Goal: Transaction & Acquisition: Book appointment/travel/reservation

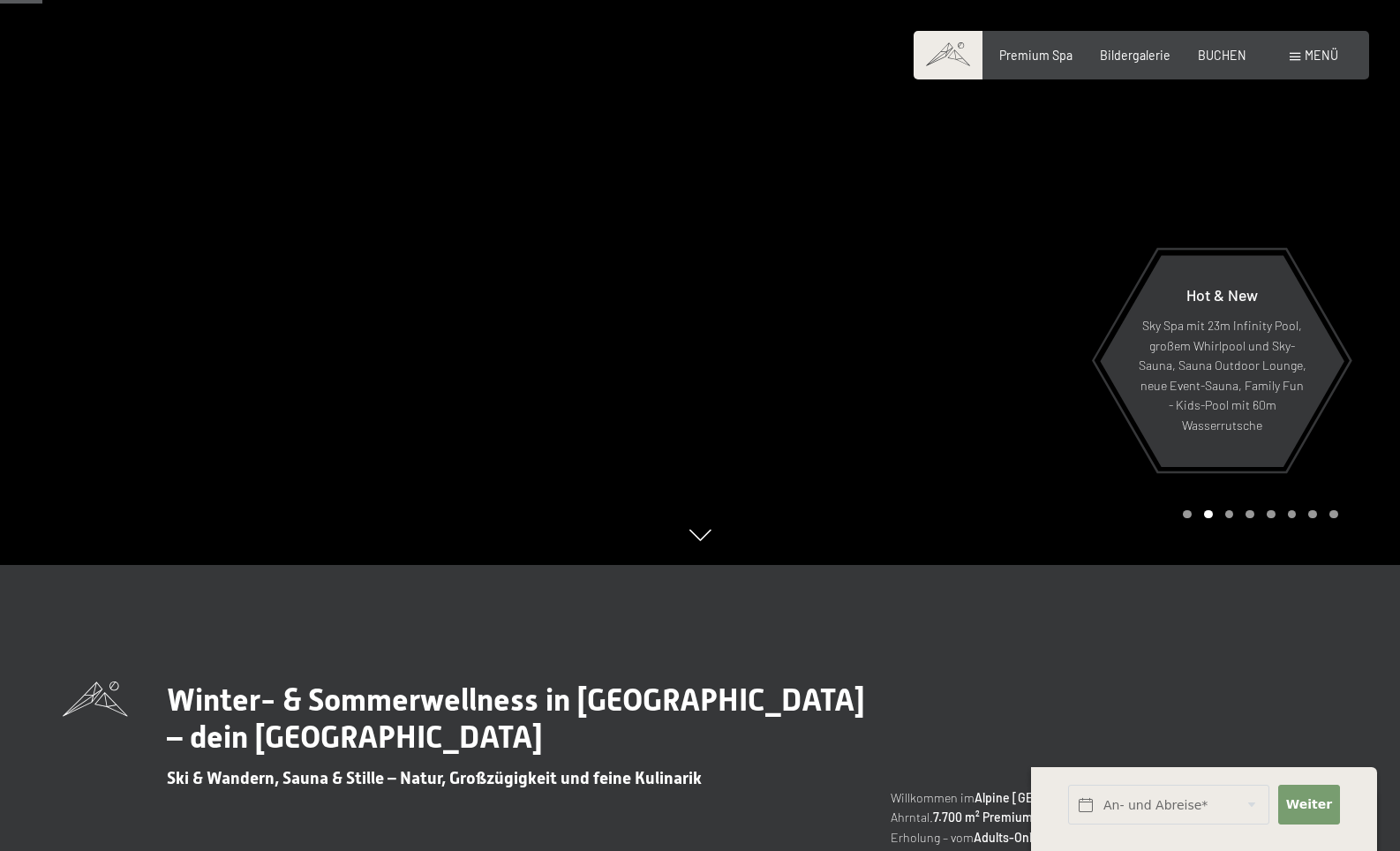
scroll to position [319, 0]
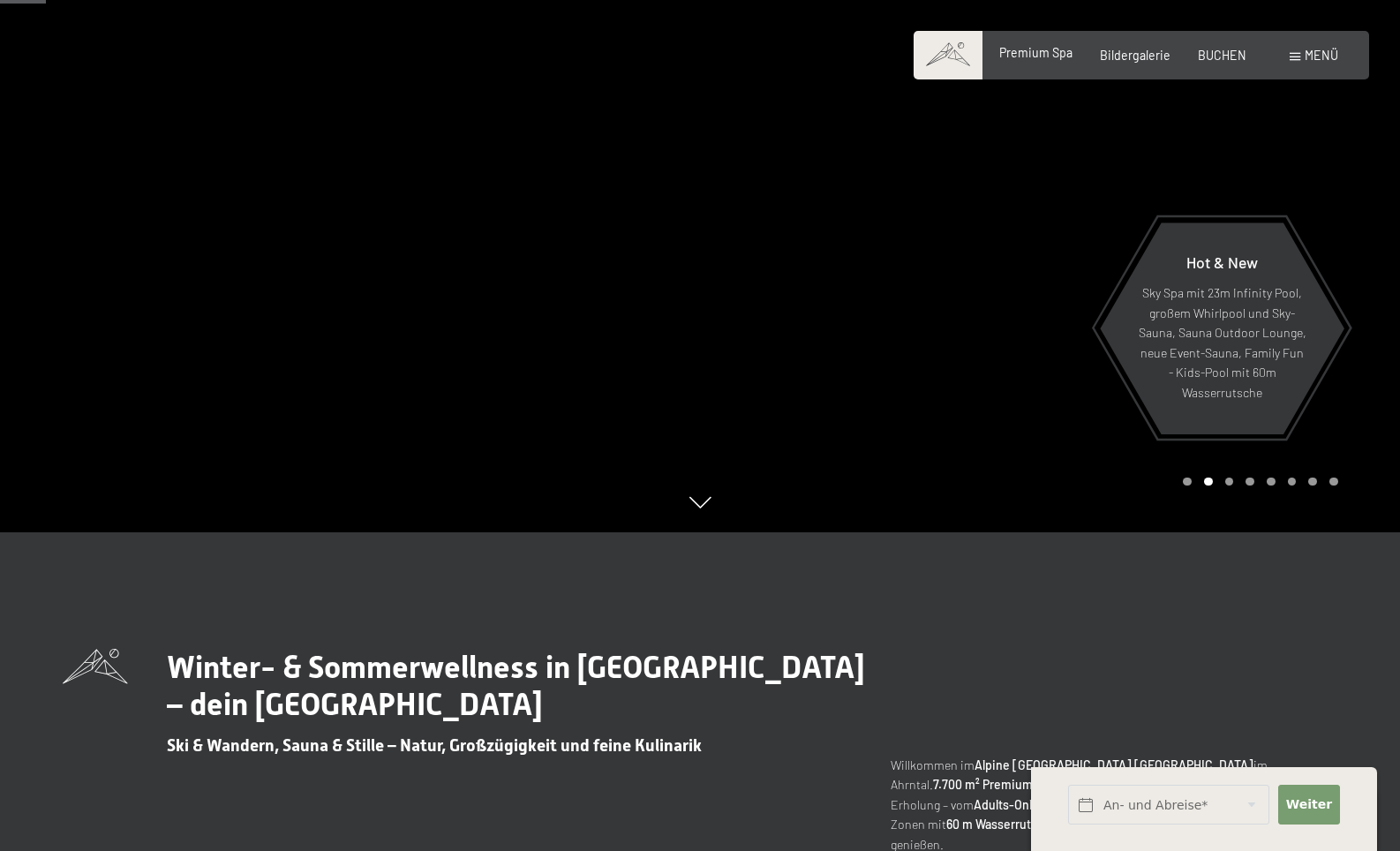
click at [1024, 54] on span "Premium Spa" at bounding box center [1035, 52] width 73 height 15
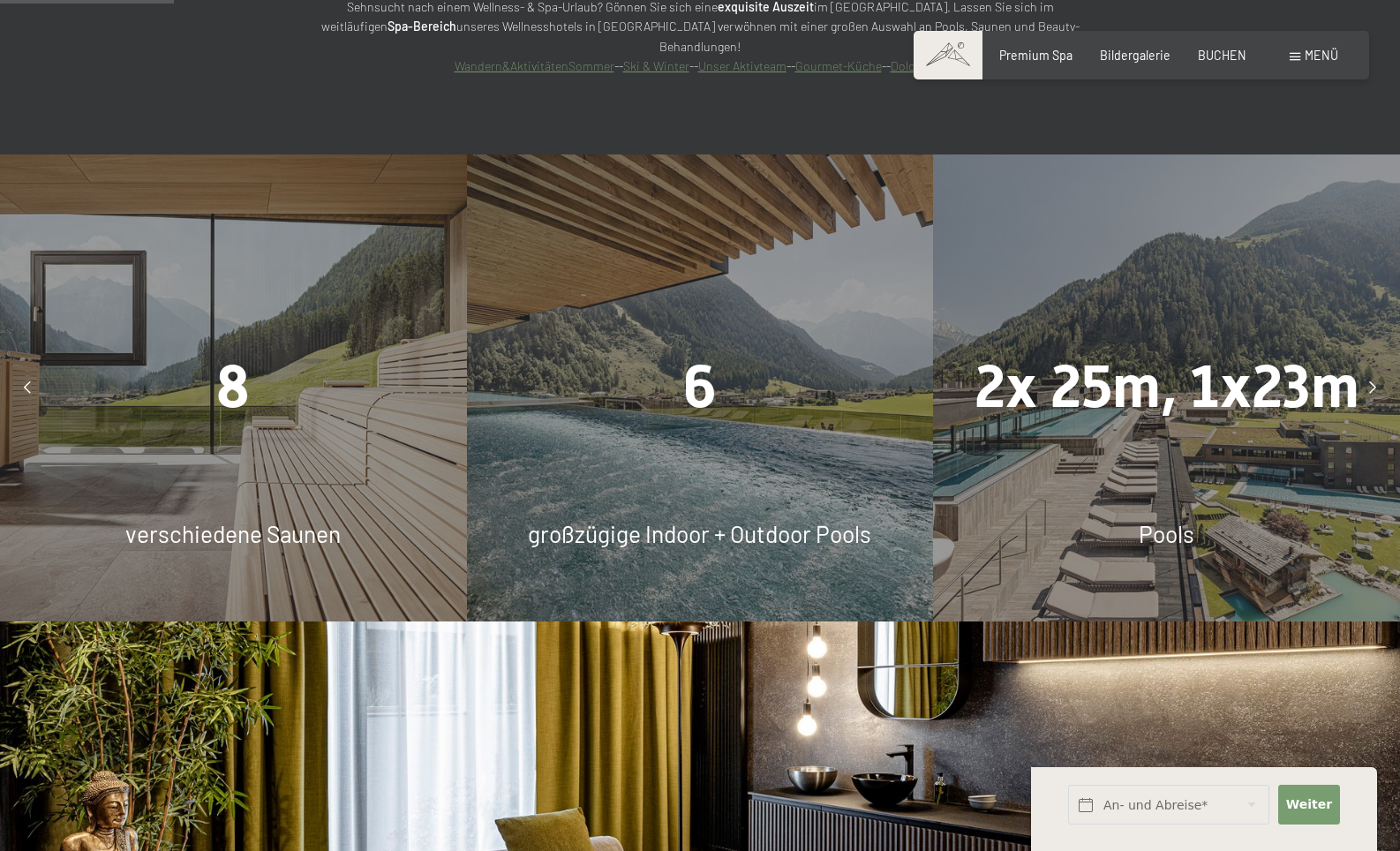
scroll to position [1479, 0]
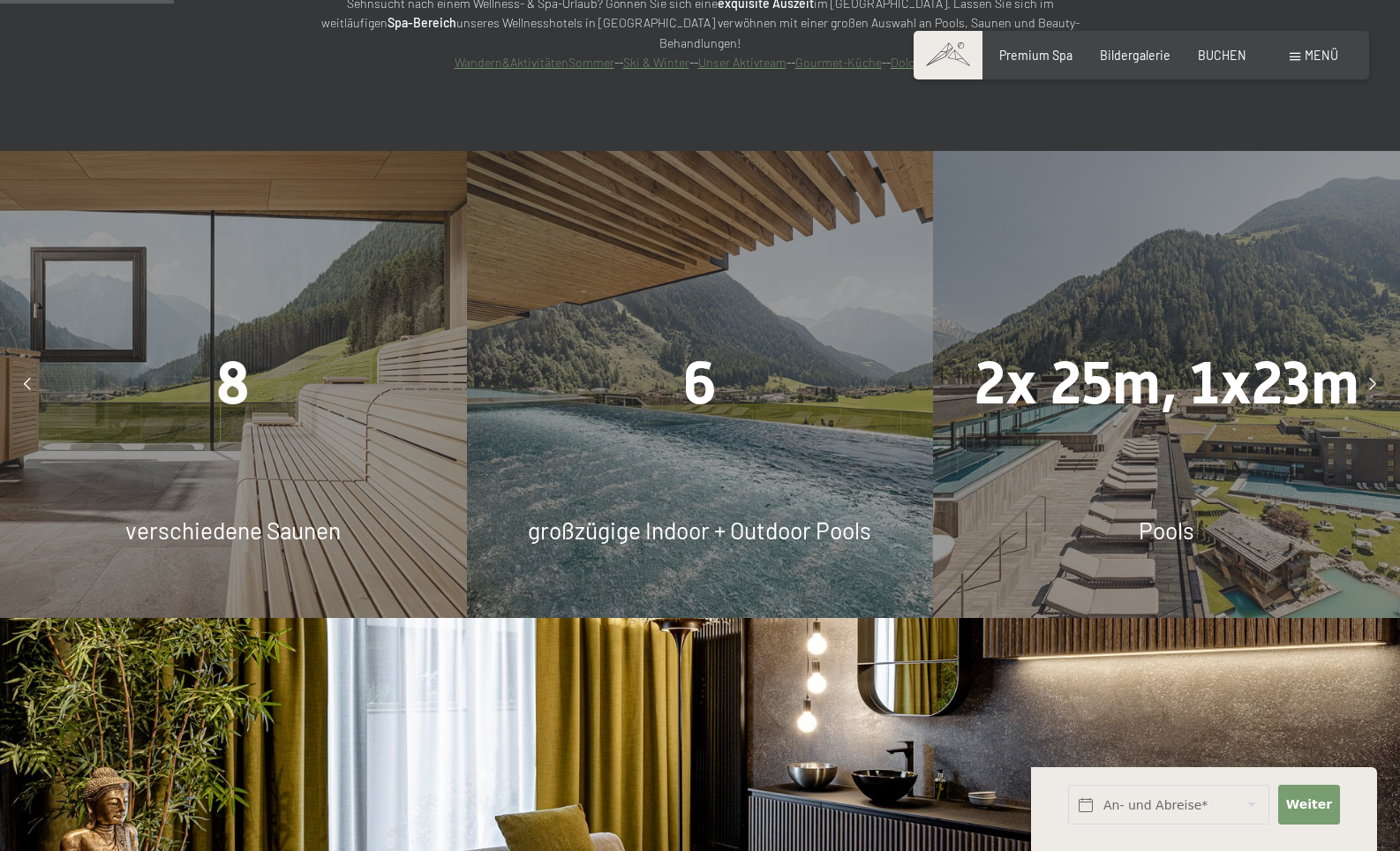
click at [709, 349] on span "6" at bounding box center [700, 383] width 33 height 68
click at [683, 516] on span "großzügige Indoor + Outdoor Pools" at bounding box center [699, 530] width 343 height 27
click at [645, 383] on div "6 großzügige Indoor + Outdoor Pools" at bounding box center [701, 384] width 467 height 468
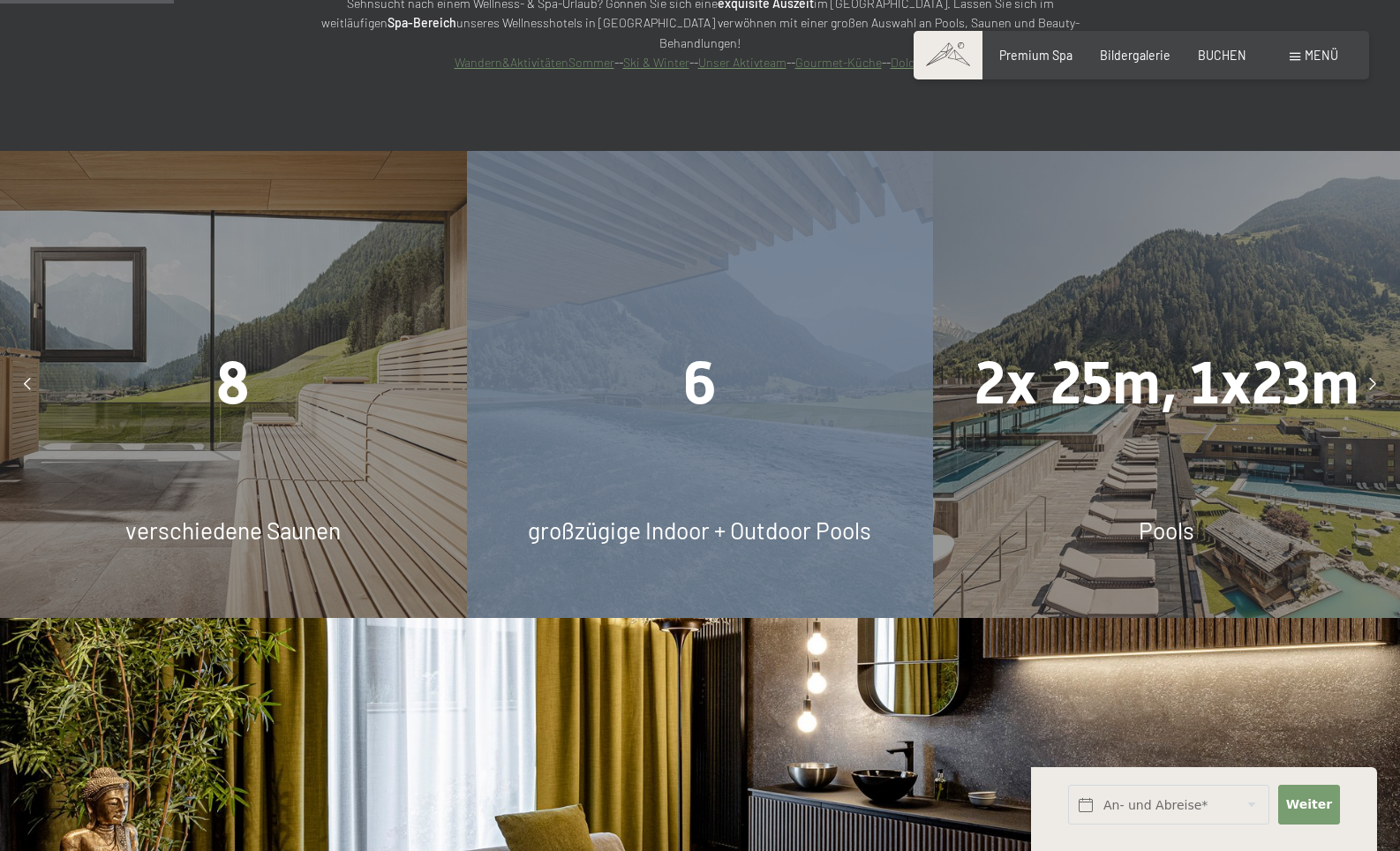
click at [646, 383] on div "6 großzügige Indoor + Outdoor Pools" at bounding box center [701, 384] width 467 height 468
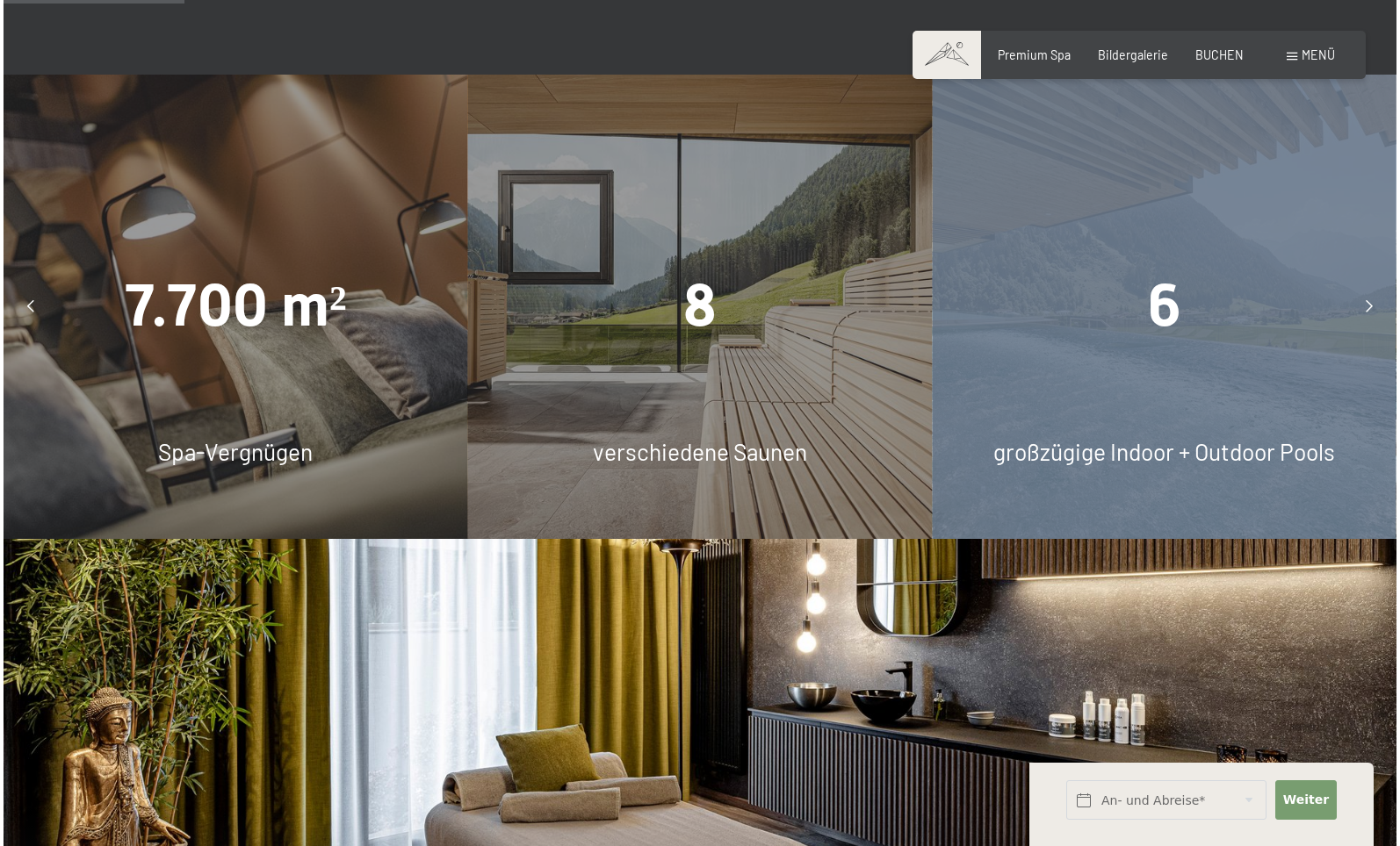
scroll to position [1553, 0]
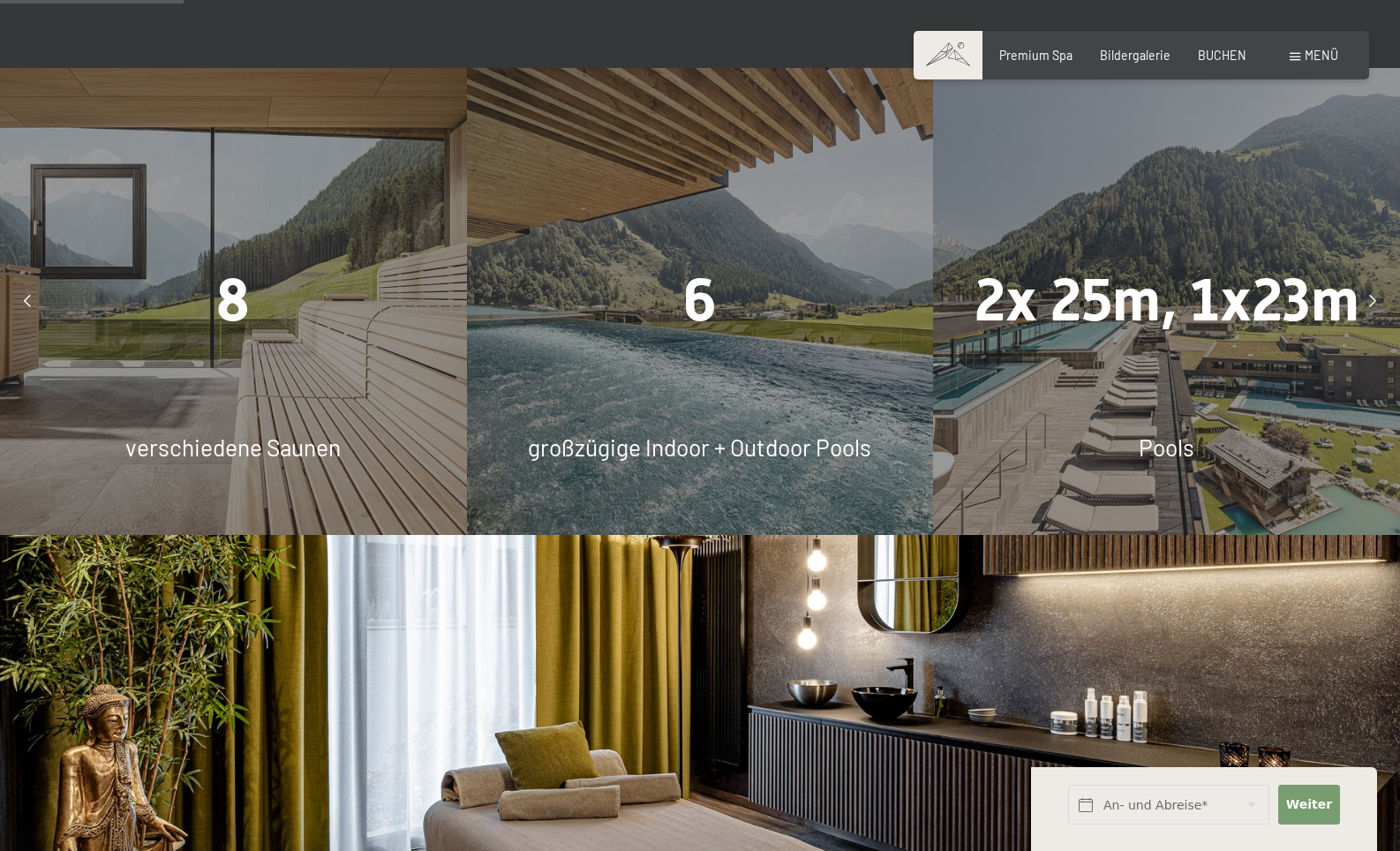
click at [1292, 59] on span at bounding box center [1294, 57] width 11 height 8
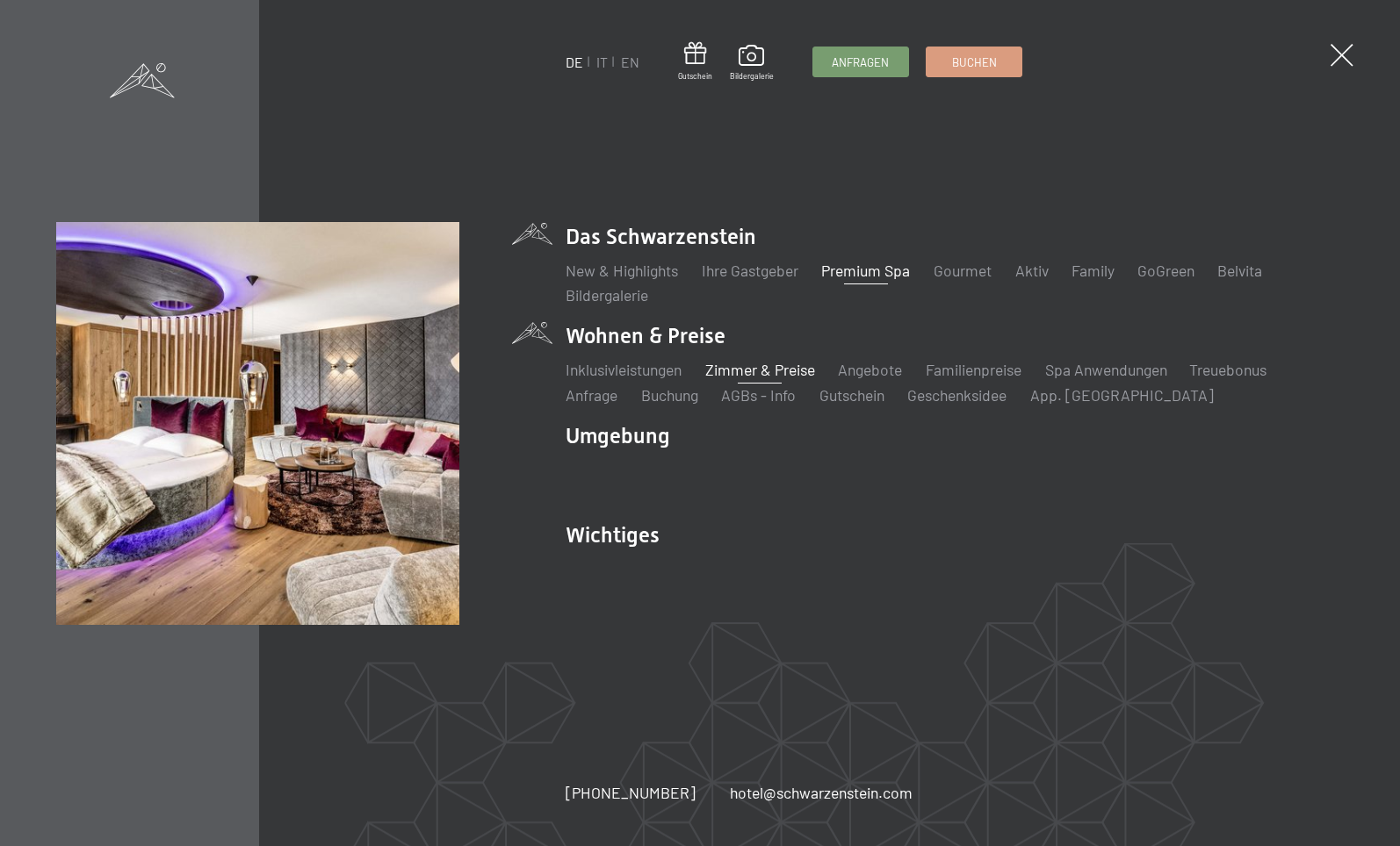
click at [736, 373] on link "Zimmer & Preise" at bounding box center [760, 370] width 110 height 19
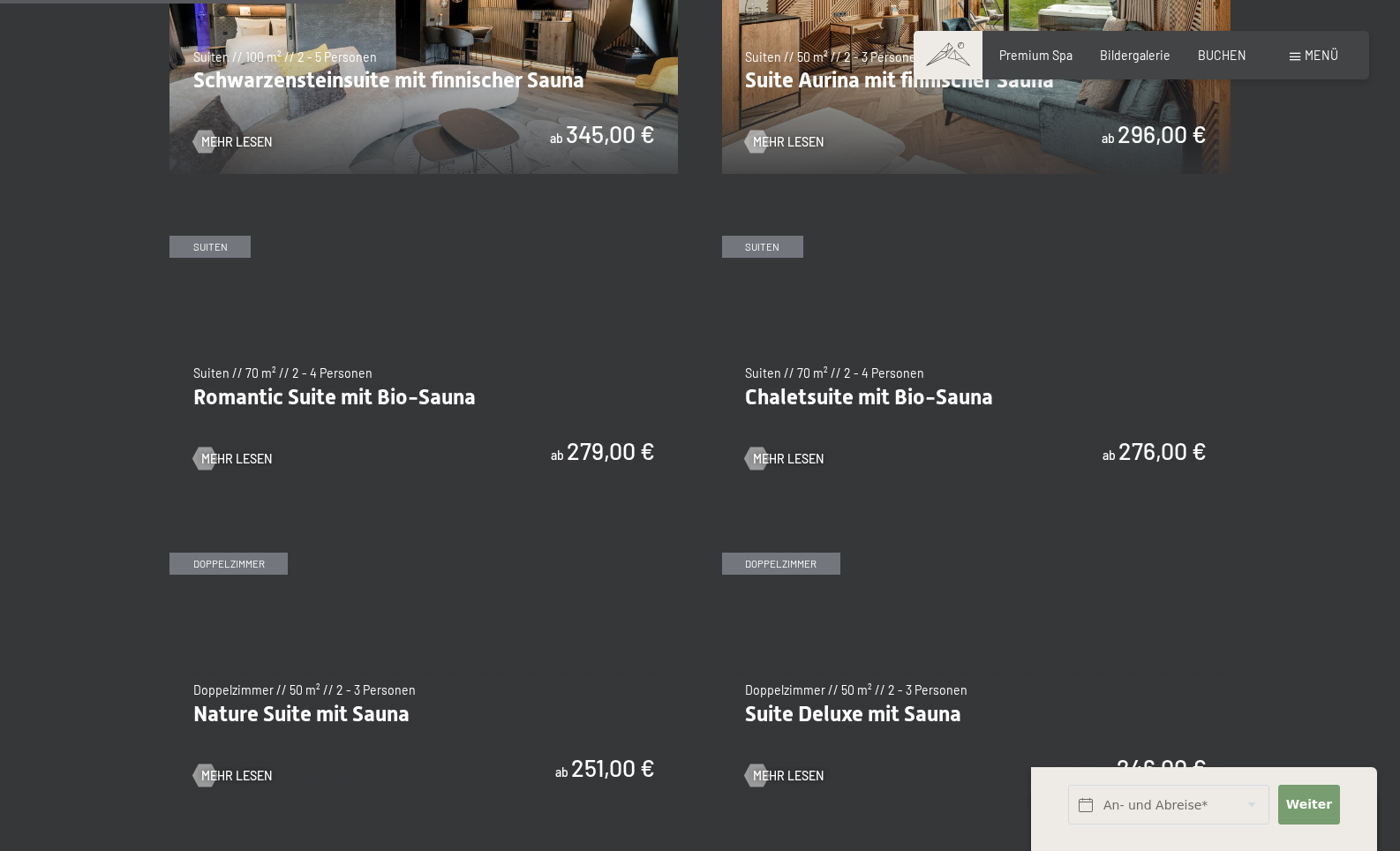
scroll to position [1202, 0]
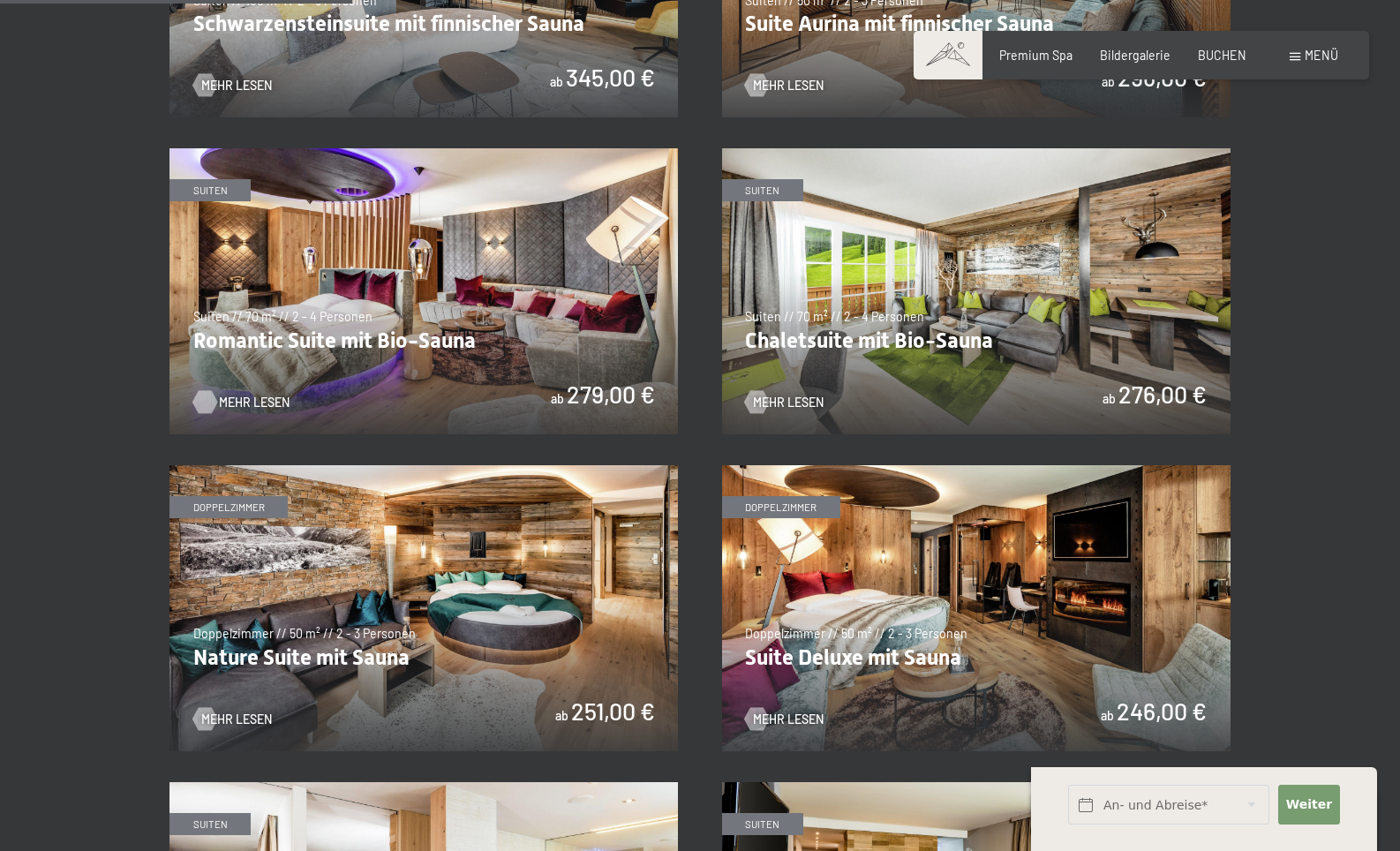
click at [258, 394] on span "Mehr Lesen" at bounding box center [254, 403] width 70 height 18
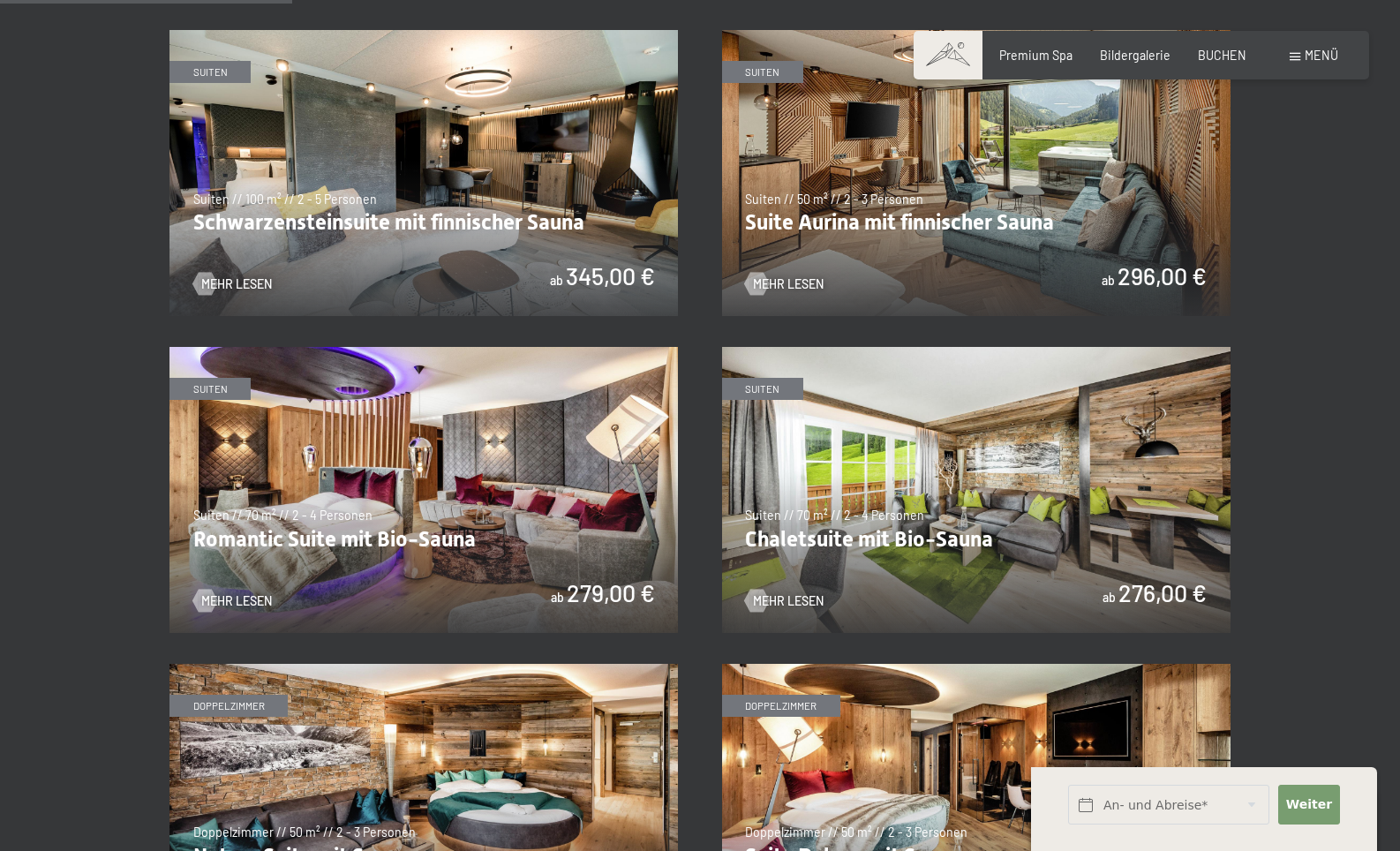
scroll to position [1009, 0]
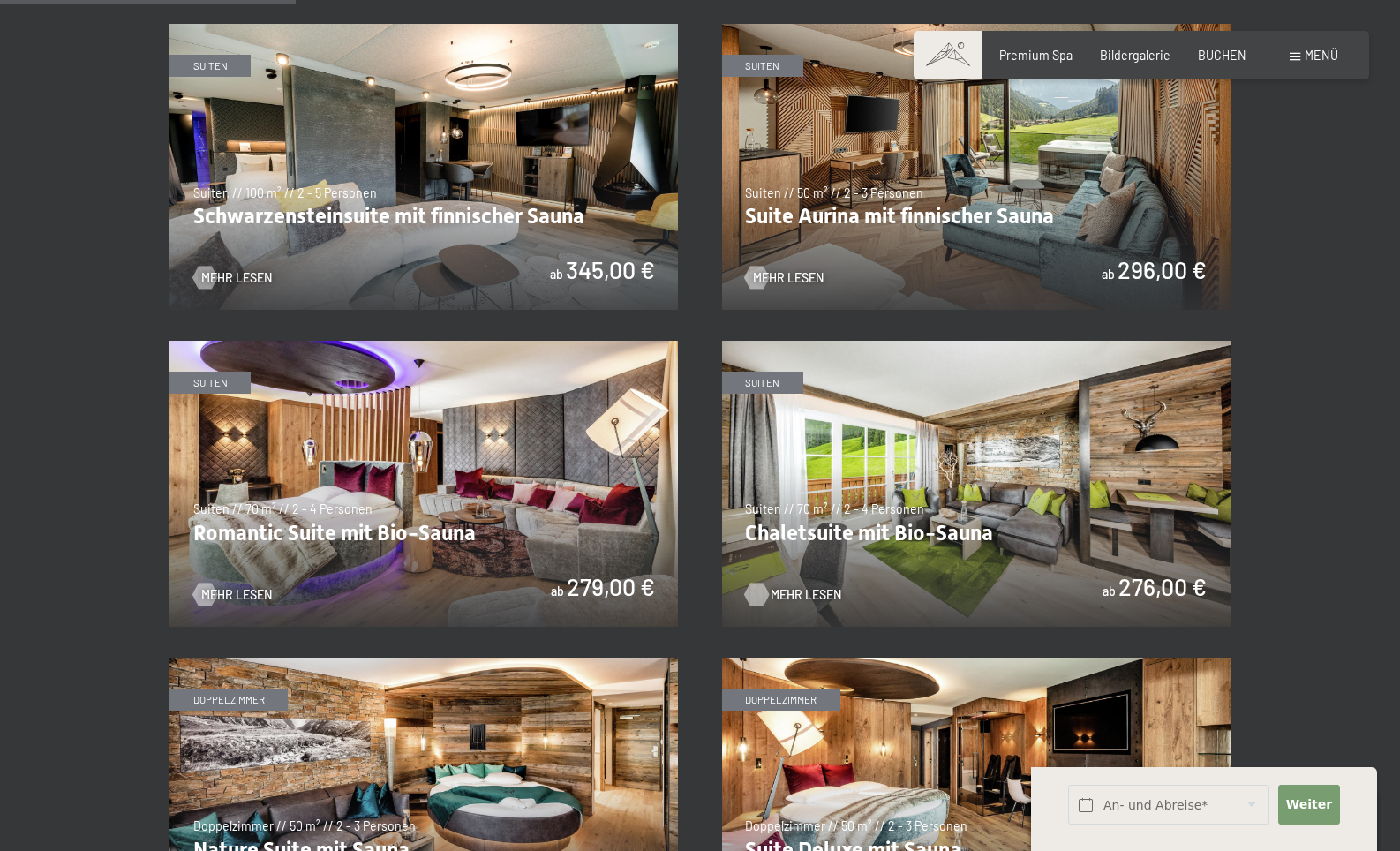
click at [796, 586] on span "Mehr Lesen" at bounding box center [806, 595] width 70 height 18
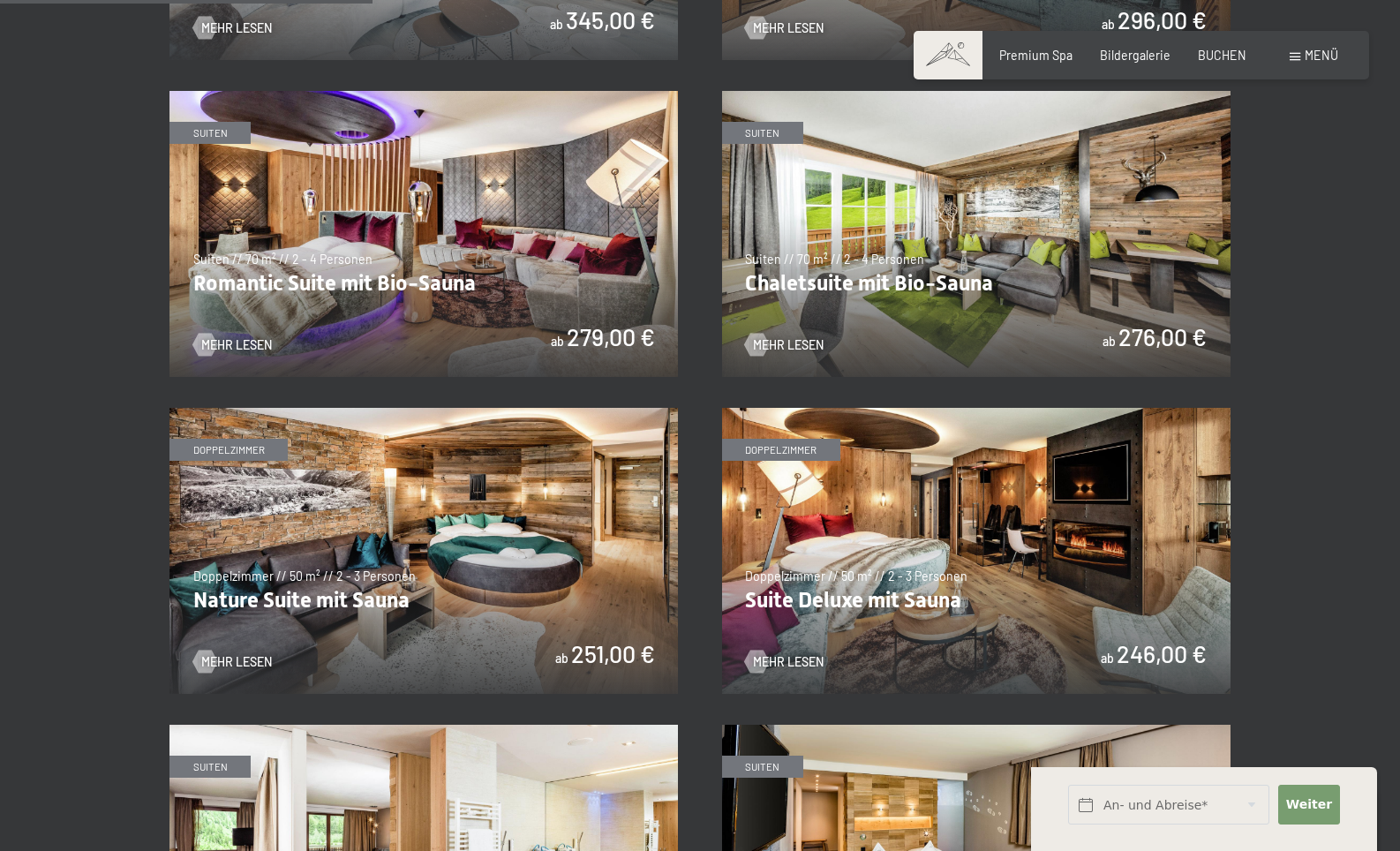
scroll to position [1283, 0]
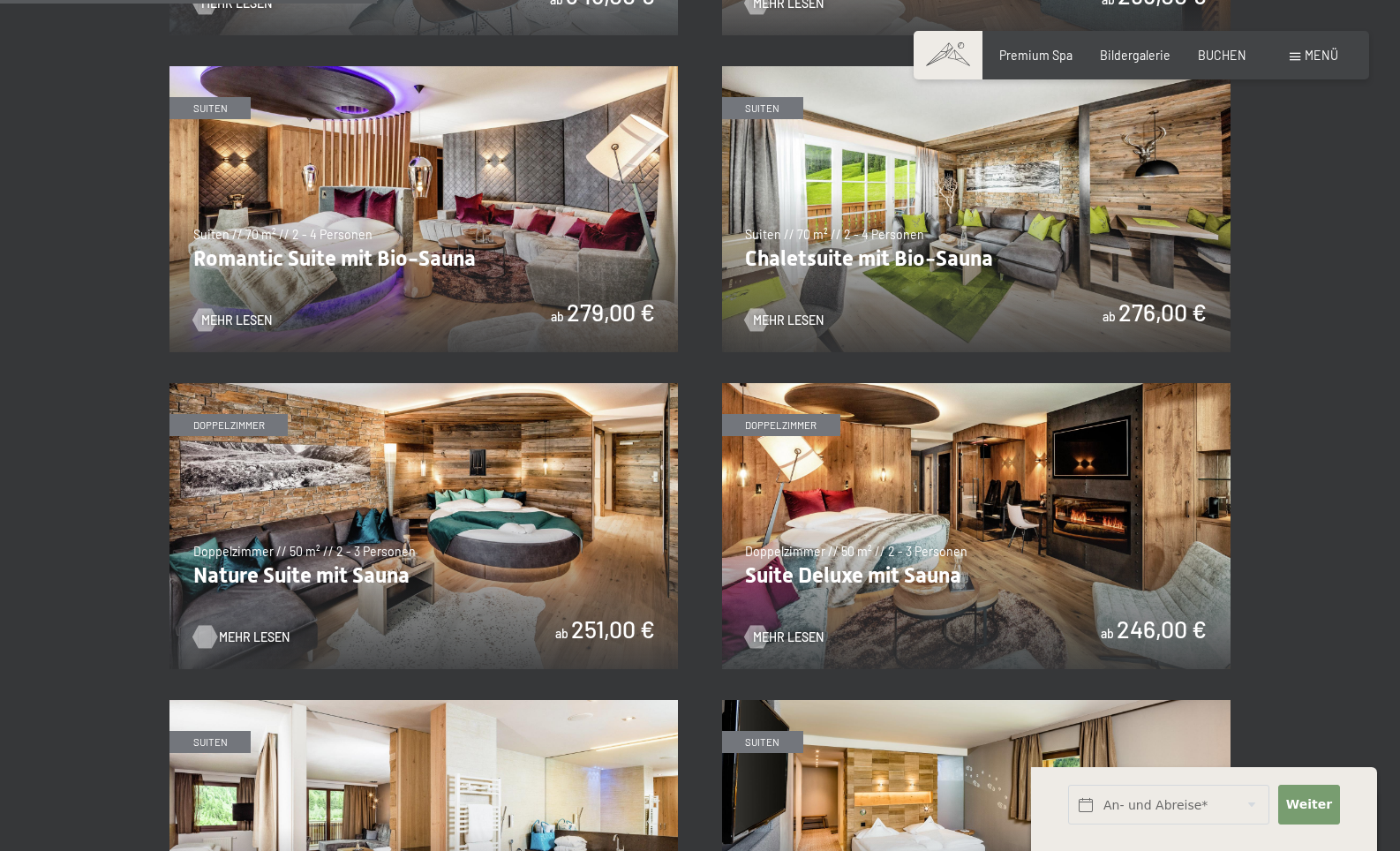
click at [242, 629] on span "Mehr Lesen" at bounding box center [254, 638] width 70 height 18
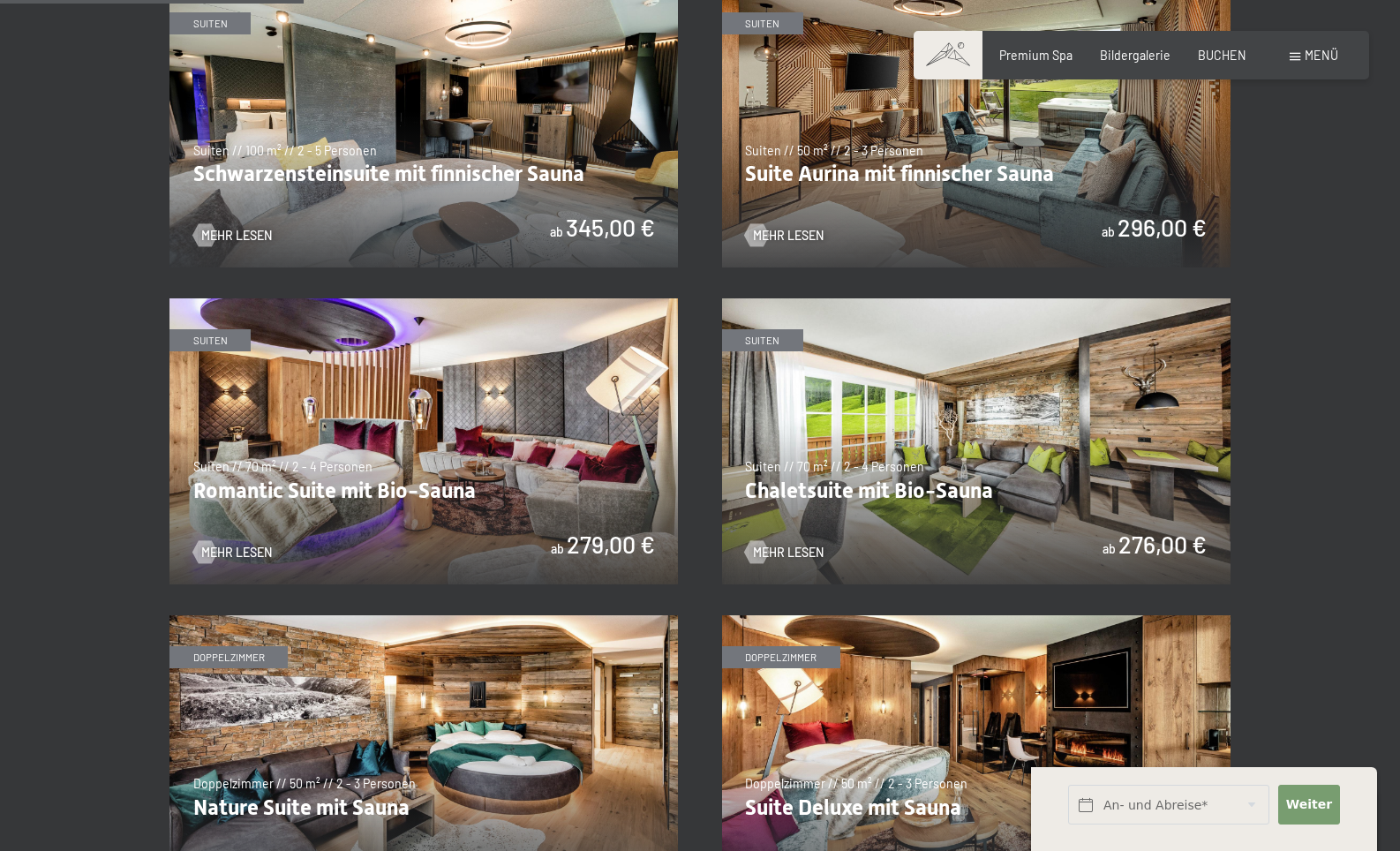
scroll to position [1054, 0]
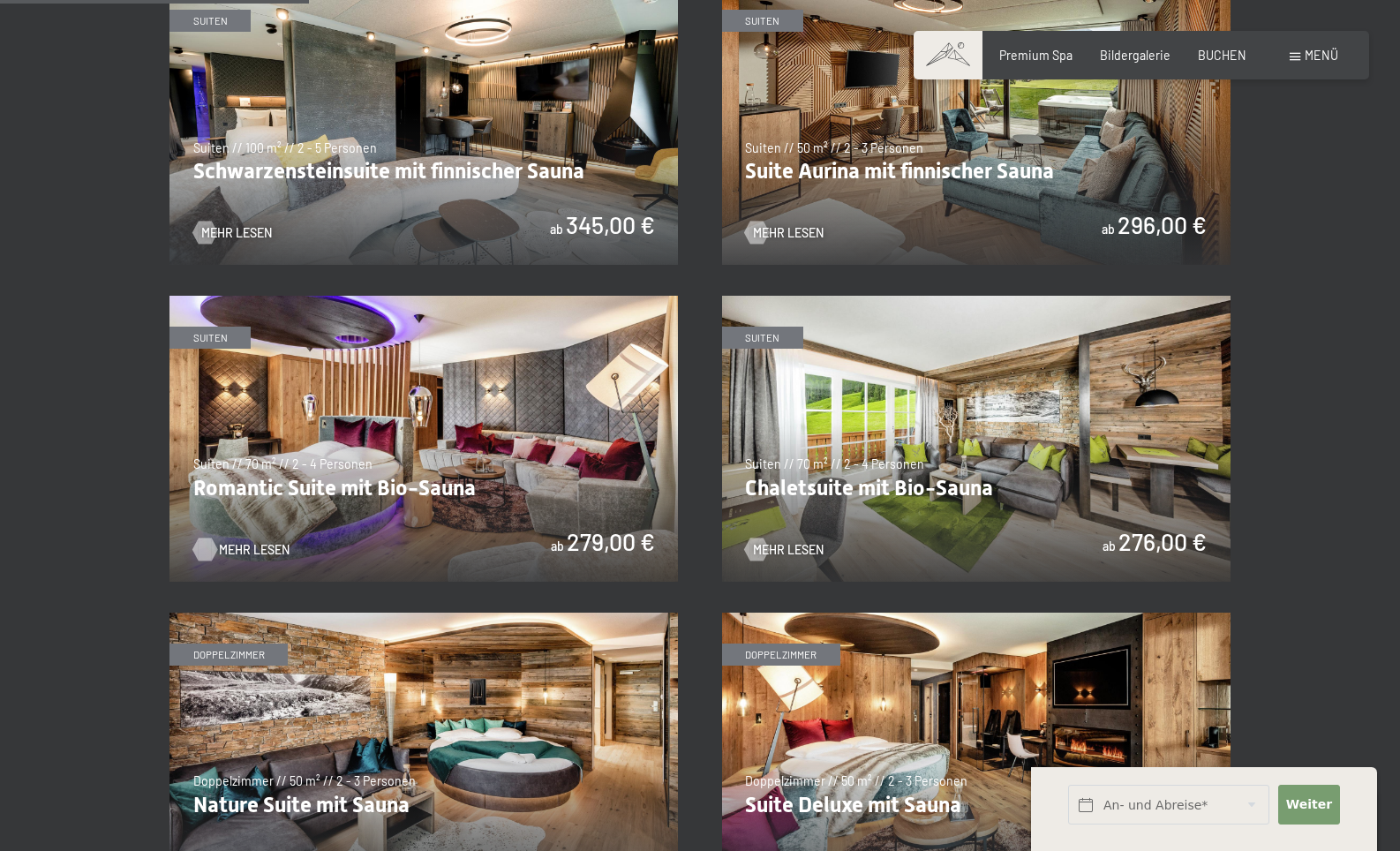
click at [237, 541] on span "Mehr Lesen" at bounding box center [254, 550] width 70 height 18
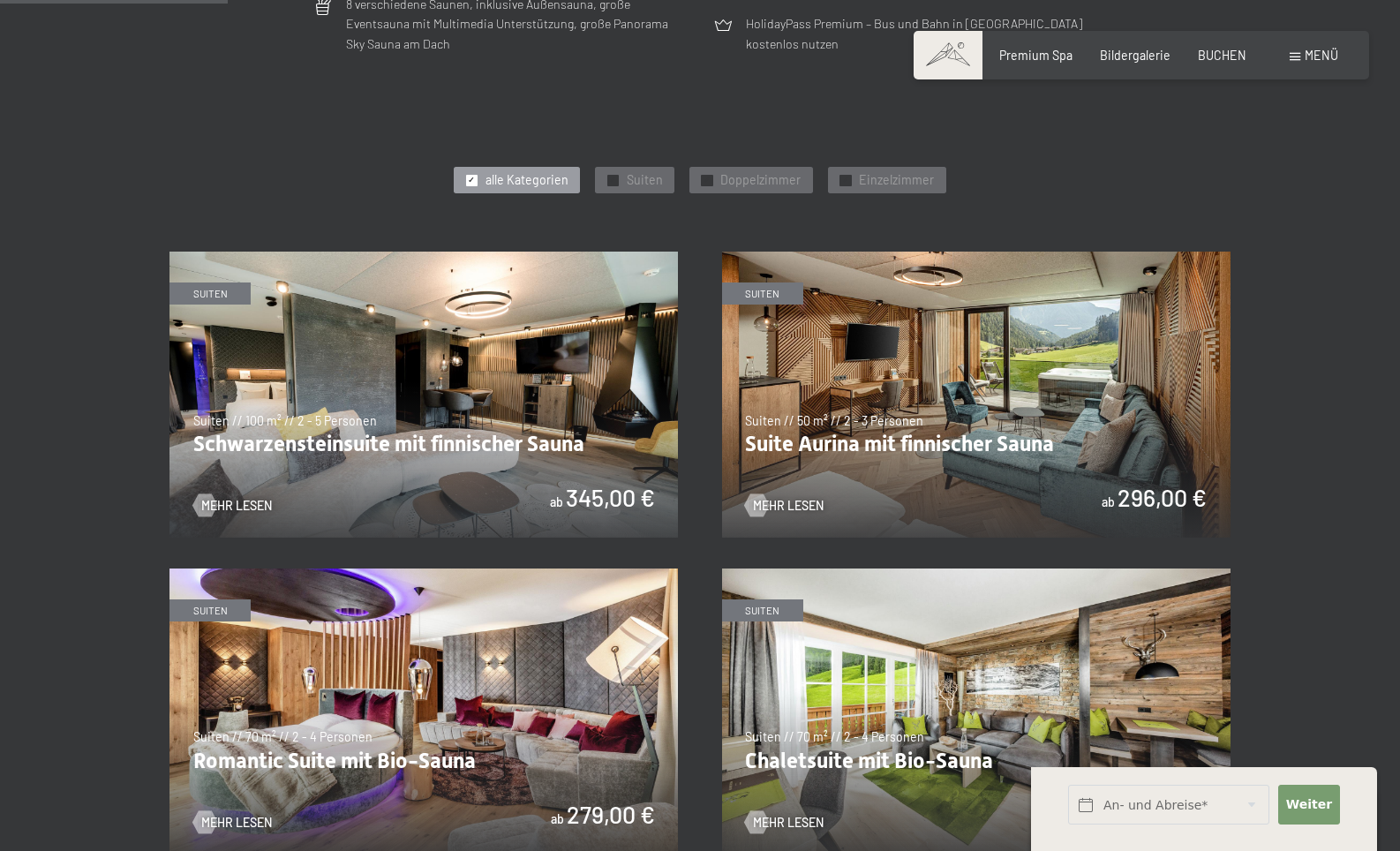
scroll to position [777, 0]
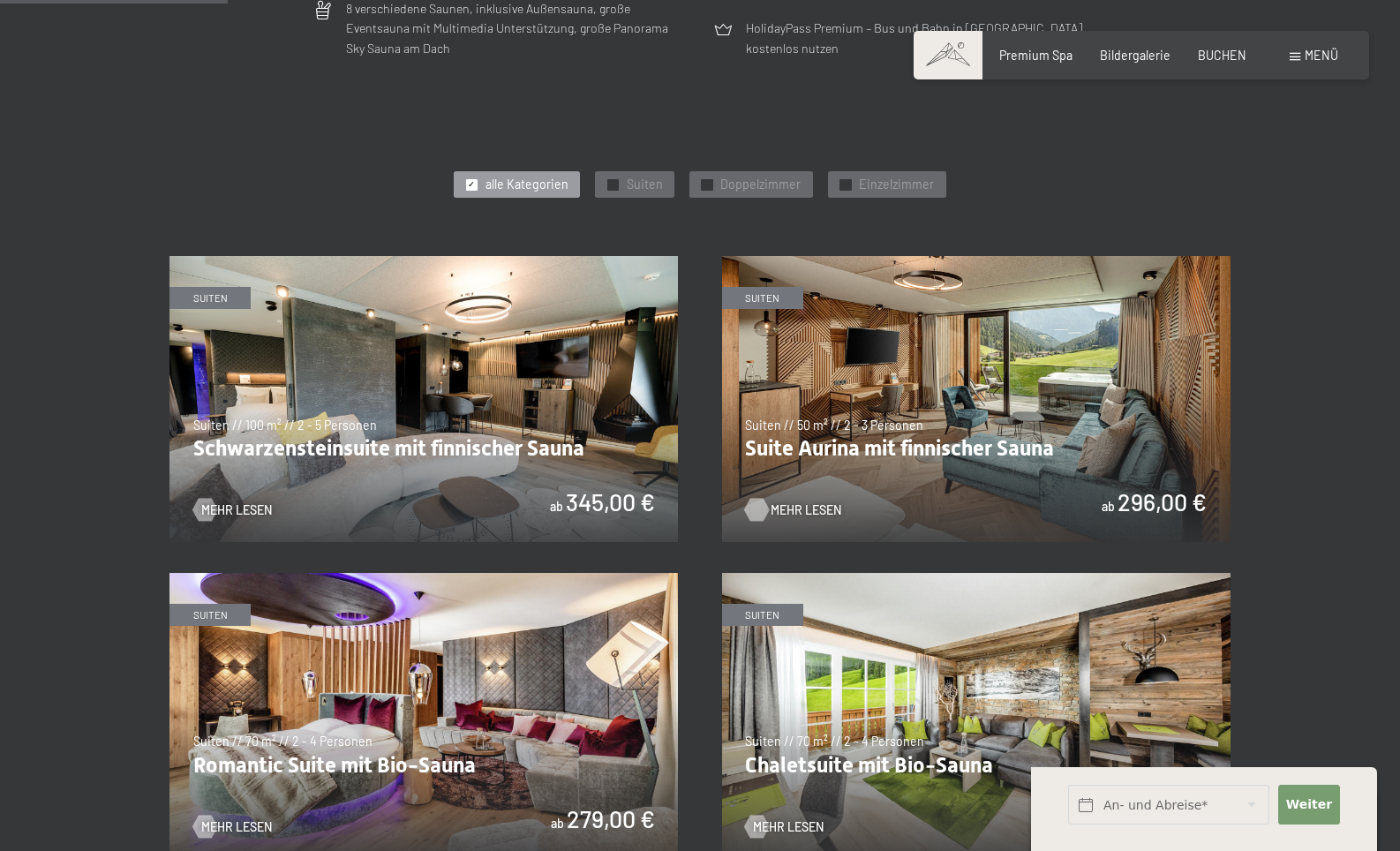
click at [795, 507] on span "Mehr Lesen" at bounding box center [806, 511] width 70 height 18
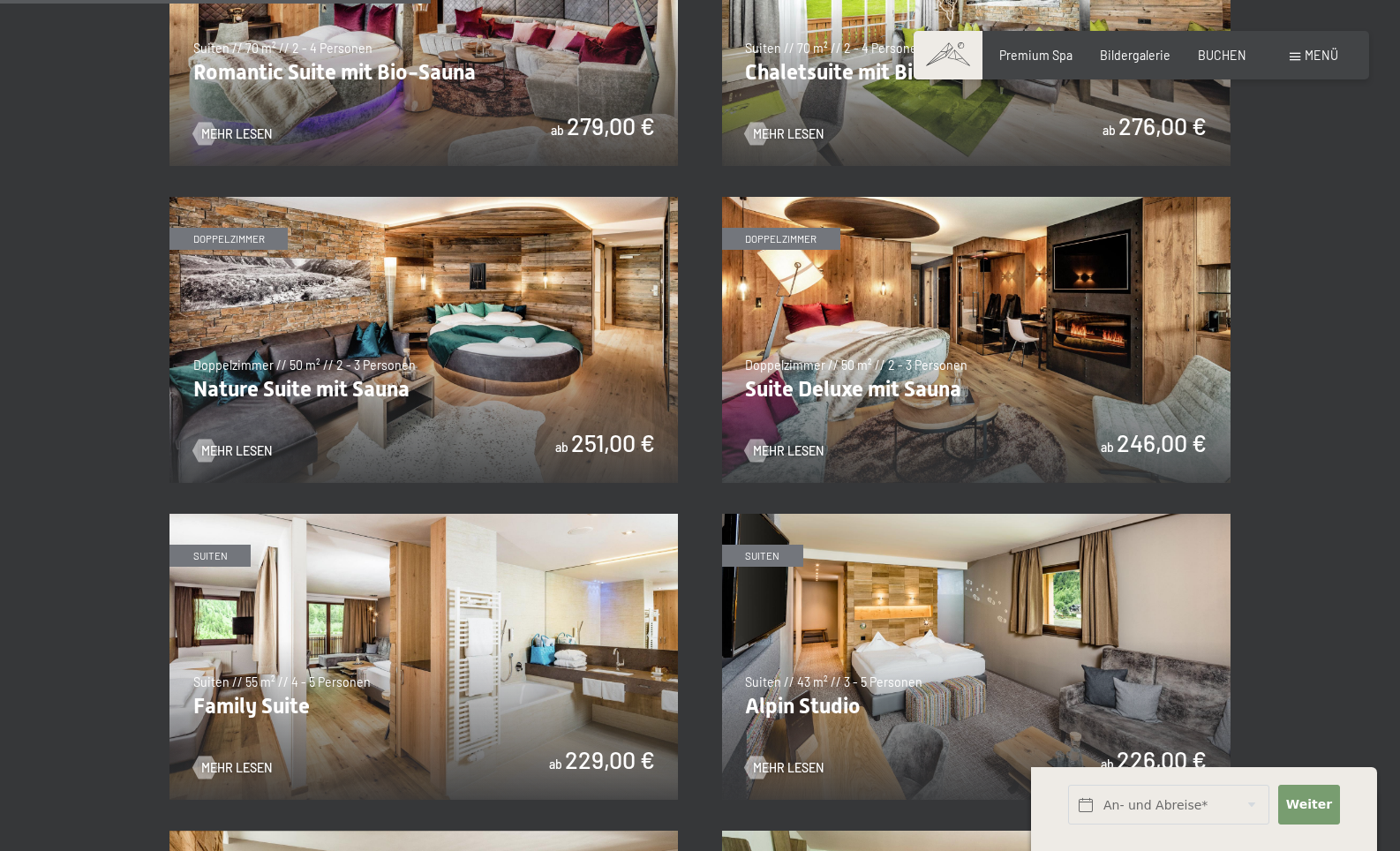
scroll to position [1471, 0]
click at [312, 277] on img at bounding box center [423, 338] width 508 height 286
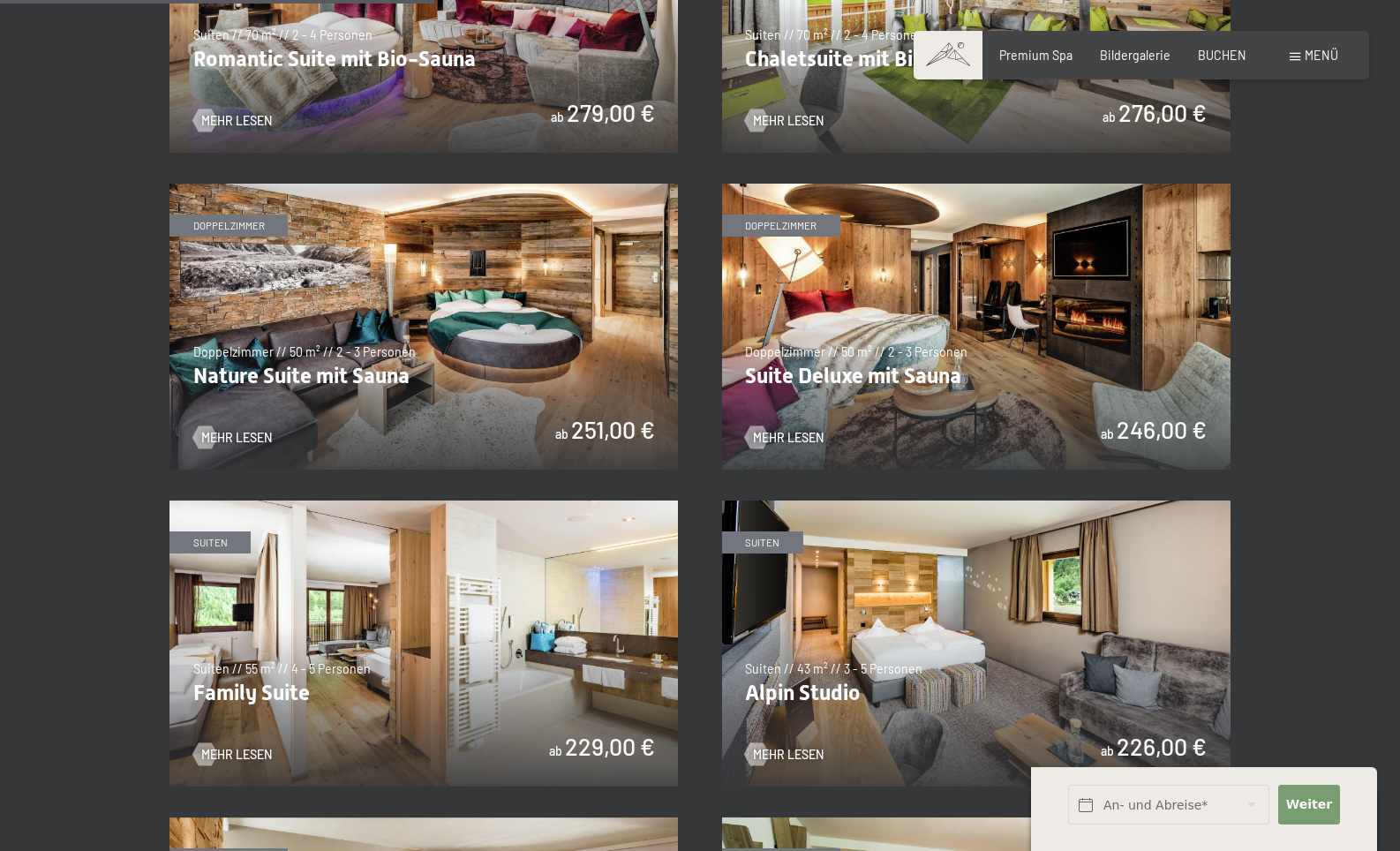
scroll to position [1489, 0]
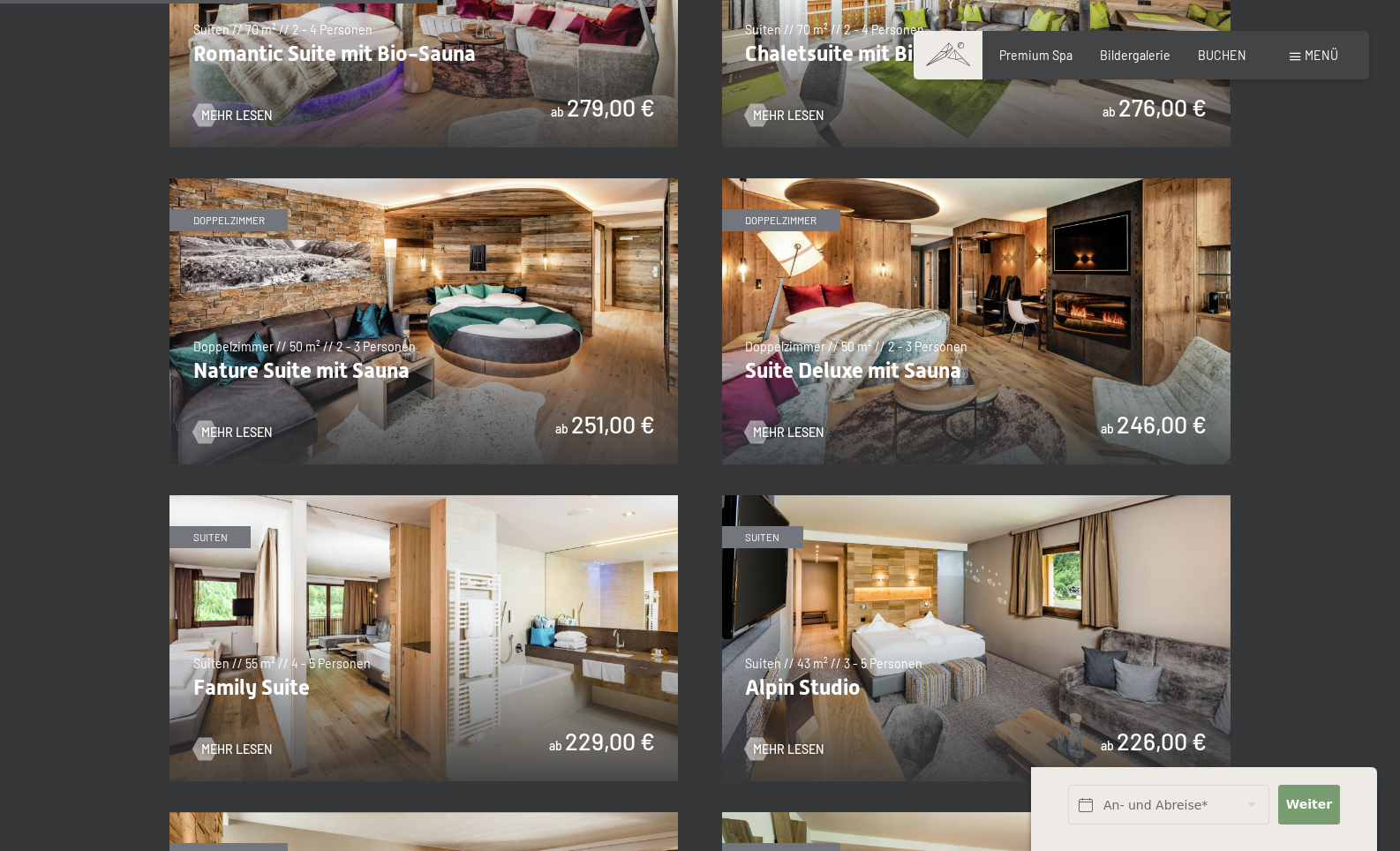
click at [847, 358] on img at bounding box center [976, 321] width 508 height 286
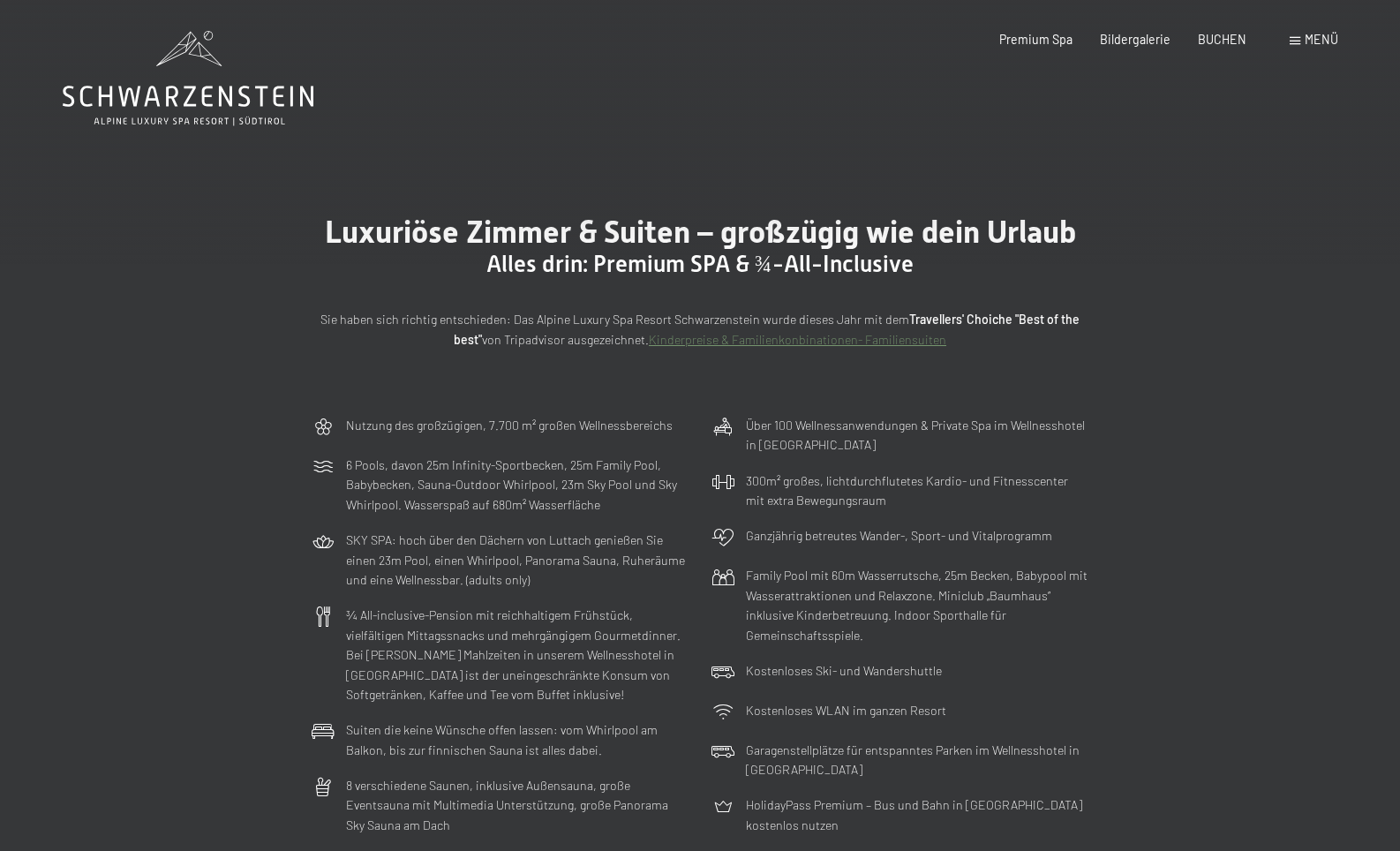
scroll to position [0, 0]
click at [197, 104] on icon at bounding box center [187, 78] width 249 height 95
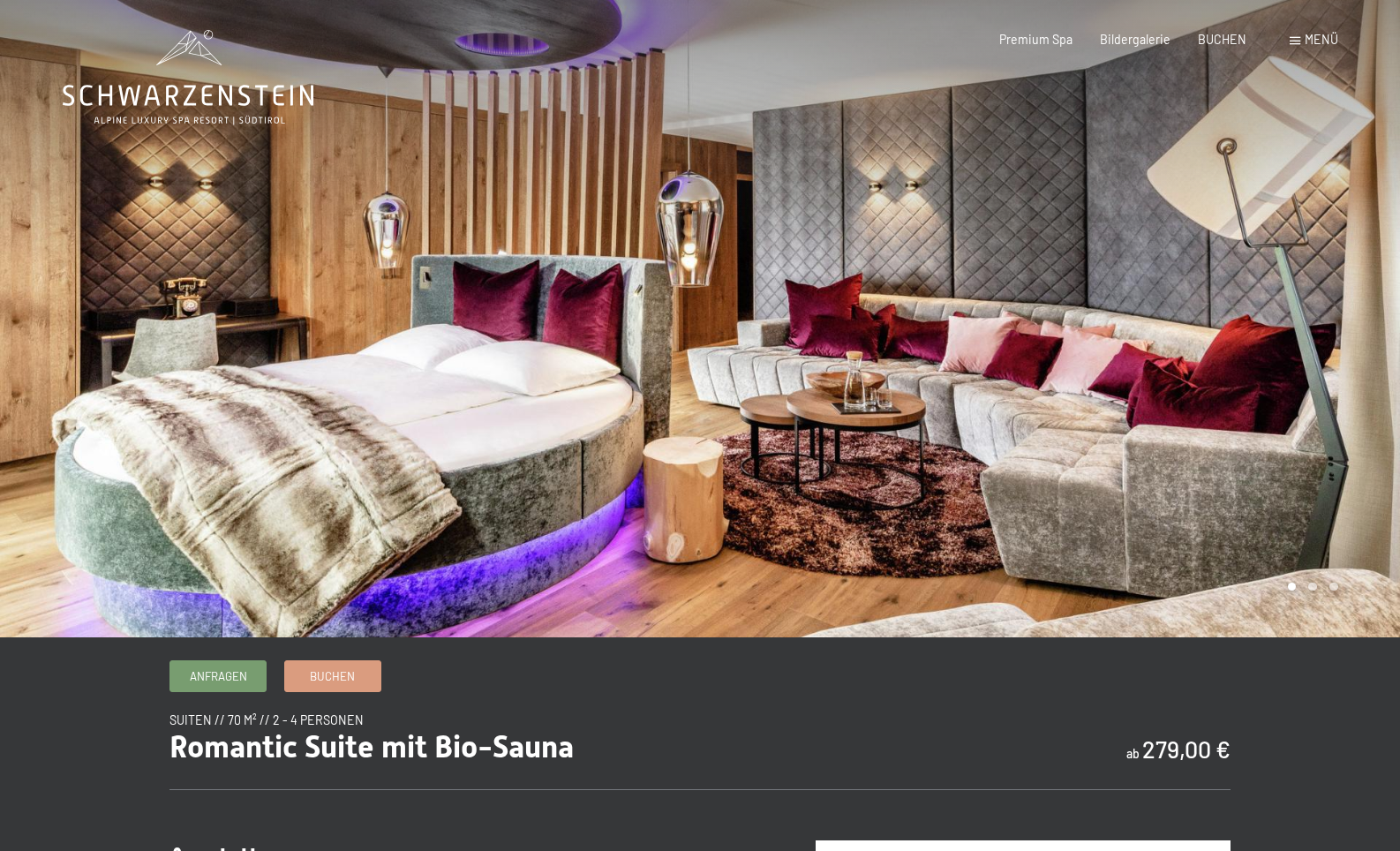
scroll to position [1, 1]
click at [1346, 389] on div at bounding box center [1050, 318] width 700 height 639
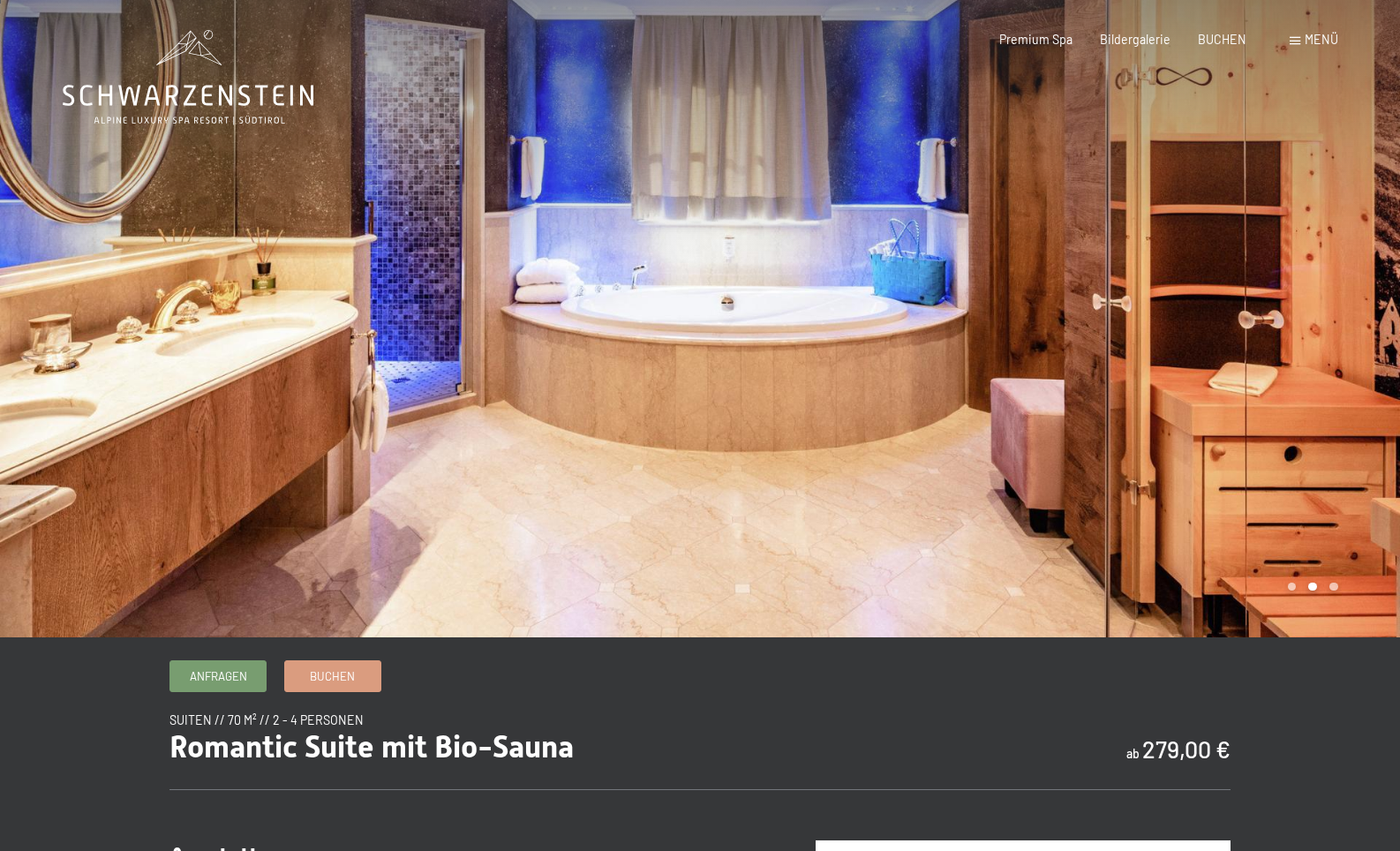
scroll to position [1, 0]
click at [1356, 392] on div at bounding box center [1050, 318] width 700 height 639
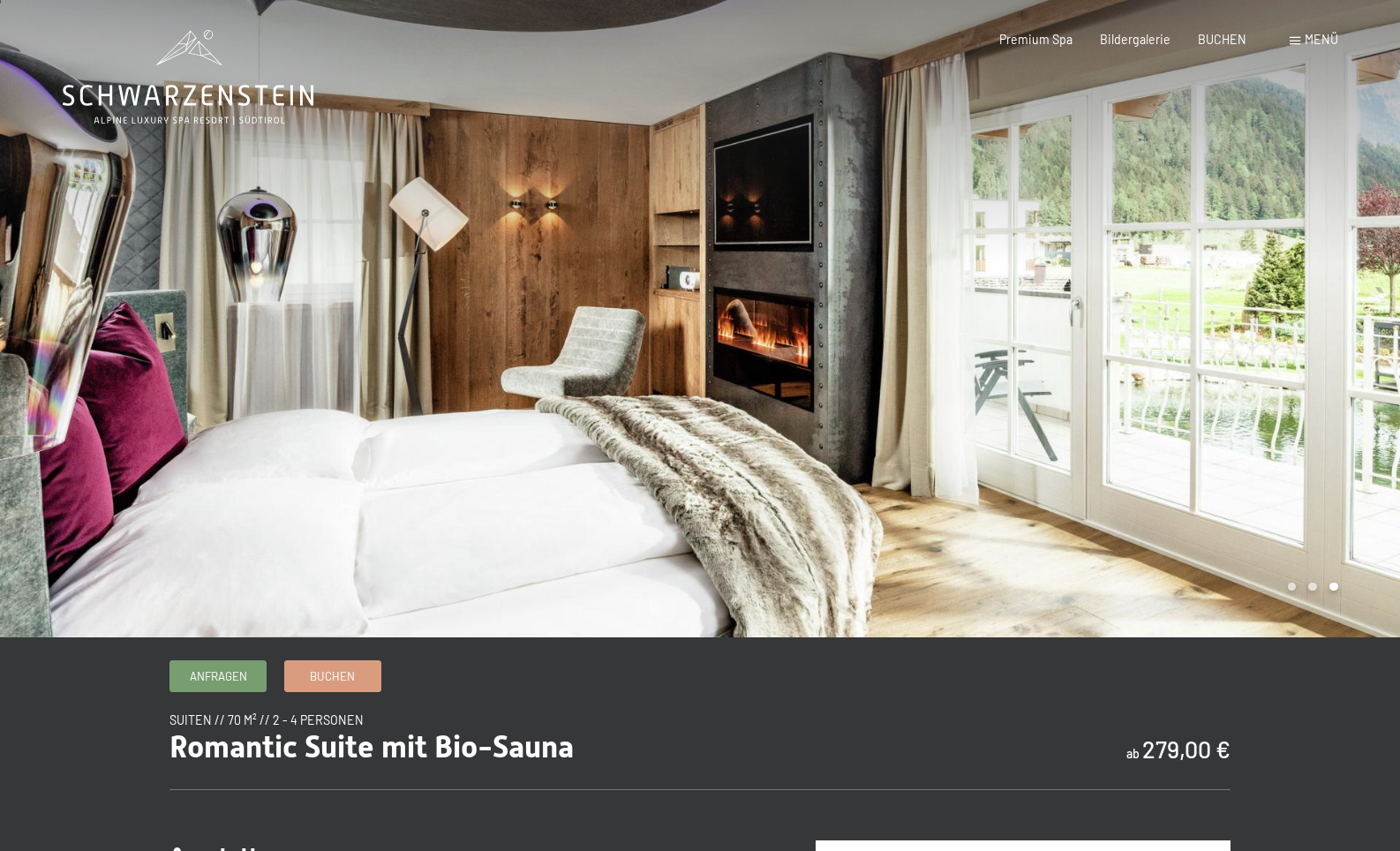
click at [1356, 392] on div at bounding box center [1050, 318] width 700 height 639
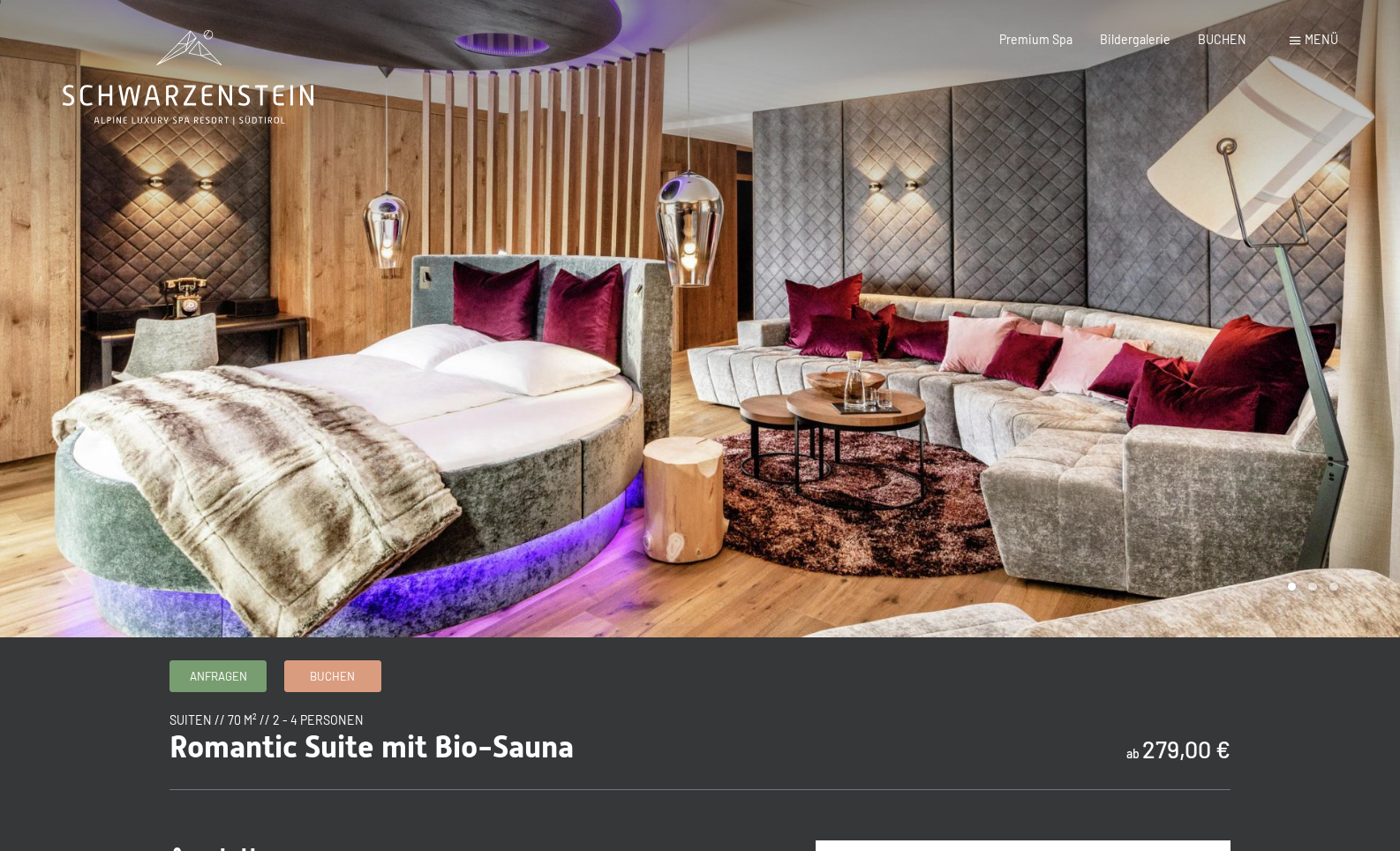
scroll to position [1, 1]
click at [1356, 392] on div at bounding box center [1050, 318] width 700 height 639
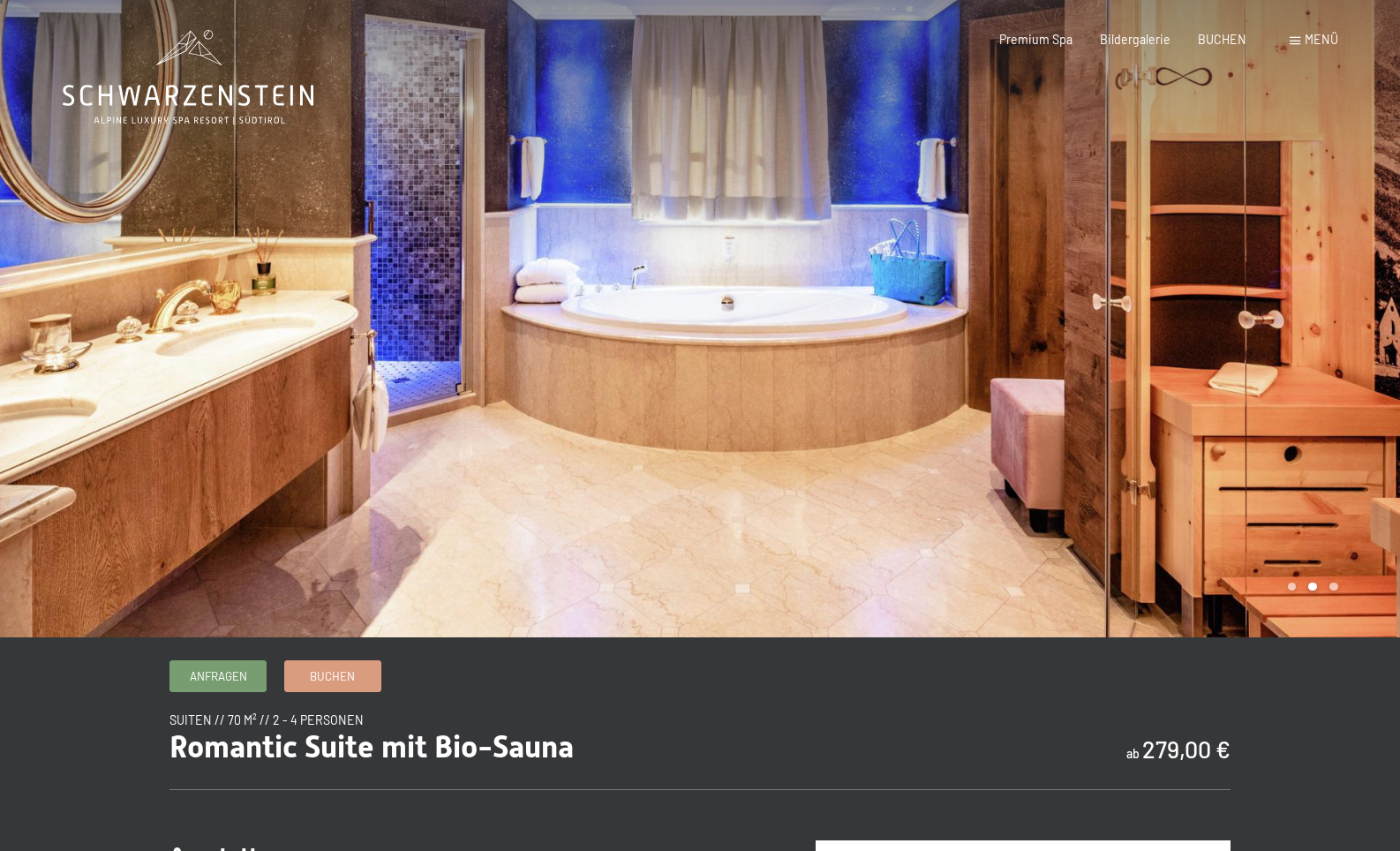
scroll to position [6, 0]
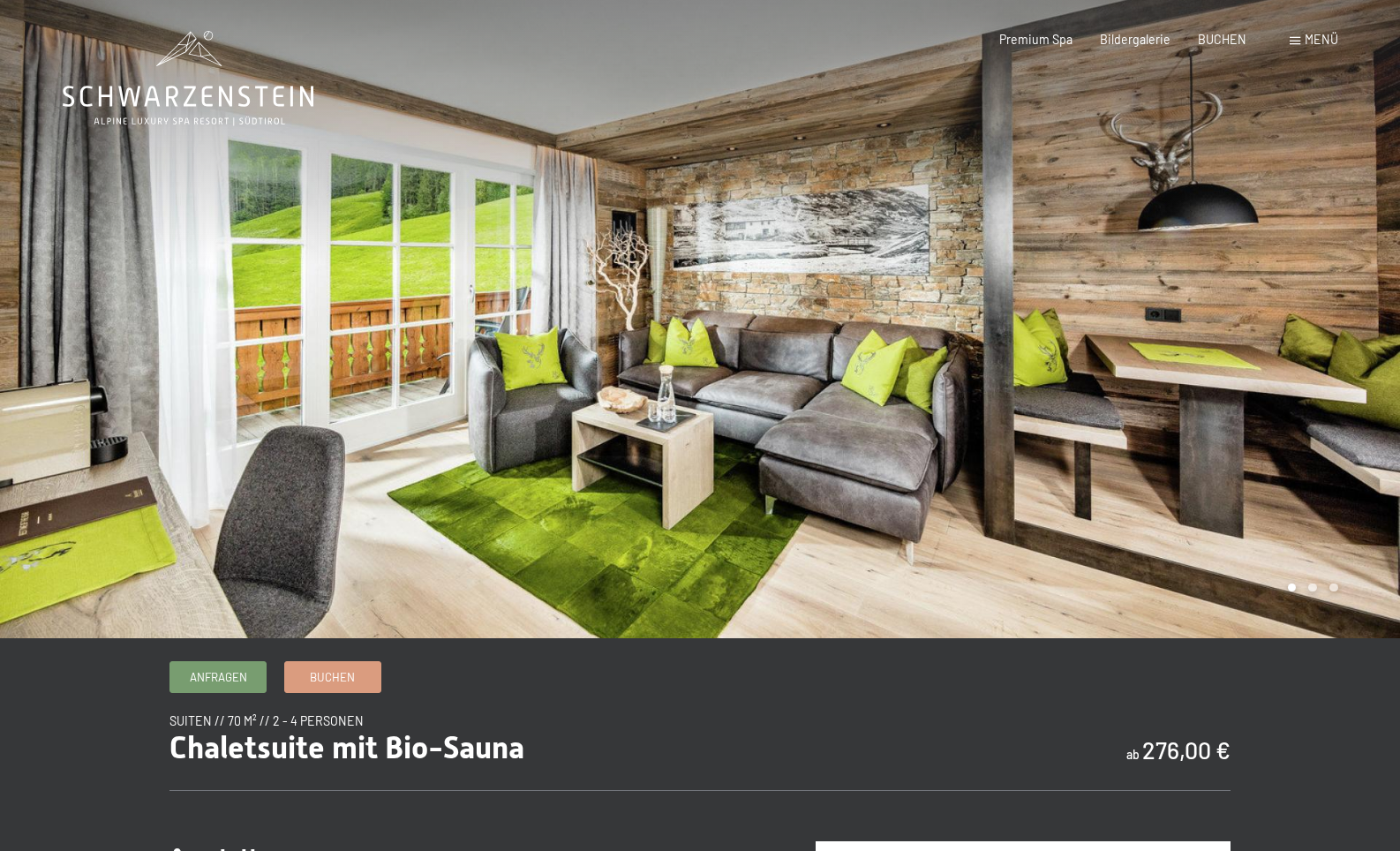
click at [1374, 372] on div at bounding box center [1050, 319] width 700 height 639
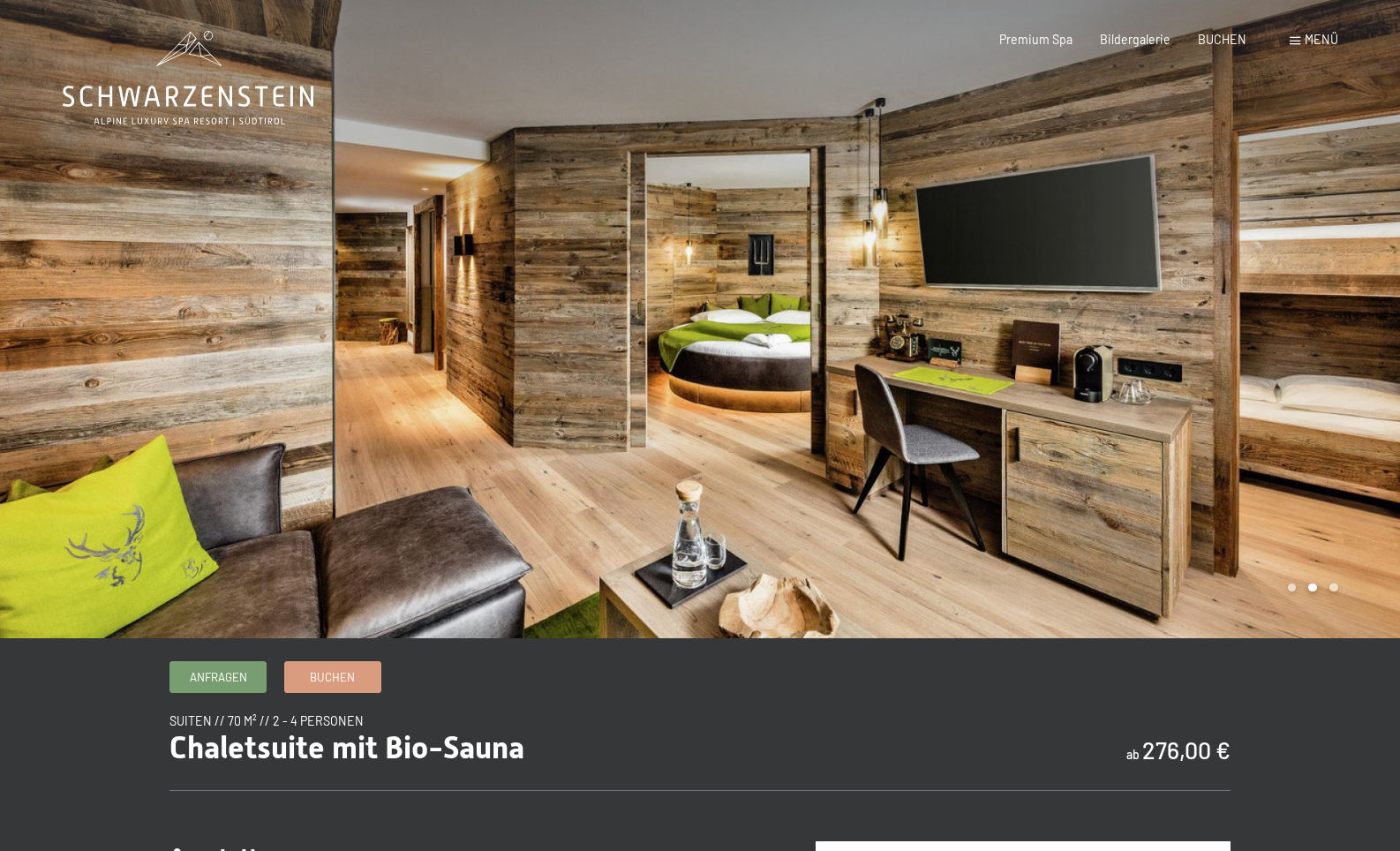
click at [1374, 372] on div at bounding box center [1050, 319] width 700 height 639
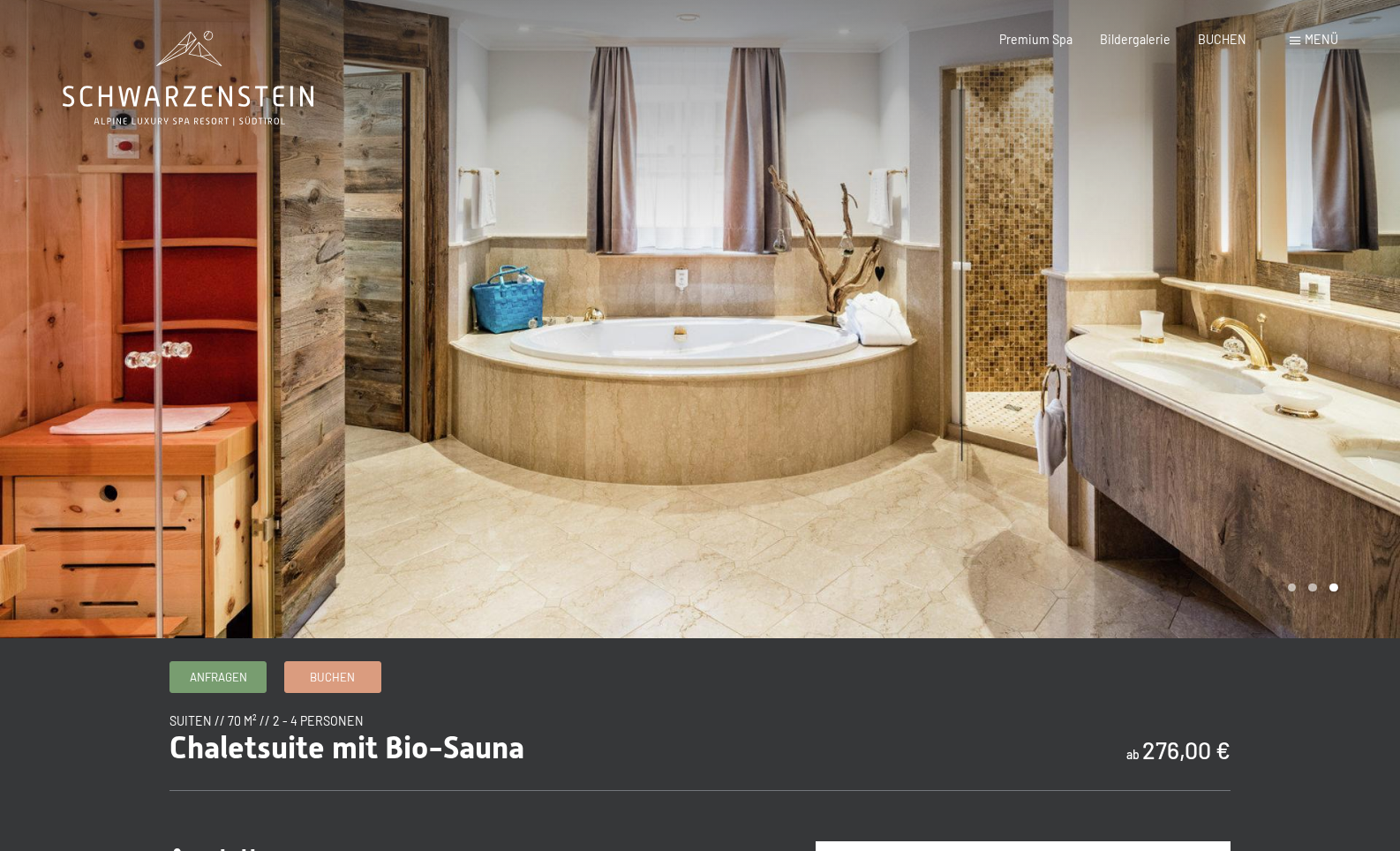
click at [1374, 372] on div at bounding box center [1050, 319] width 700 height 639
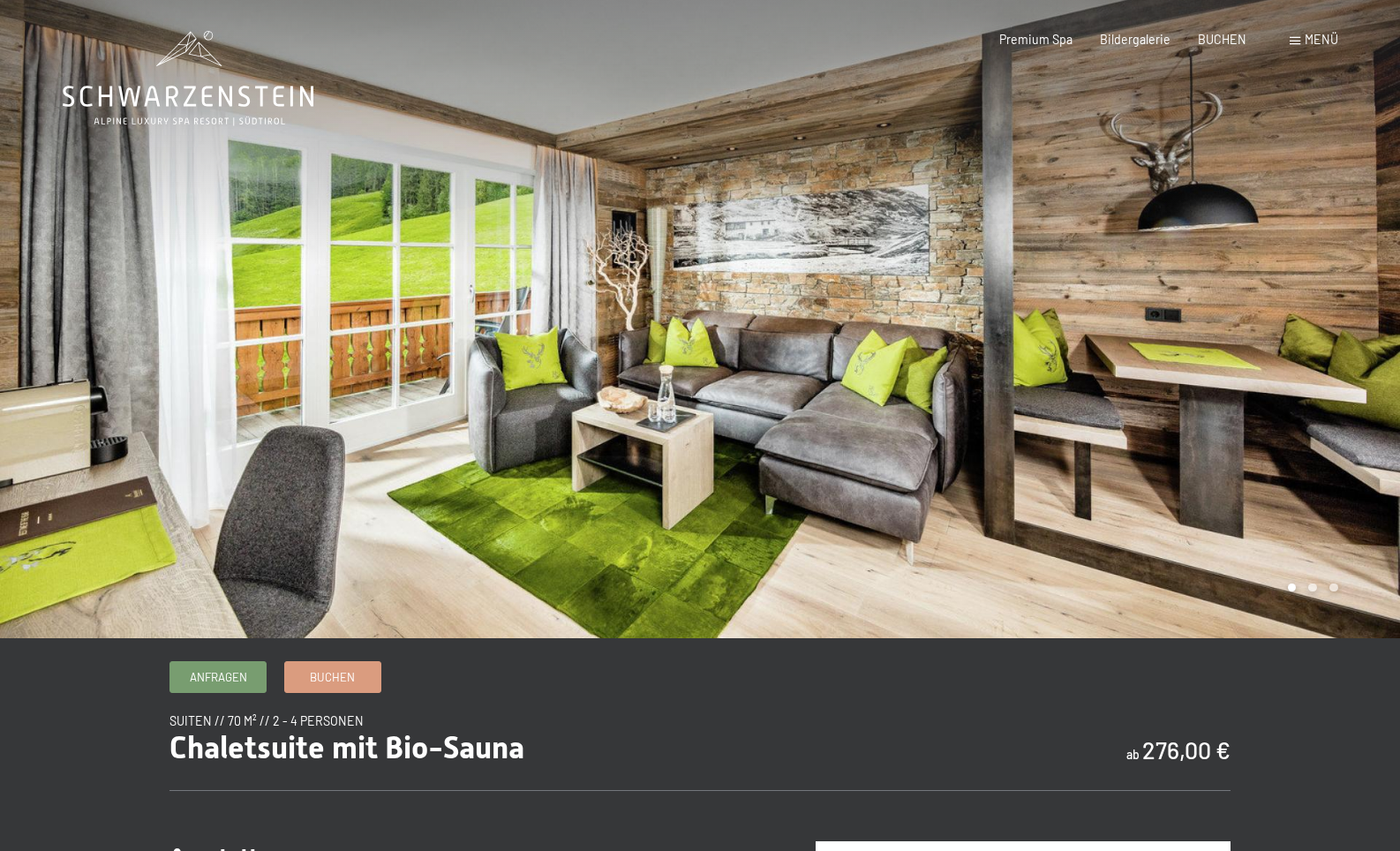
click at [1374, 372] on div at bounding box center [1050, 319] width 700 height 639
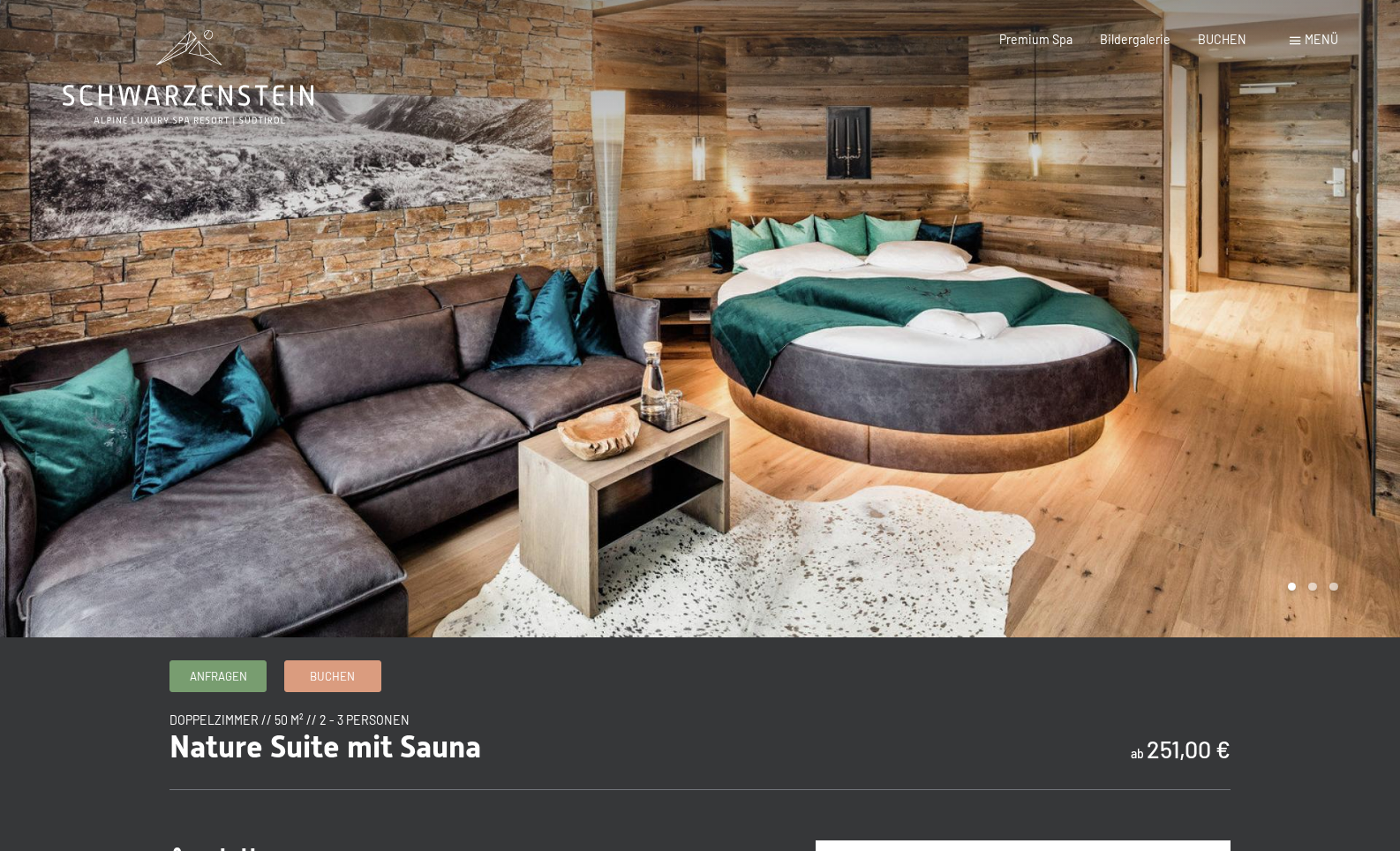
scroll to position [2, 1]
click at [1368, 397] on div at bounding box center [1050, 317] width 700 height 639
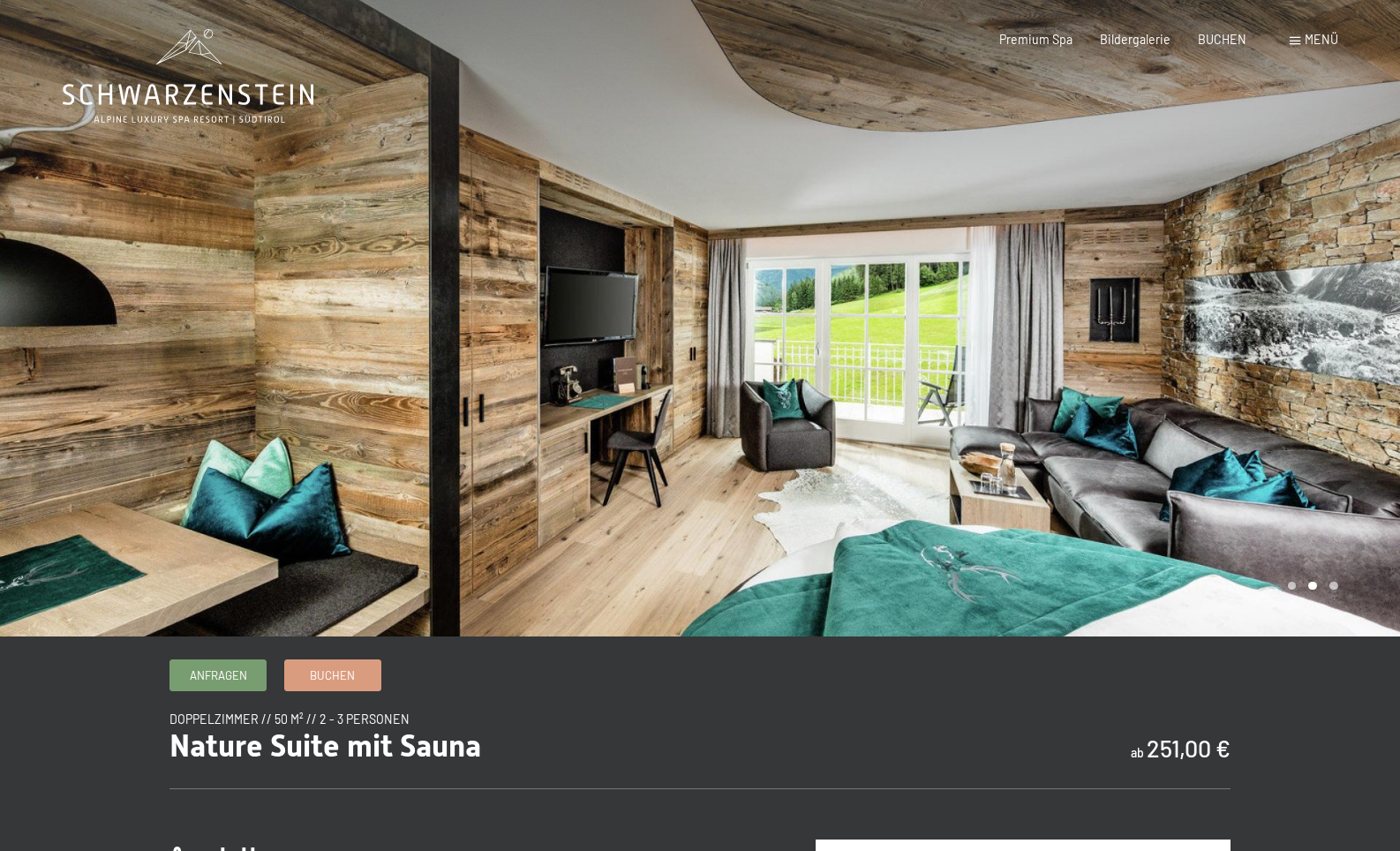
scroll to position [2, 0]
click at [1368, 397] on div at bounding box center [1050, 317] width 700 height 639
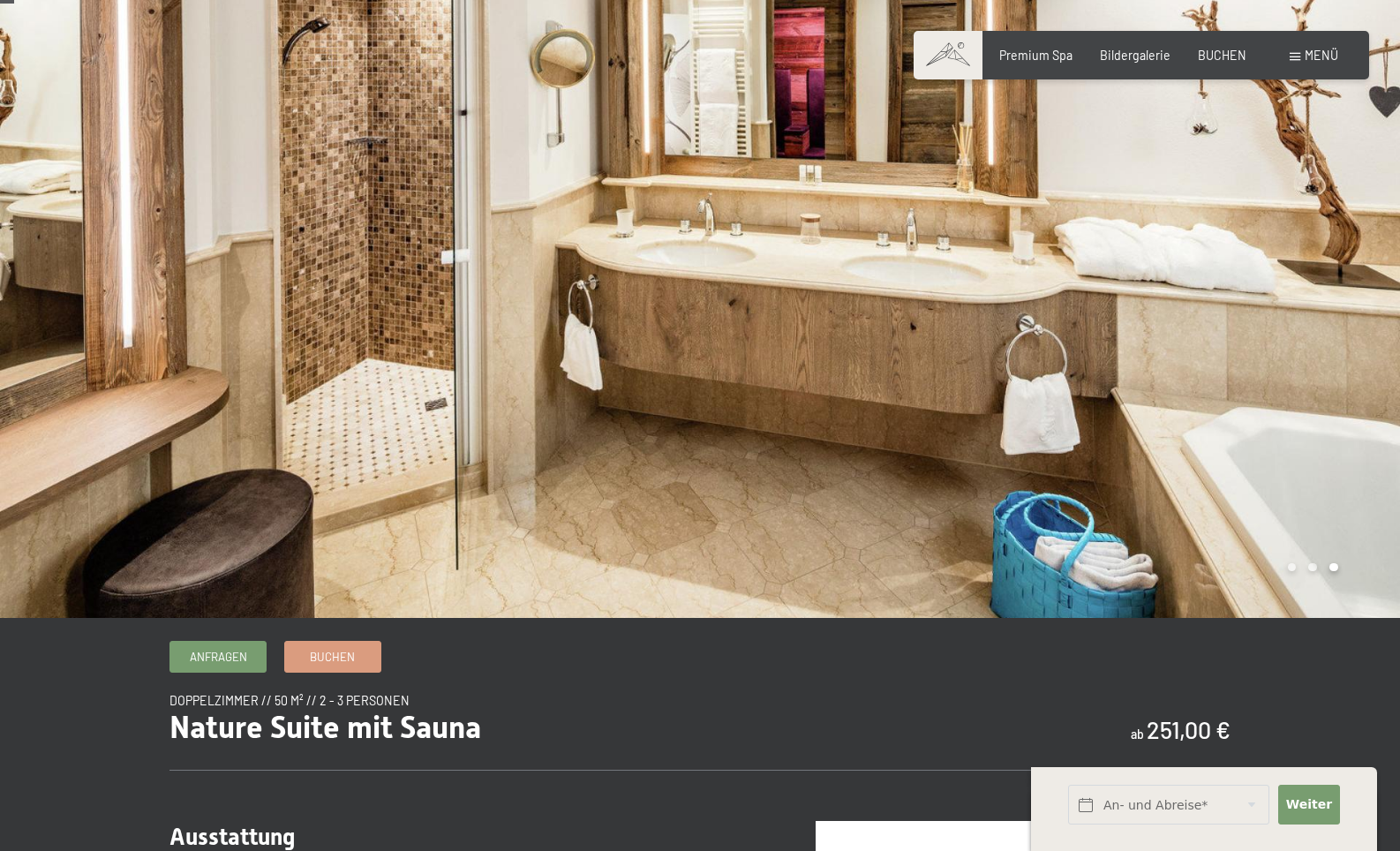
scroll to position [21, 0]
click at [1368, 397] on div at bounding box center [1050, 298] width 700 height 639
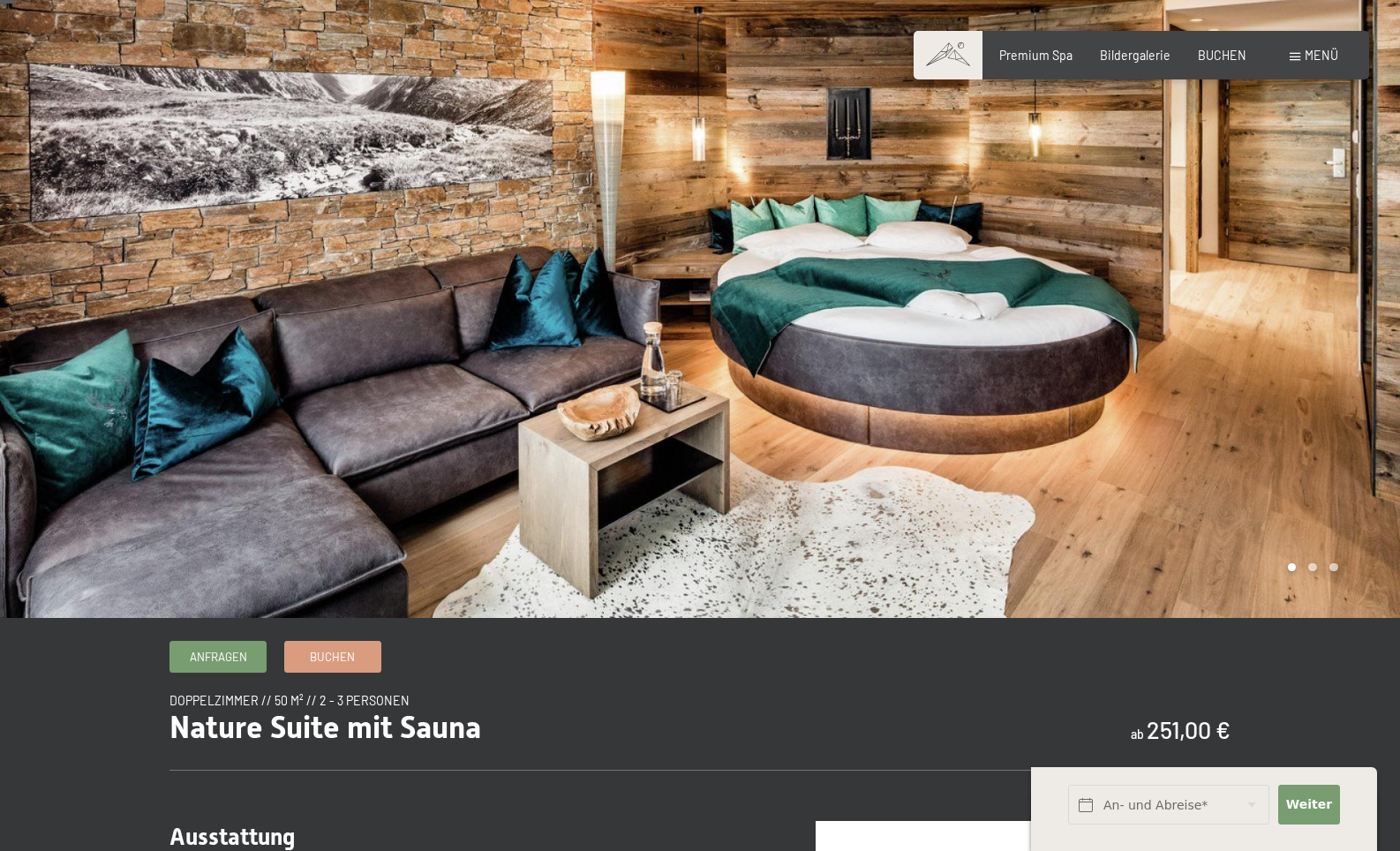
click at [1368, 397] on div at bounding box center [1050, 298] width 700 height 639
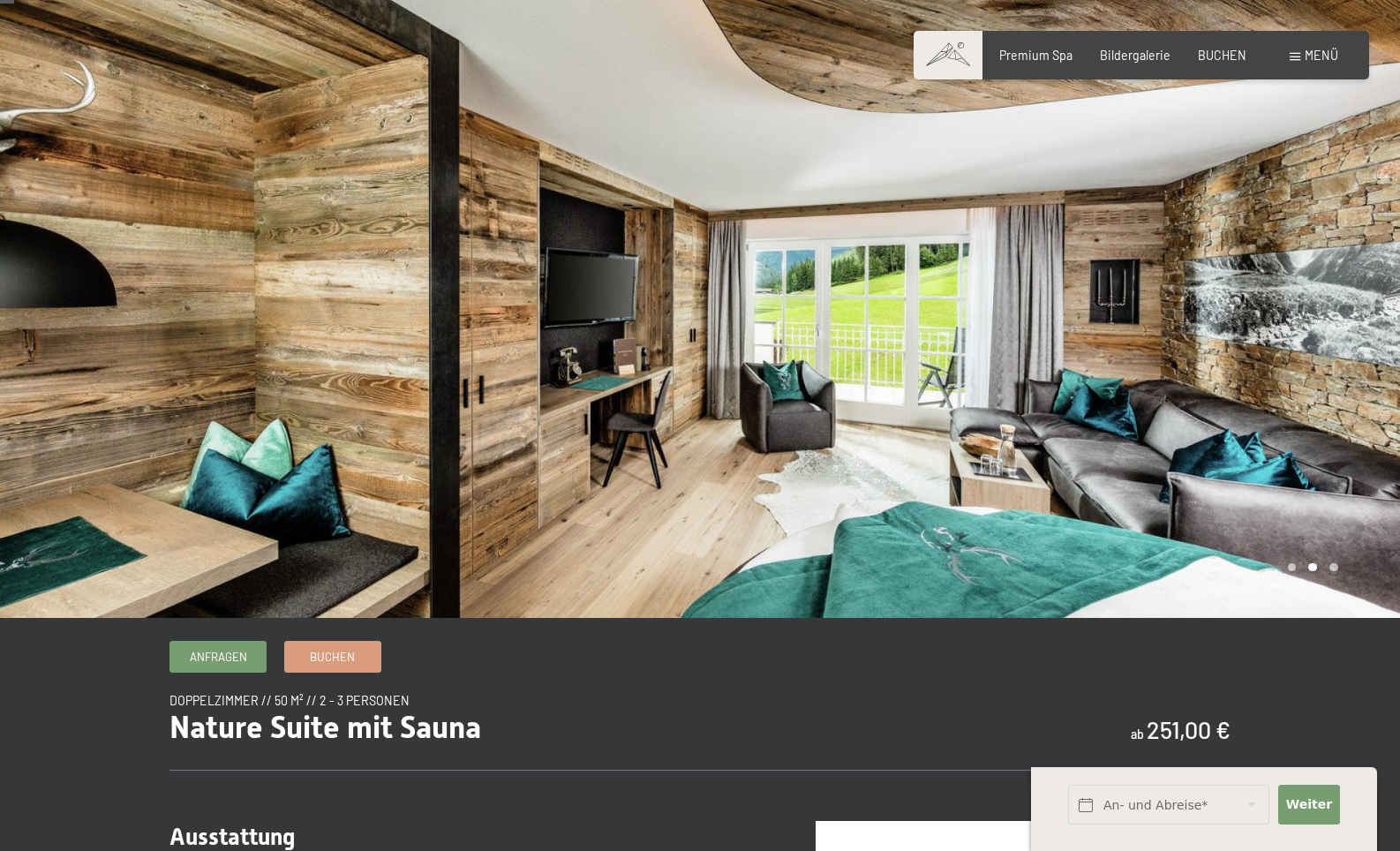
click at [1368, 397] on div at bounding box center [1050, 298] width 700 height 639
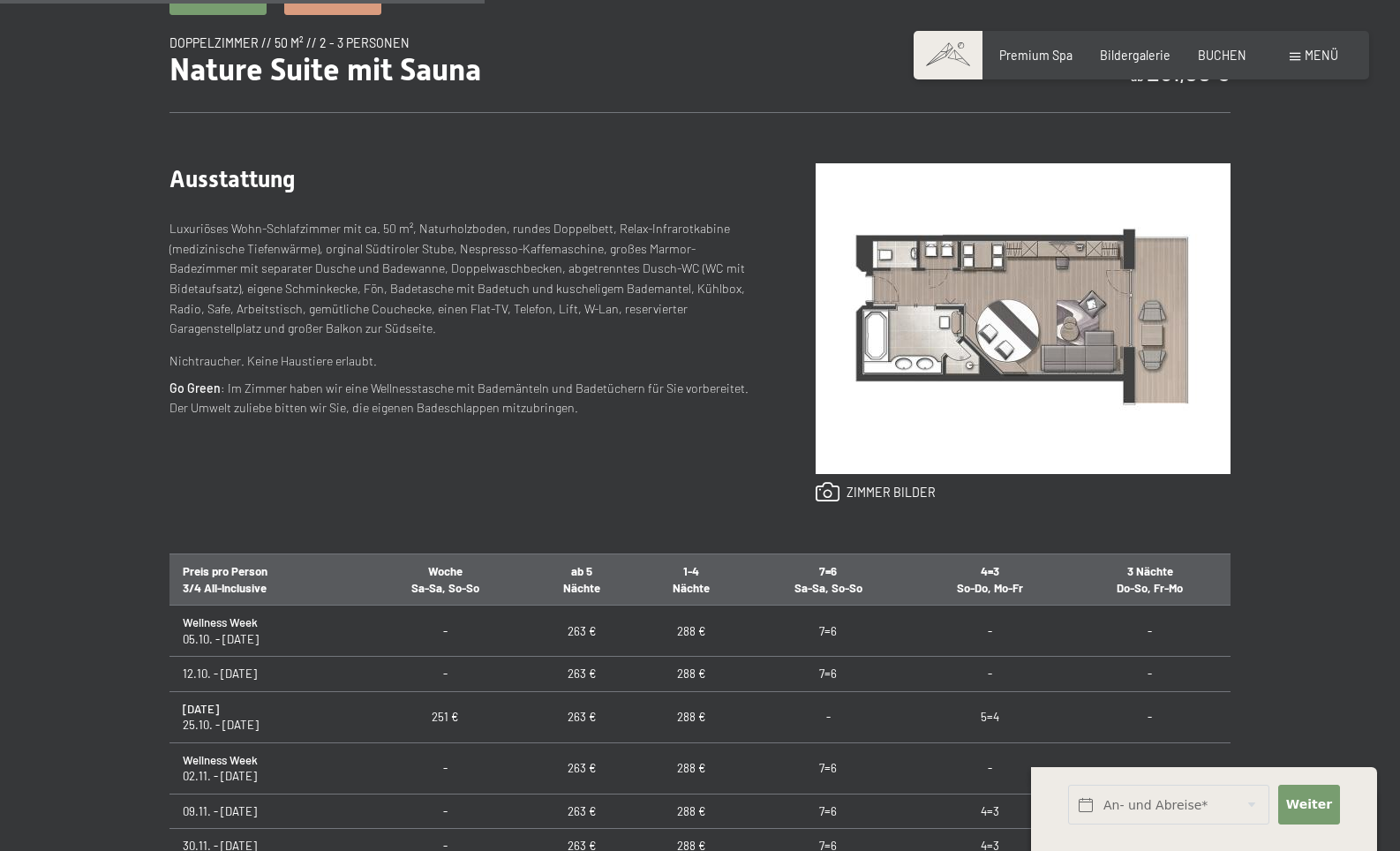
scroll to position [674, 0]
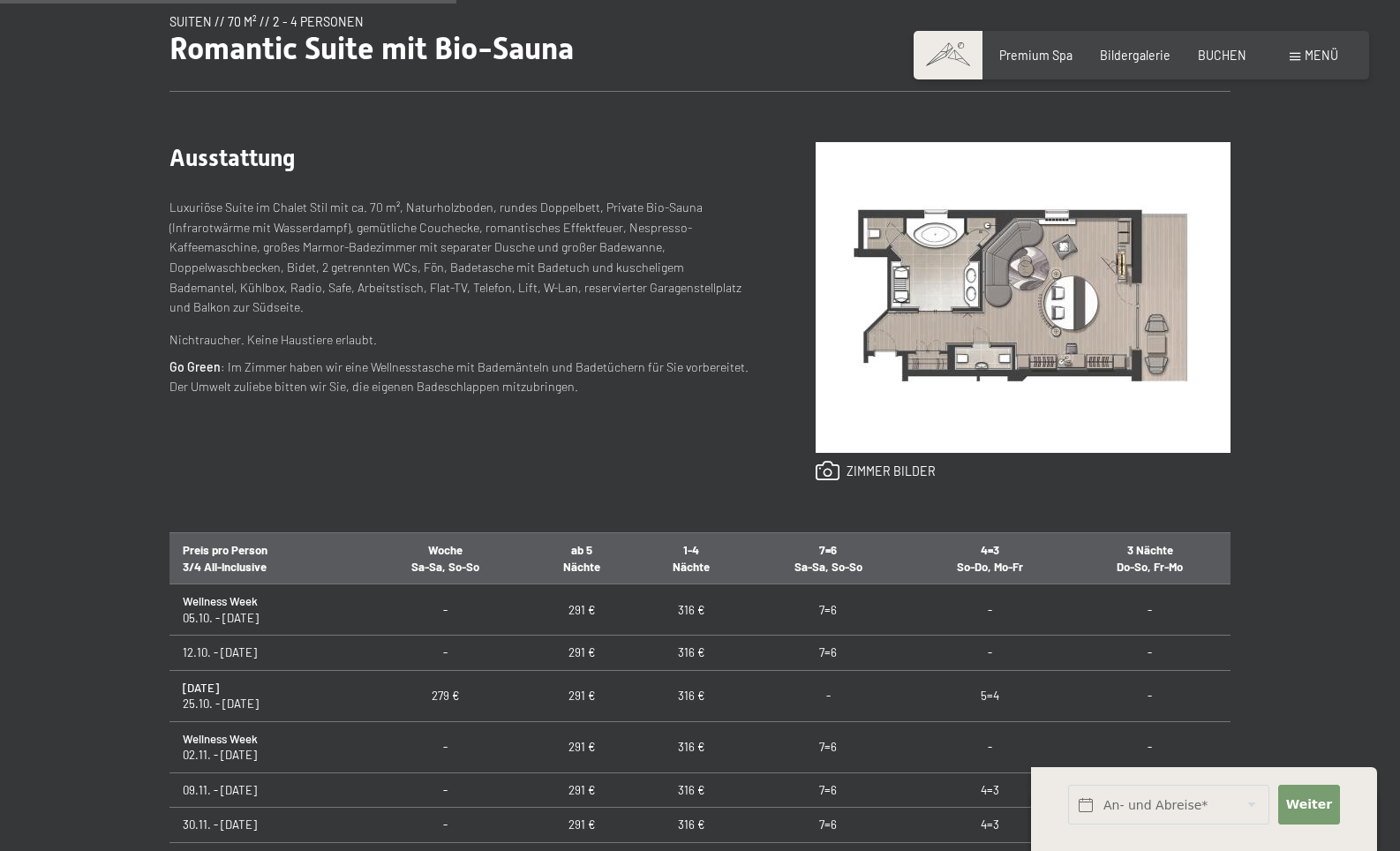
scroll to position [789, 0]
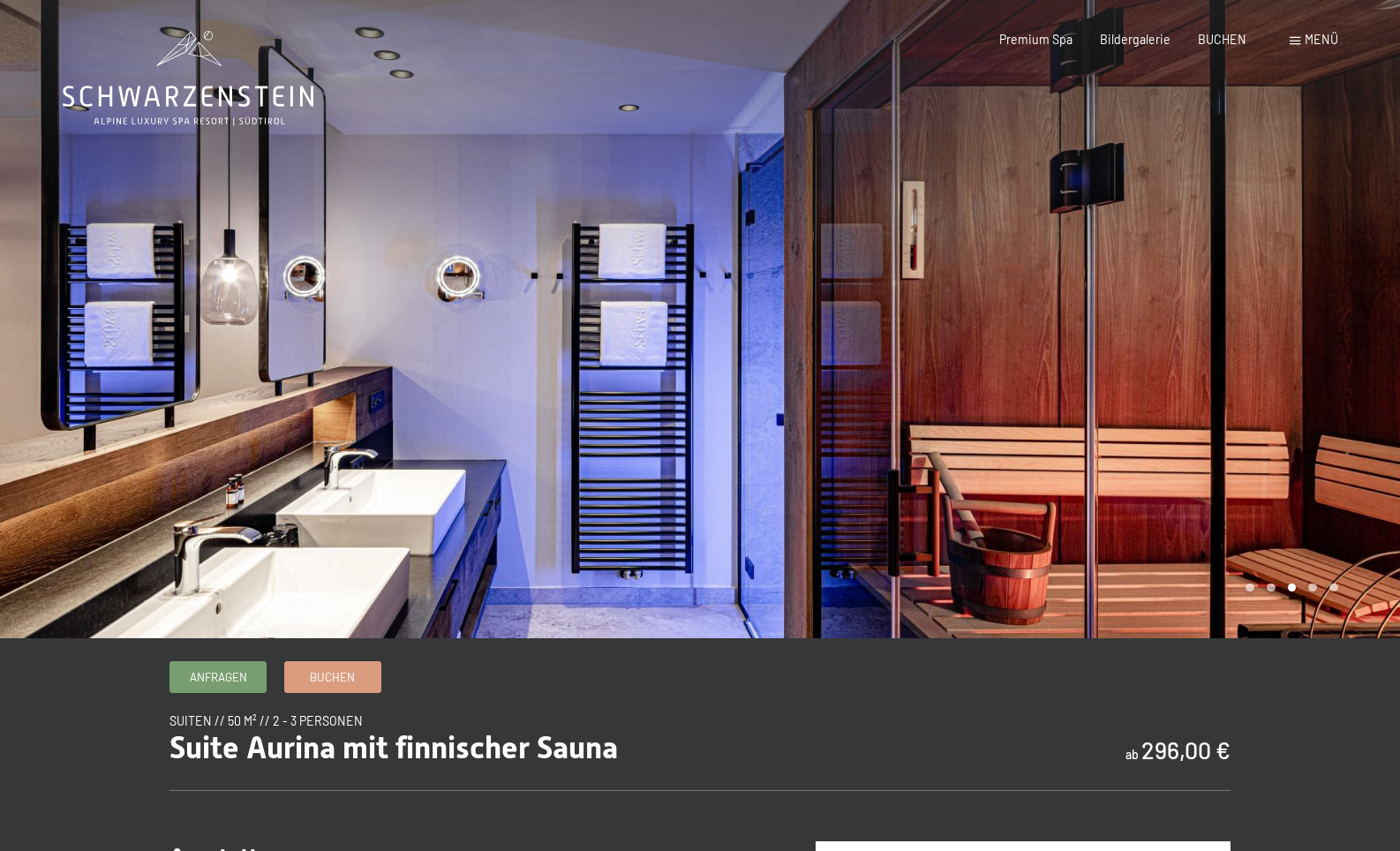
click at [1356, 368] on div at bounding box center [1050, 319] width 700 height 639
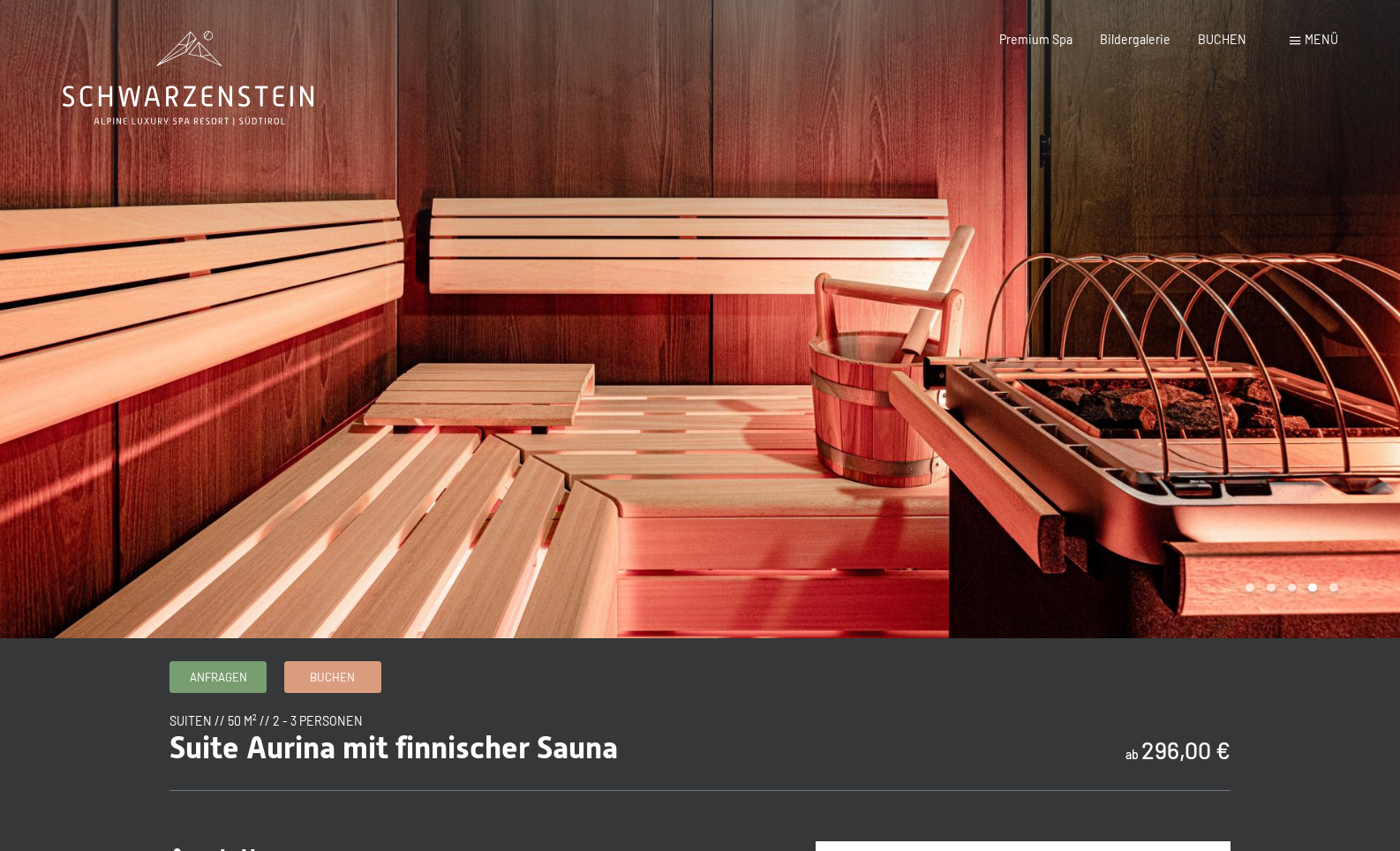
click at [1356, 368] on div at bounding box center [1050, 319] width 700 height 639
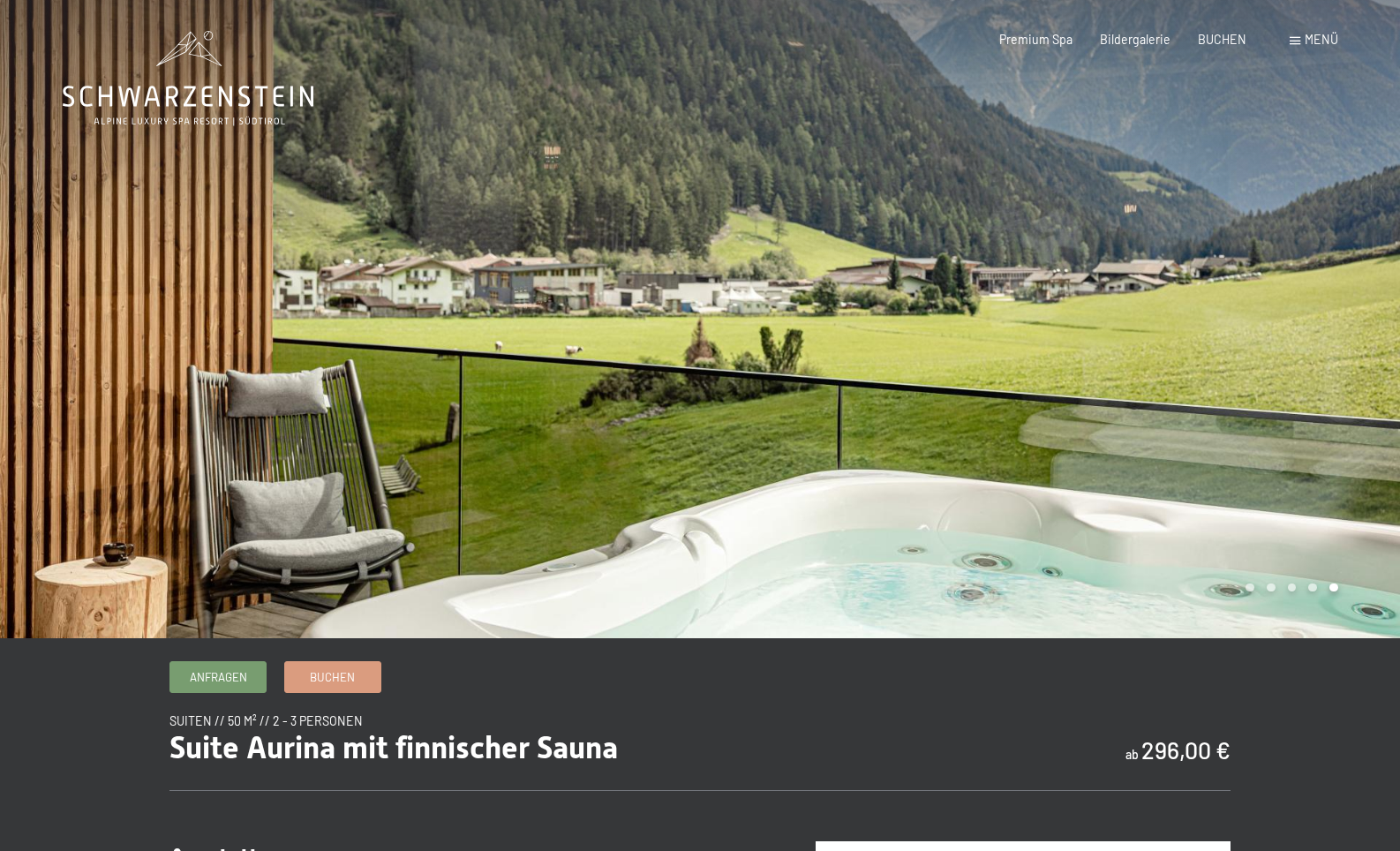
click at [1356, 368] on div at bounding box center [1050, 319] width 700 height 639
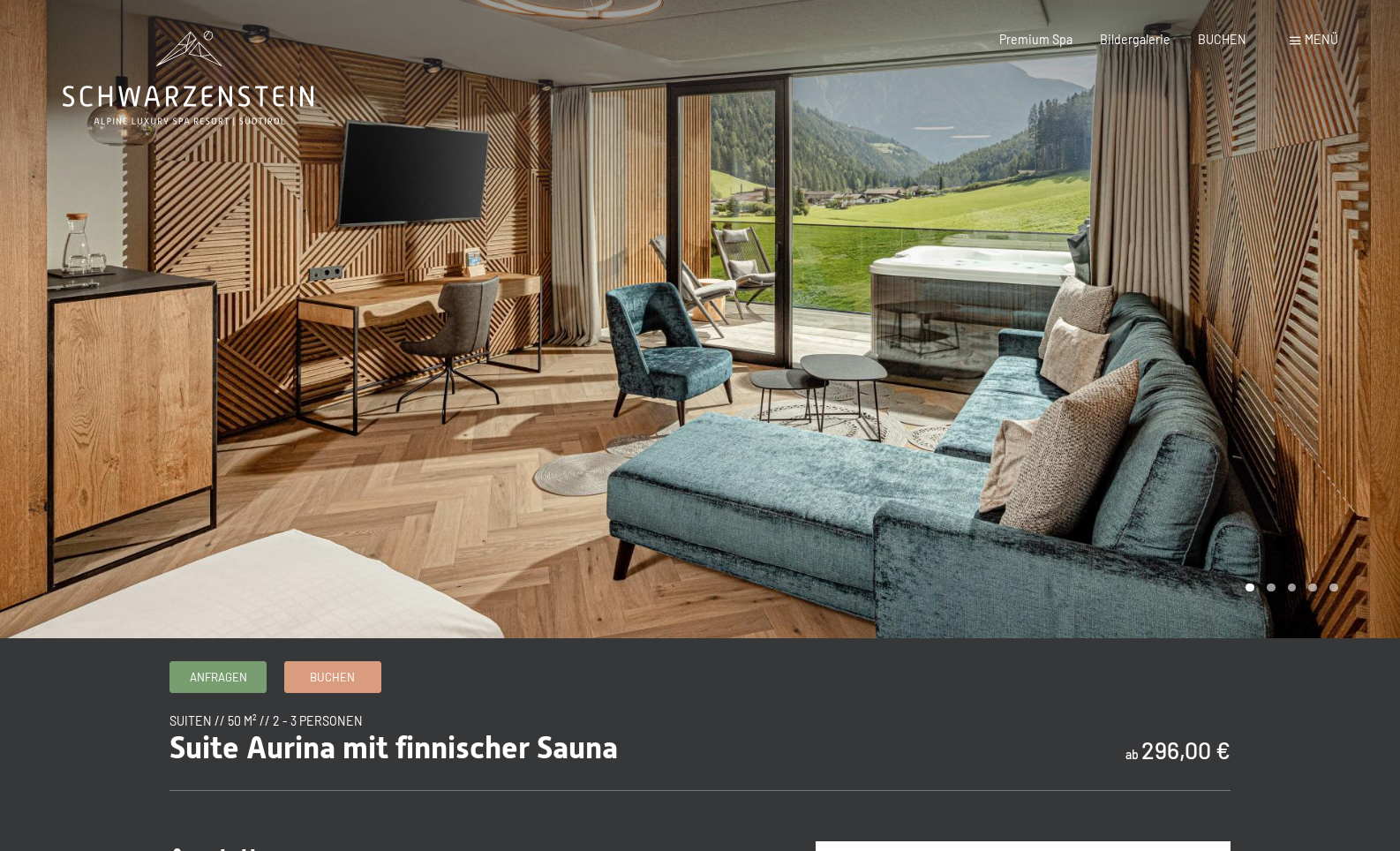
click at [1356, 368] on div at bounding box center [1050, 319] width 700 height 639
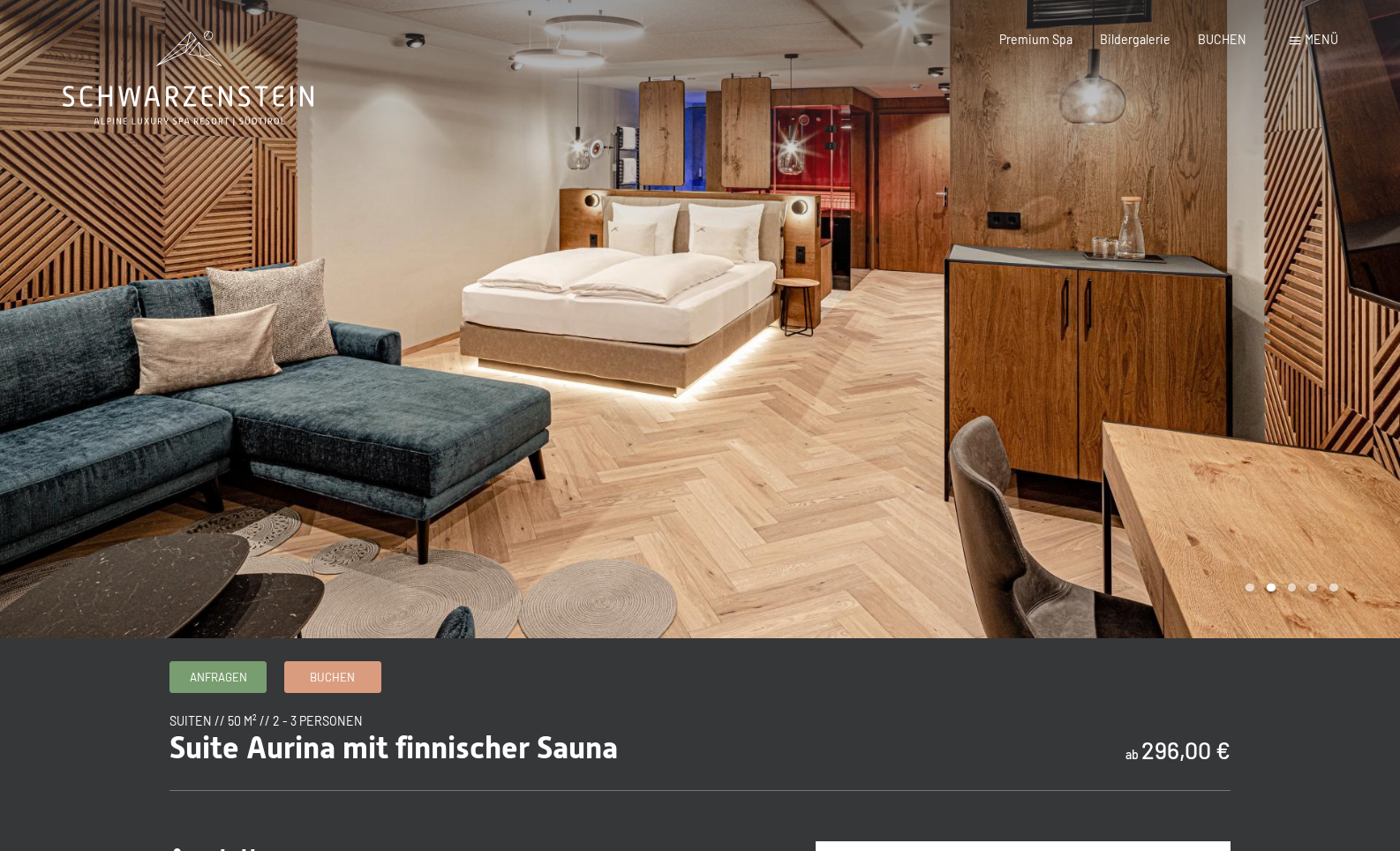
click at [1356, 368] on div at bounding box center [1050, 319] width 700 height 639
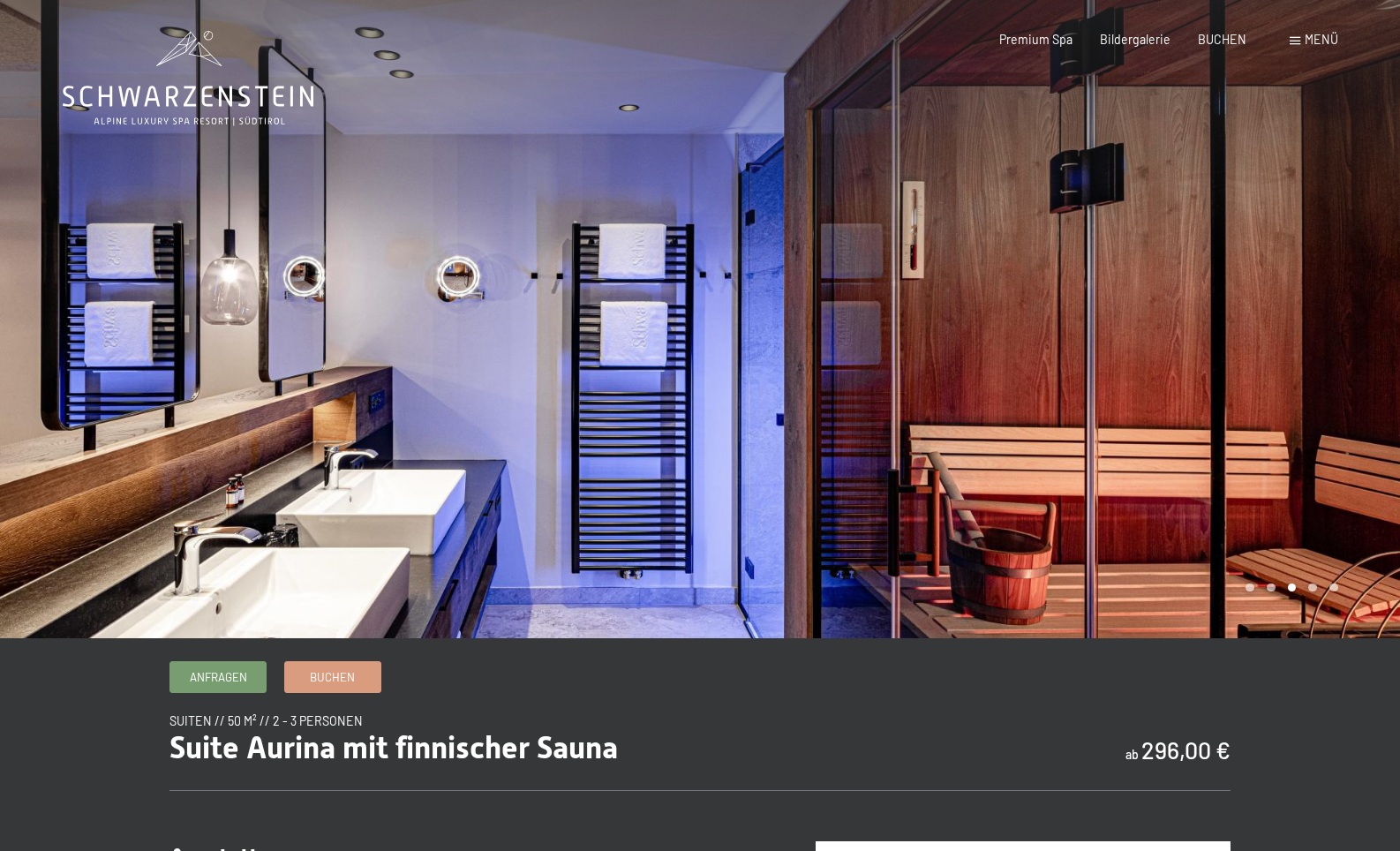
click at [91, 336] on div at bounding box center [350, 319] width 700 height 639
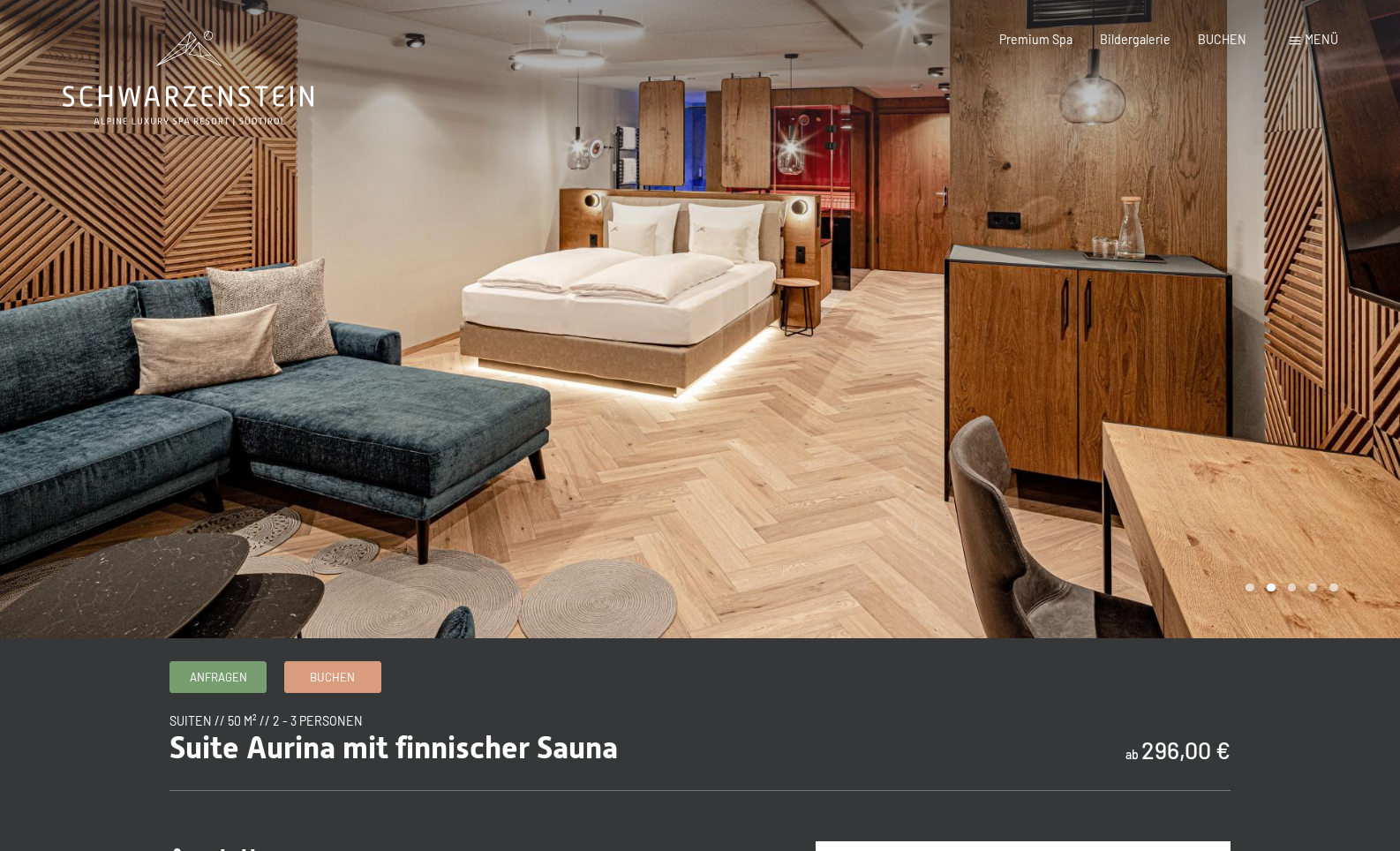
click at [1363, 390] on div at bounding box center [1050, 319] width 700 height 639
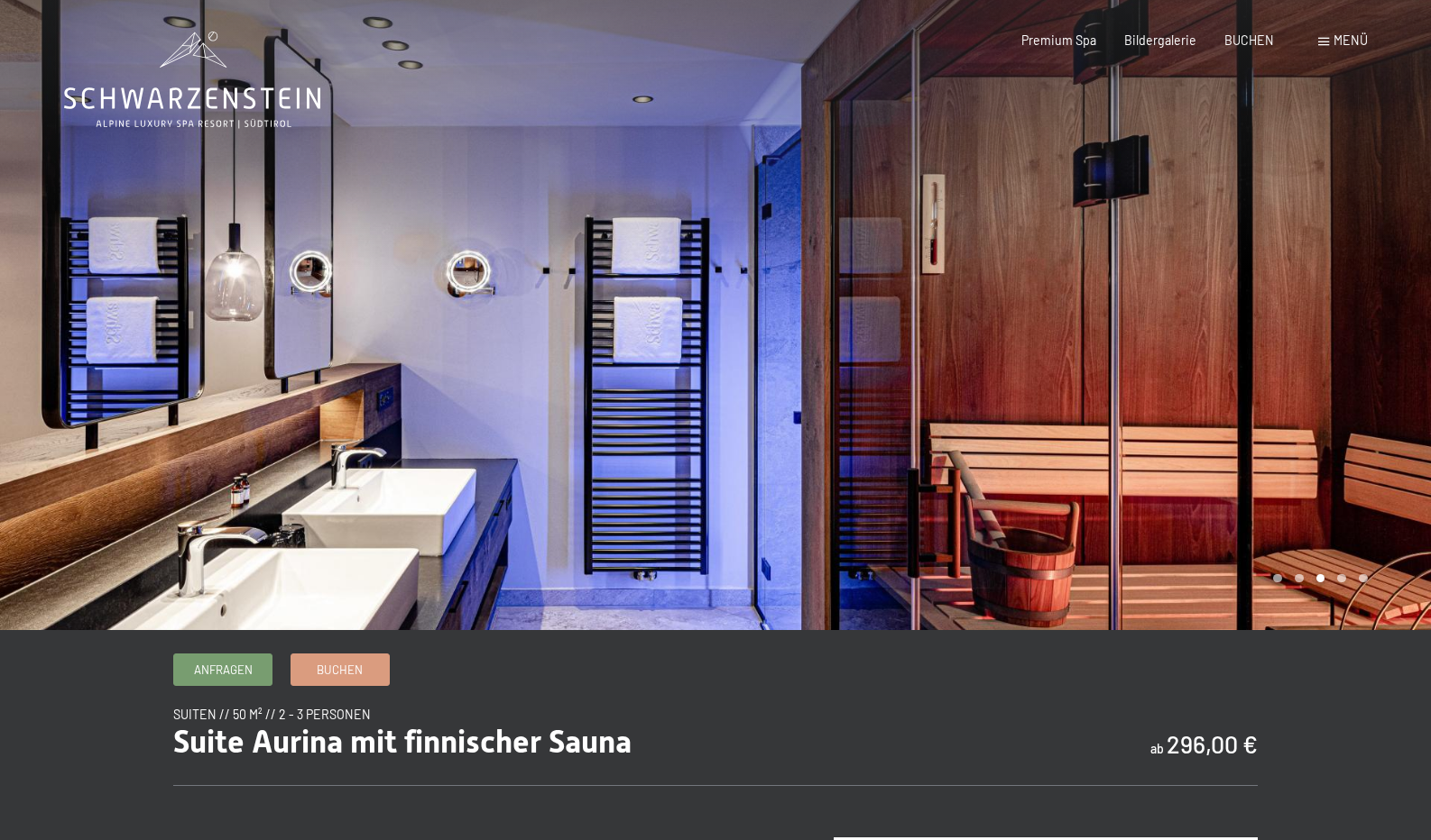
click at [1393, 370] on div at bounding box center [1073, 315] width 716 height 630
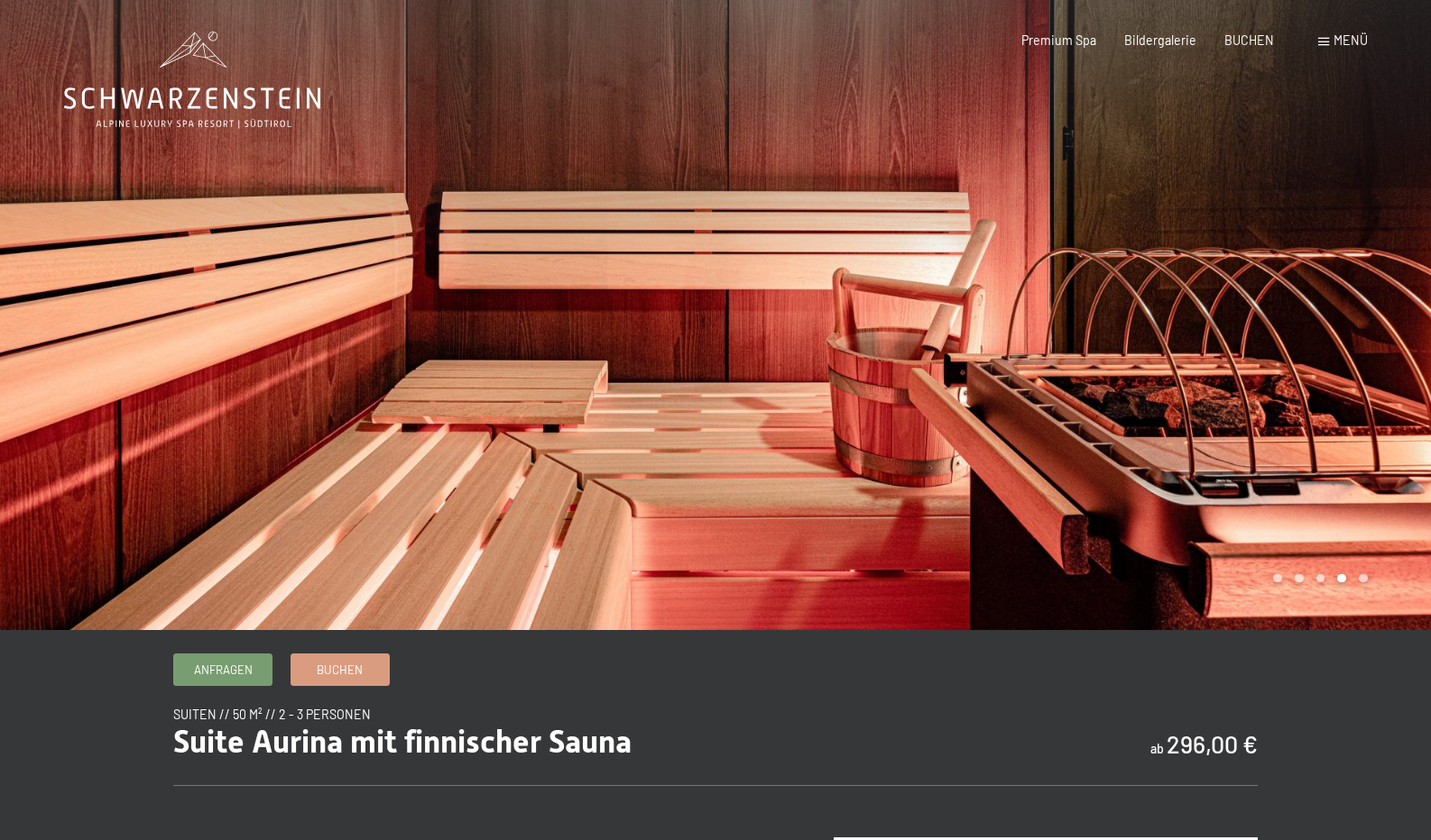
click at [1394, 371] on div at bounding box center [1073, 315] width 716 height 630
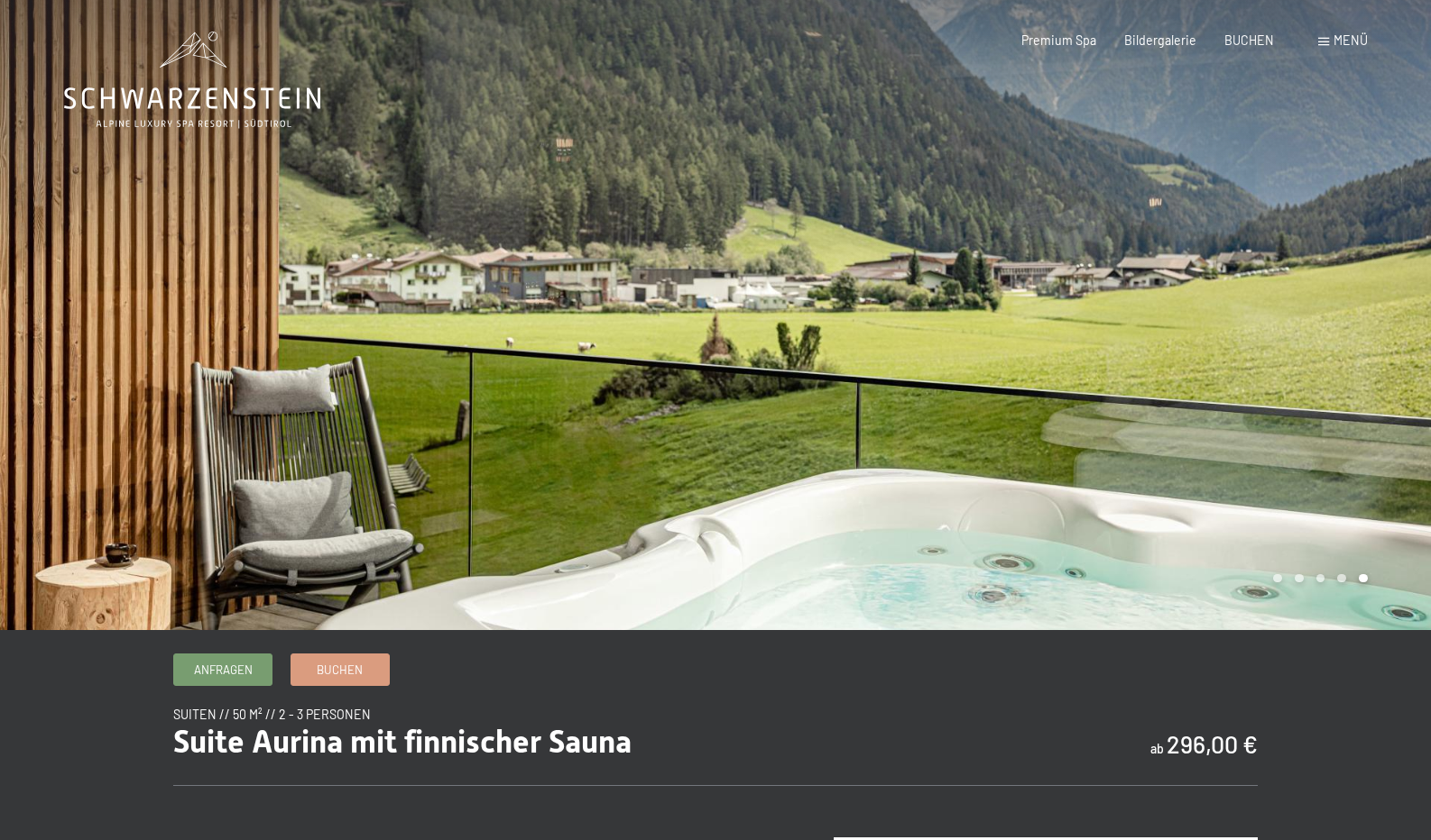
click at [1394, 371] on div at bounding box center [1073, 315] width 716 height 630
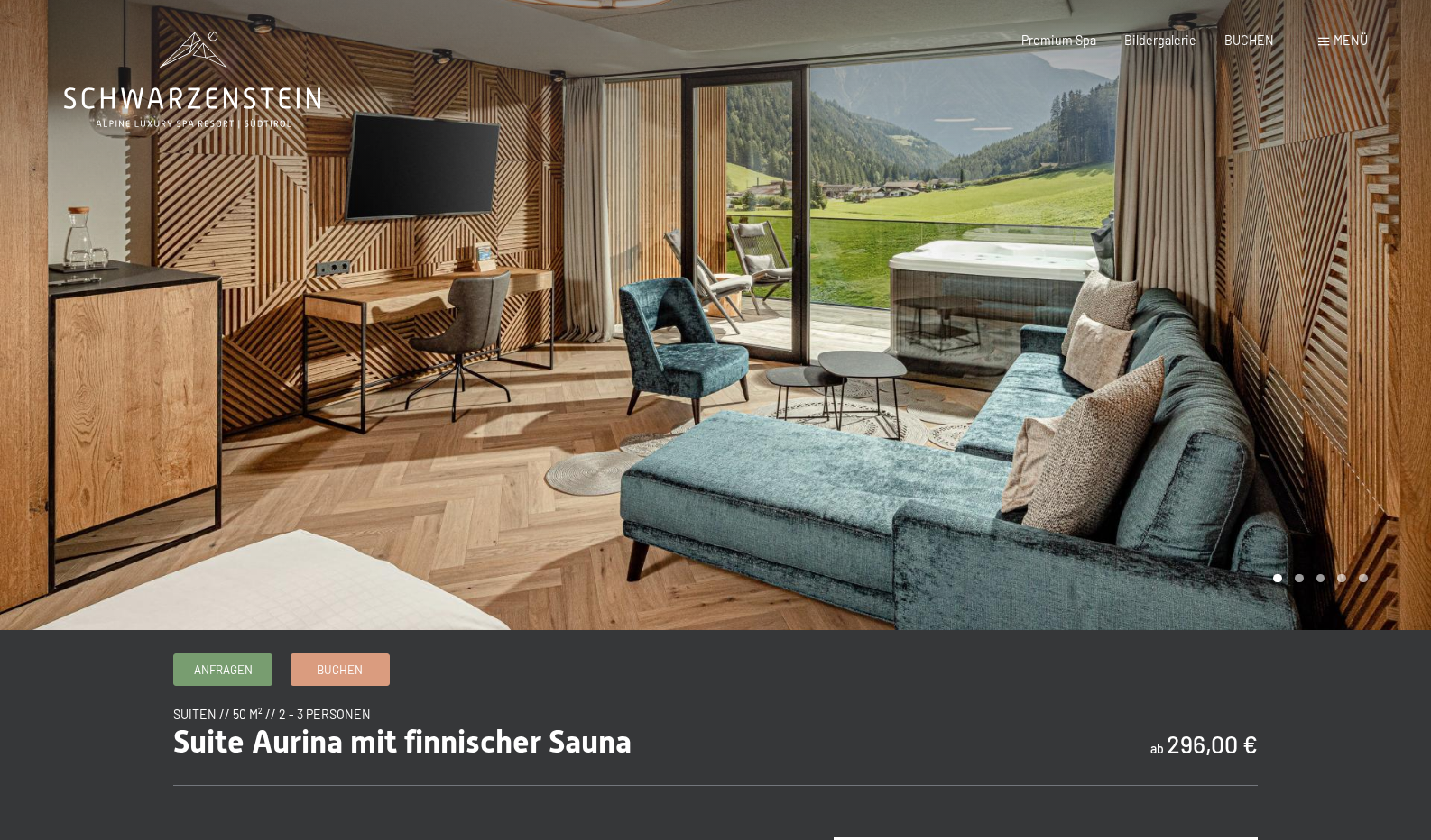
click at [1394, 371] on div at bounding box center [1073, 315] width 716 height 630
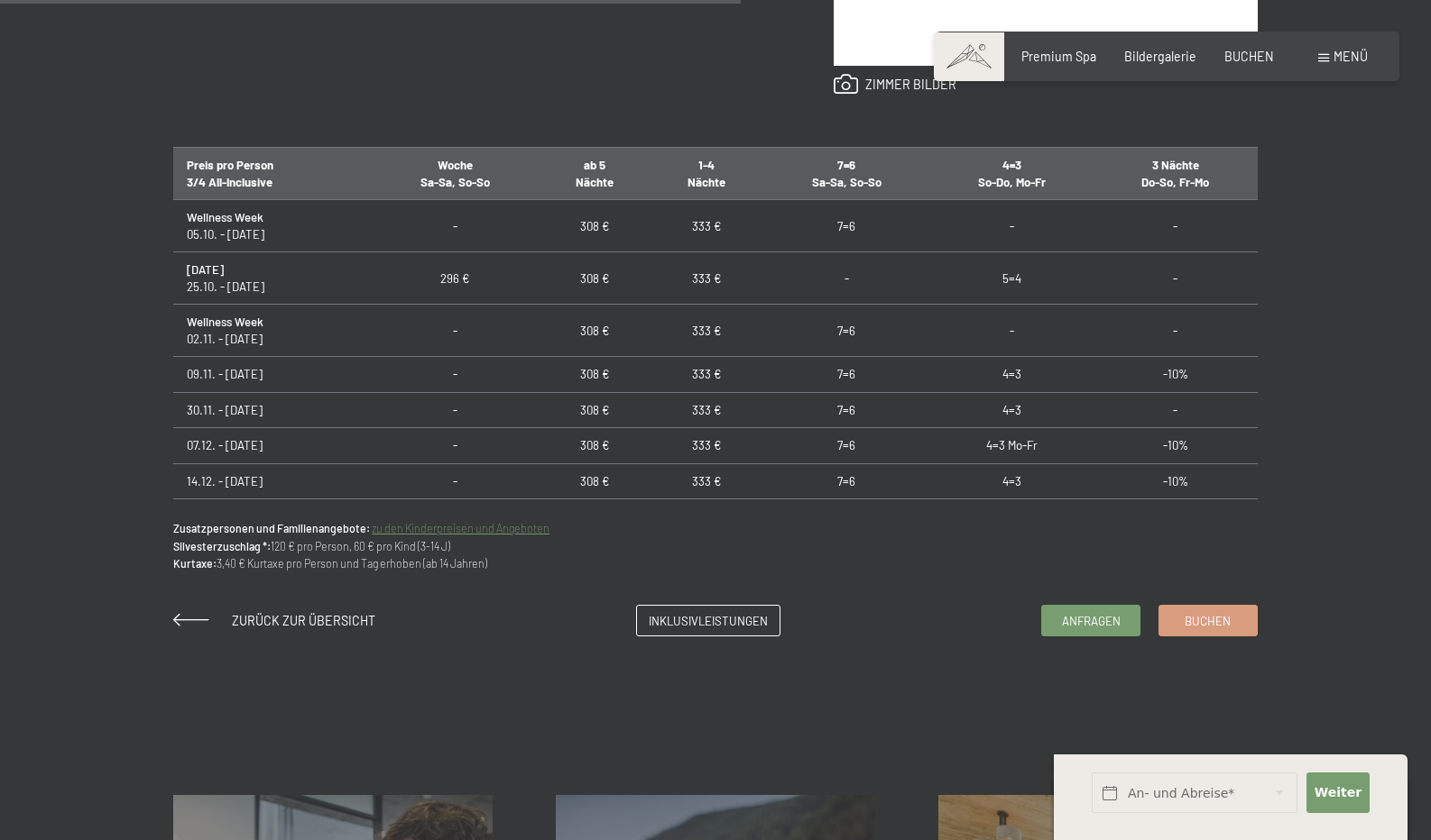
scroll to position [1087, 0]
click at [1210, 618] on span "Buchen" at bounding box center [1207, 621] width 46 height 16
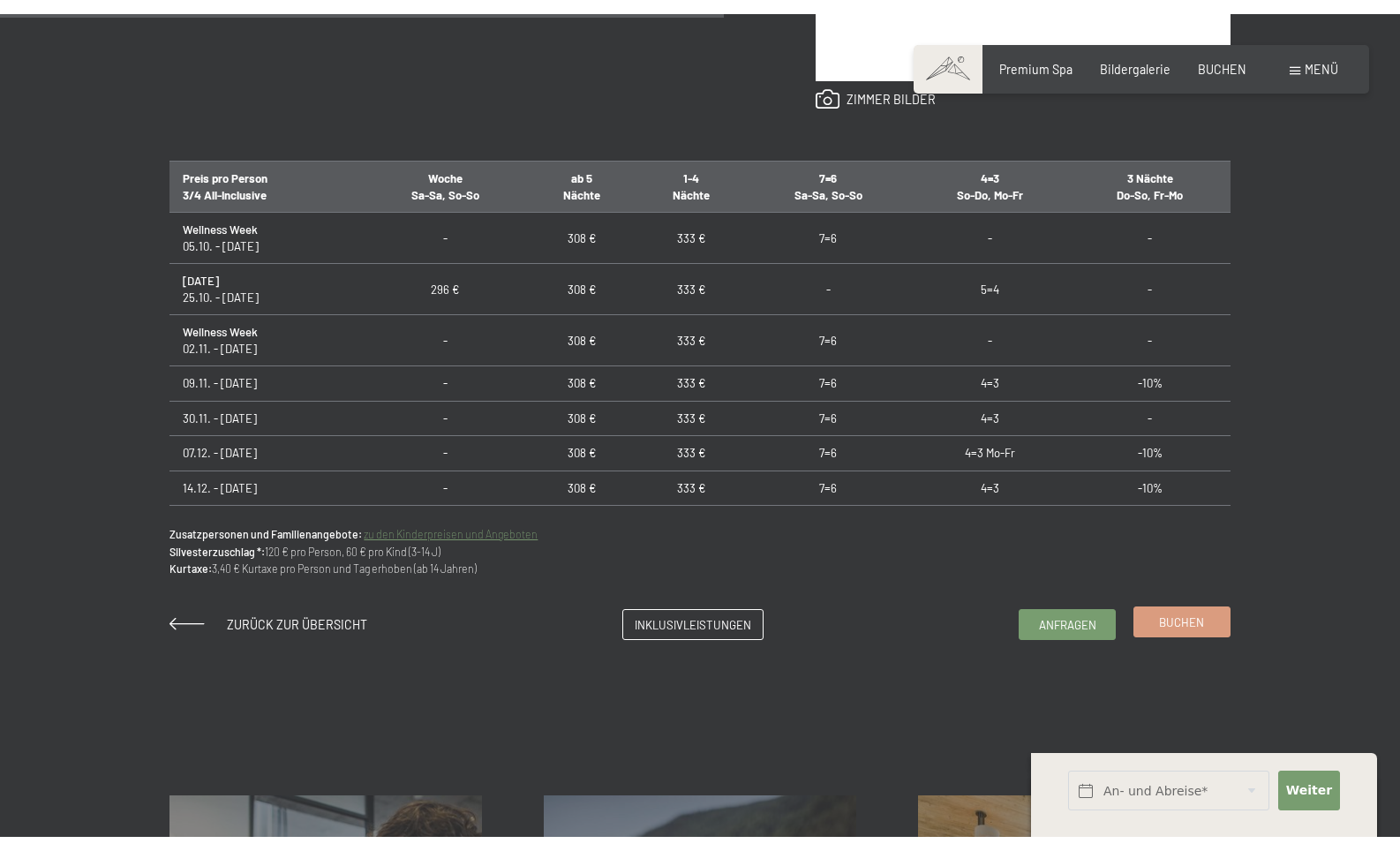
scroll to position [0, 0]
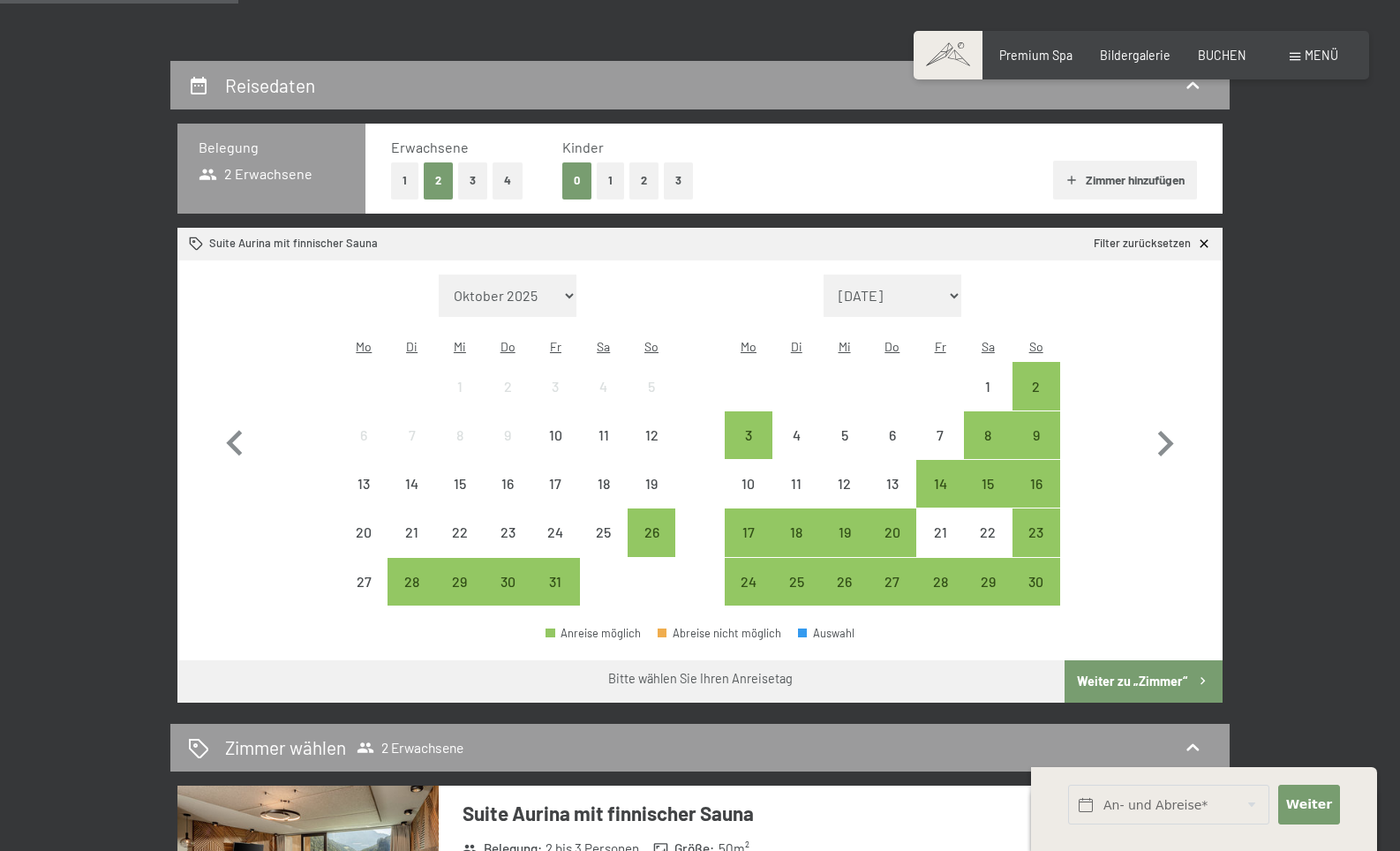
scroll to position [313, 0]
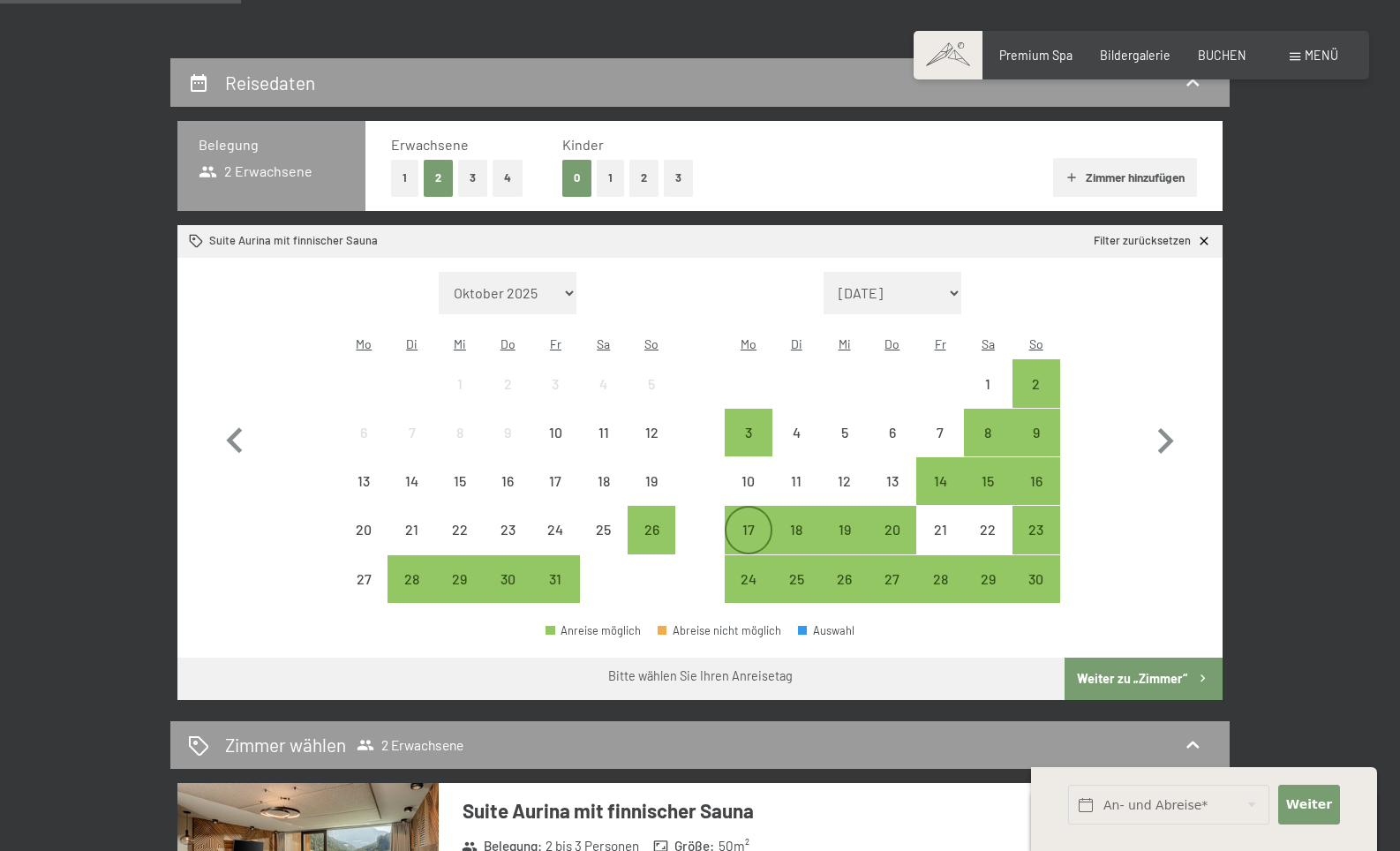
click at [749, 522] on div "17" at bounding box center [748, 544] width 44 height 44
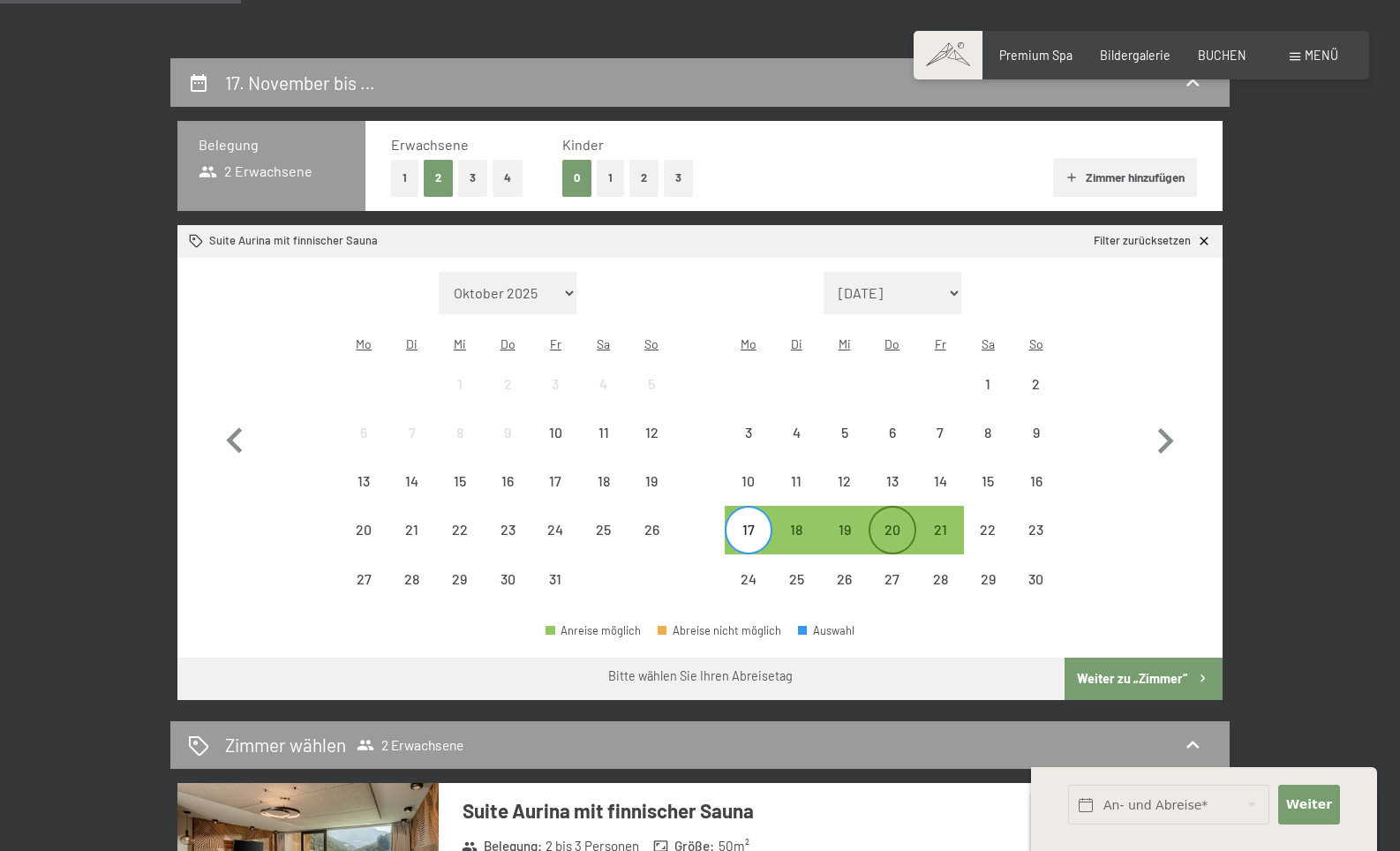
click at [889, 522] on div "20" at bounding box center [892, 544] width 44 height 44
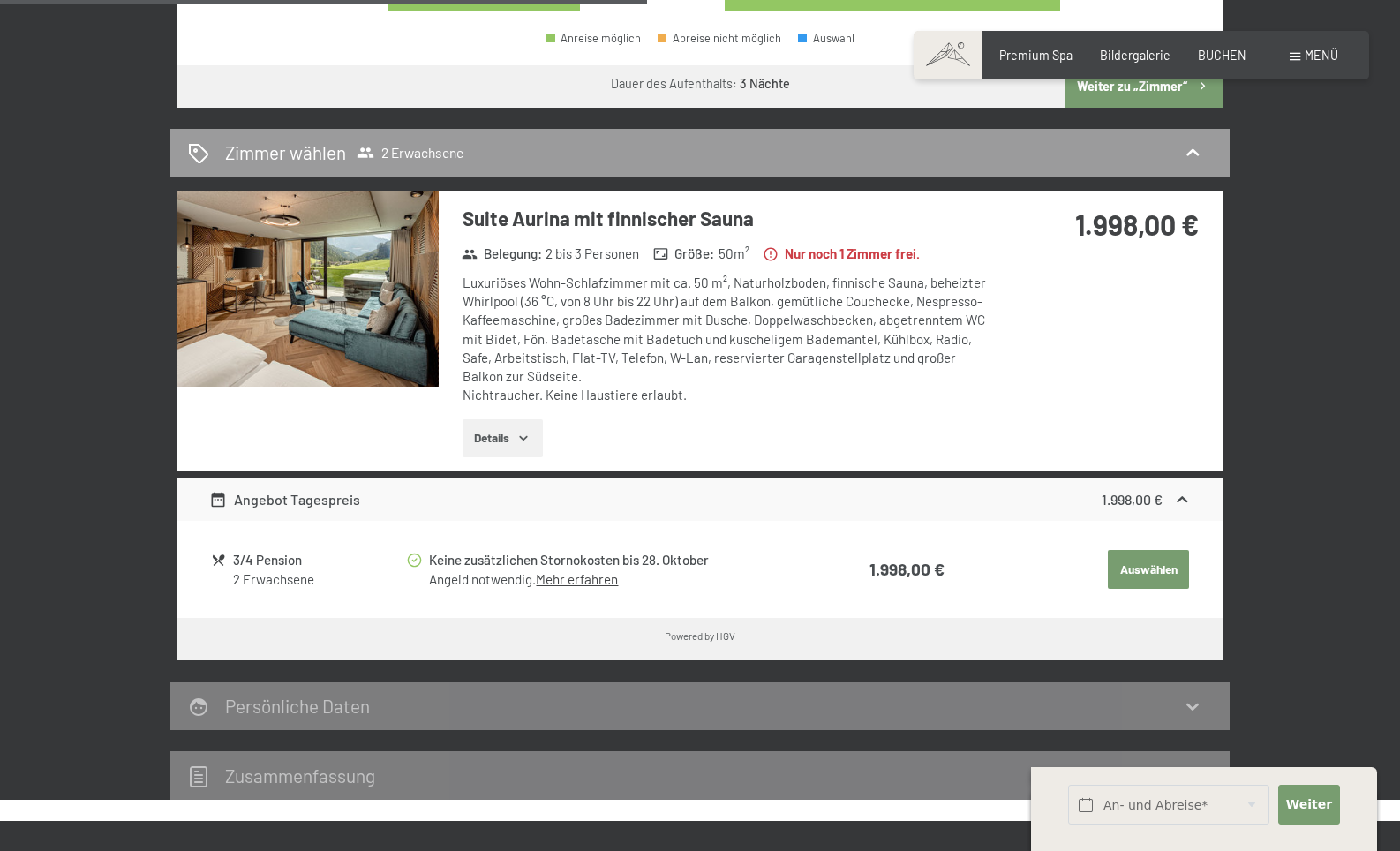
scroll to position [905, 0]
click at [531, 431] on icon "button" at bounding box center [523, 438] width 14 height 14
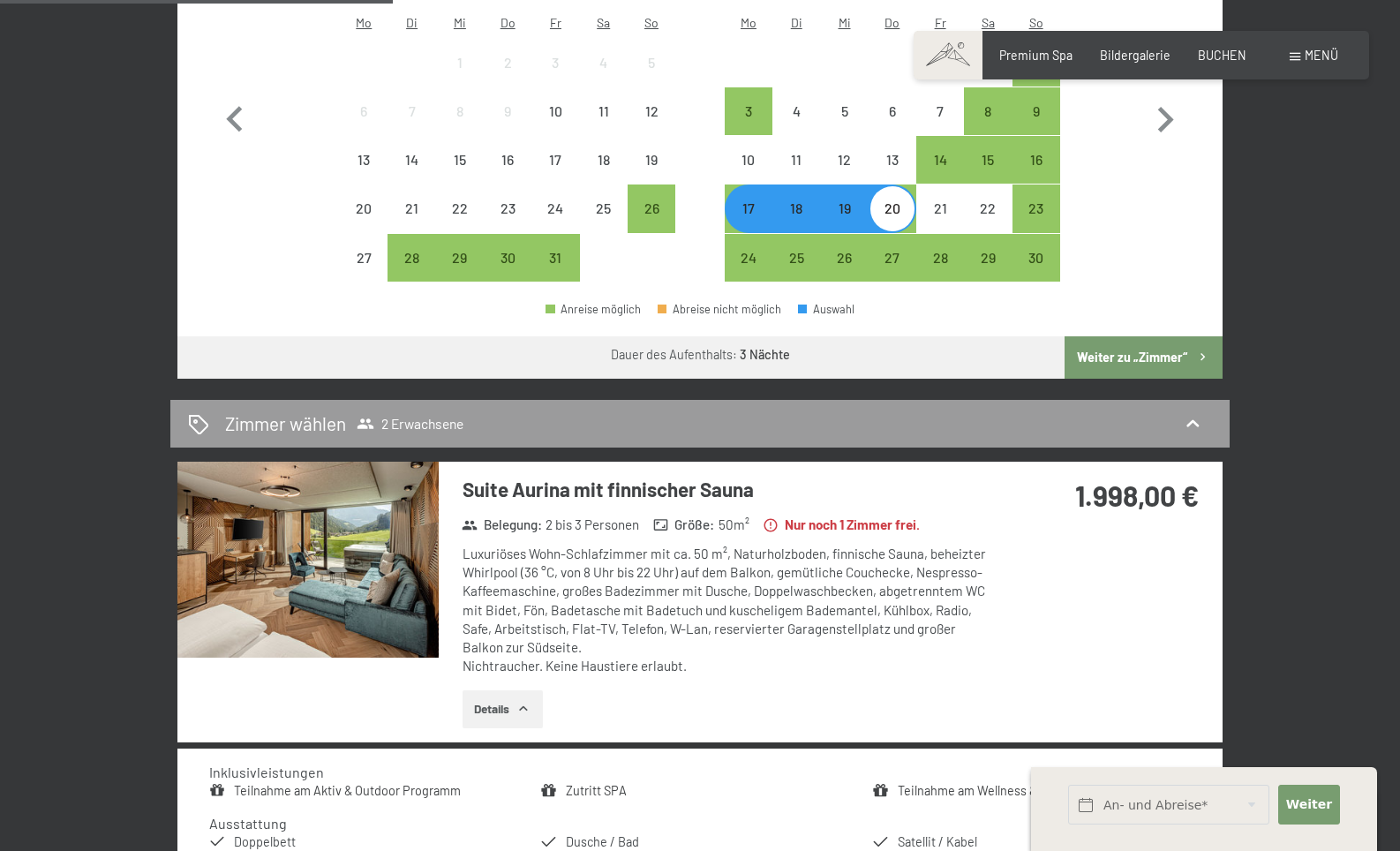
scroll to position [639, 0]
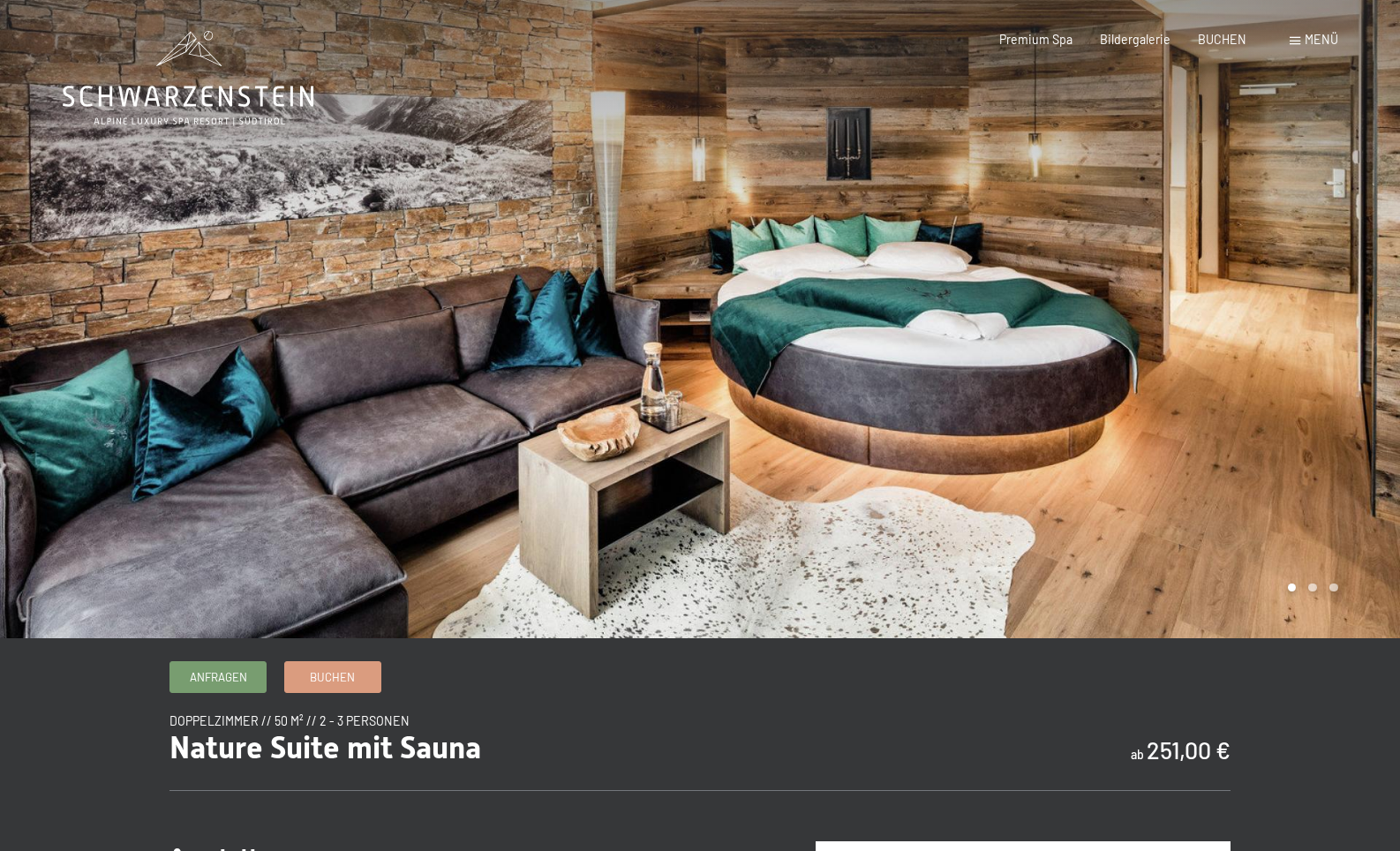
click at [1365, 382] on div at bounding box center [1050, 319] width 700 height 639
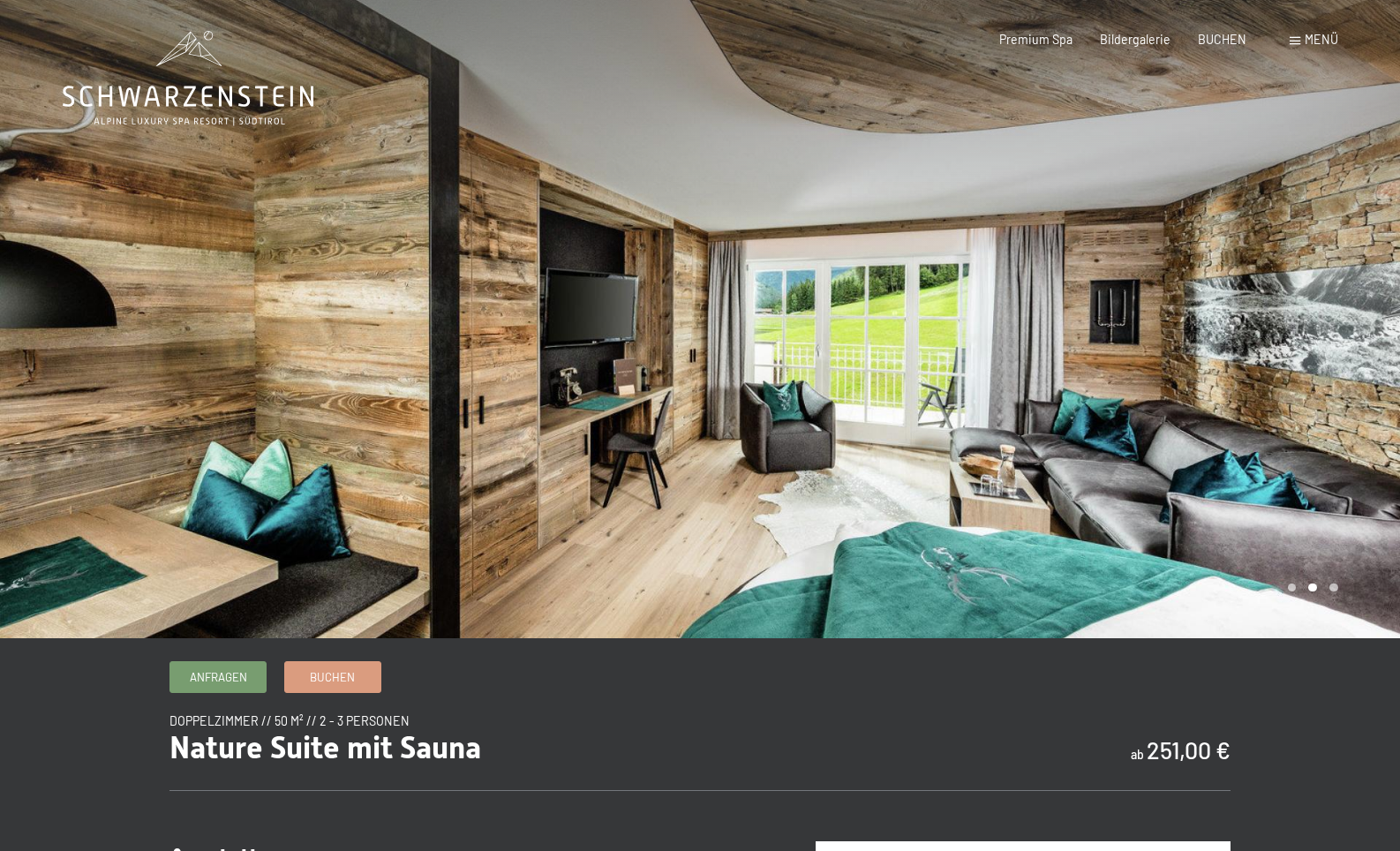
scroll to position [0, 1]
click at [1365, 382] on div at bounding box center [1050, 319] width 700 height 639
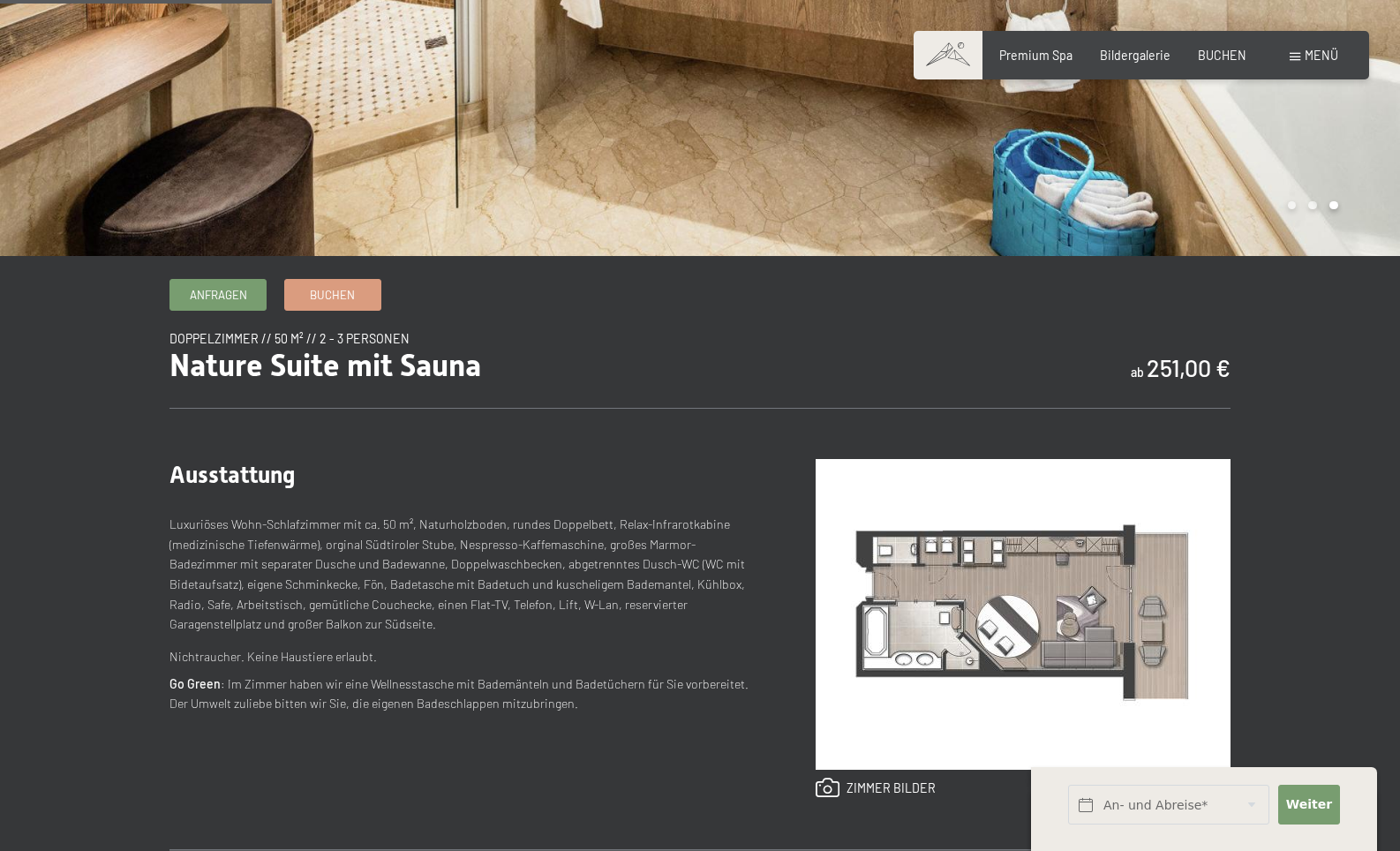
scroll to position [385, 0]
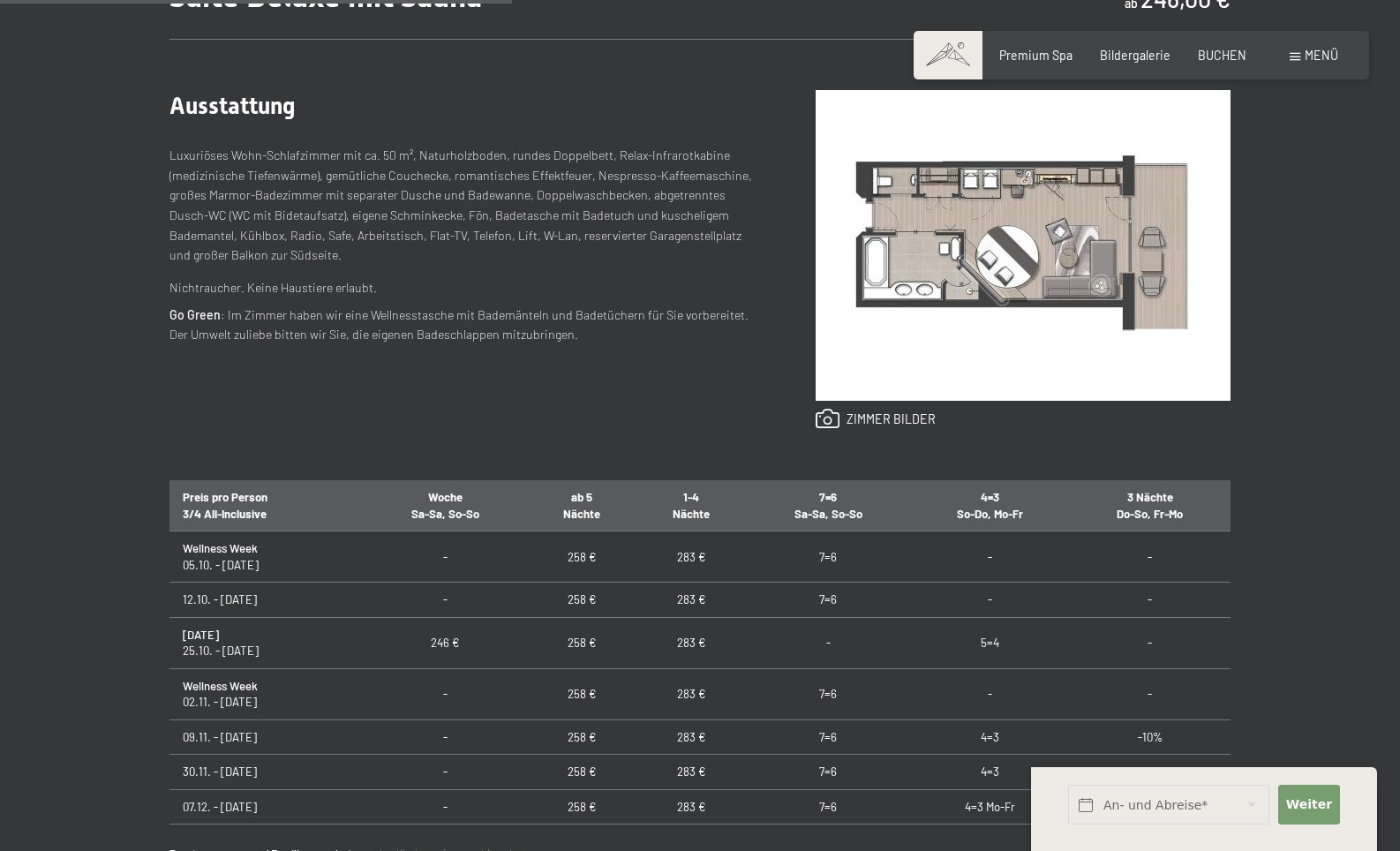
scroll to position [750, 0]
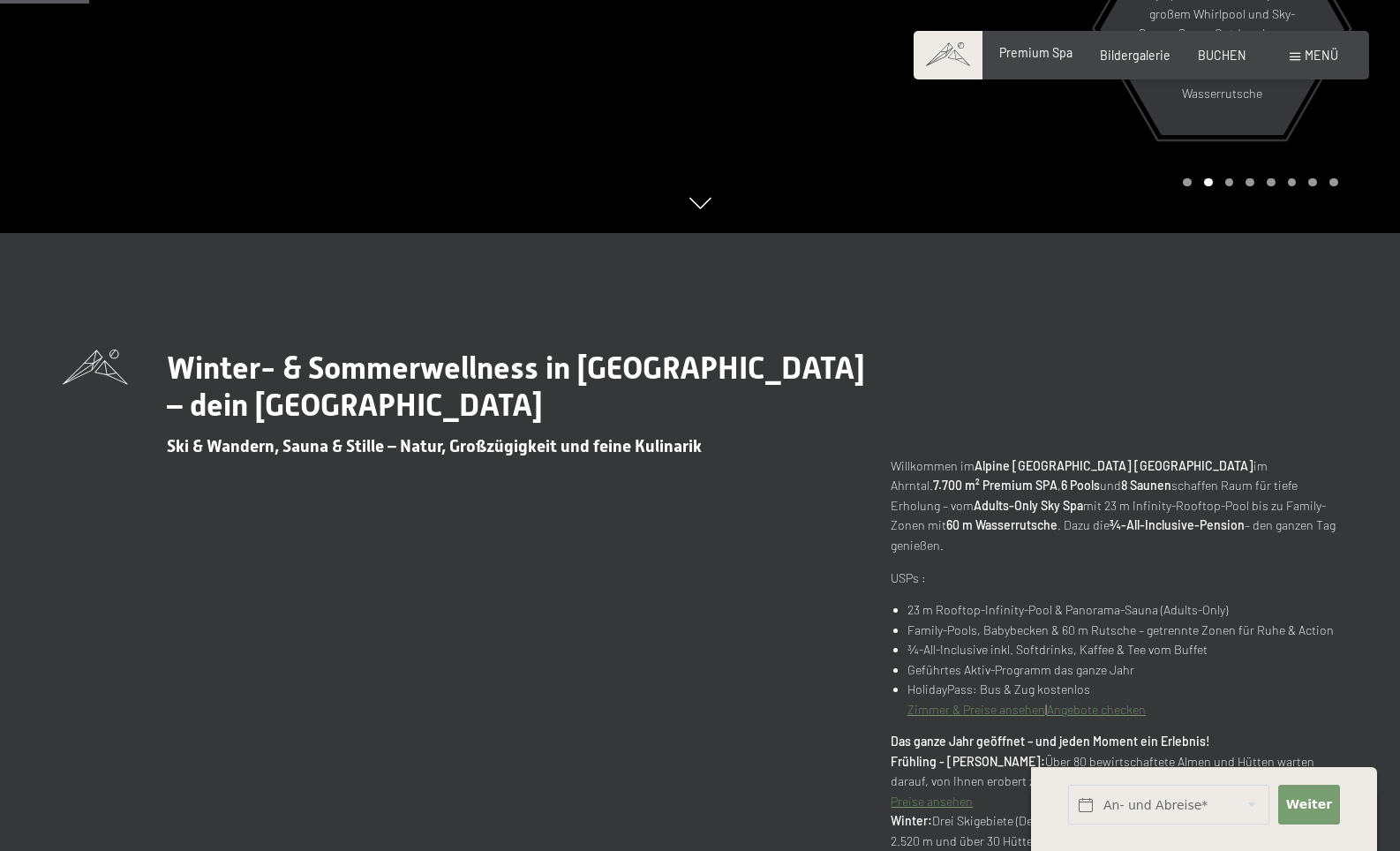
scroll to position [617, 1]
click at [1026, 50] on span "Premium Spa" at bounding box center [1035, 52] width 73 height 15
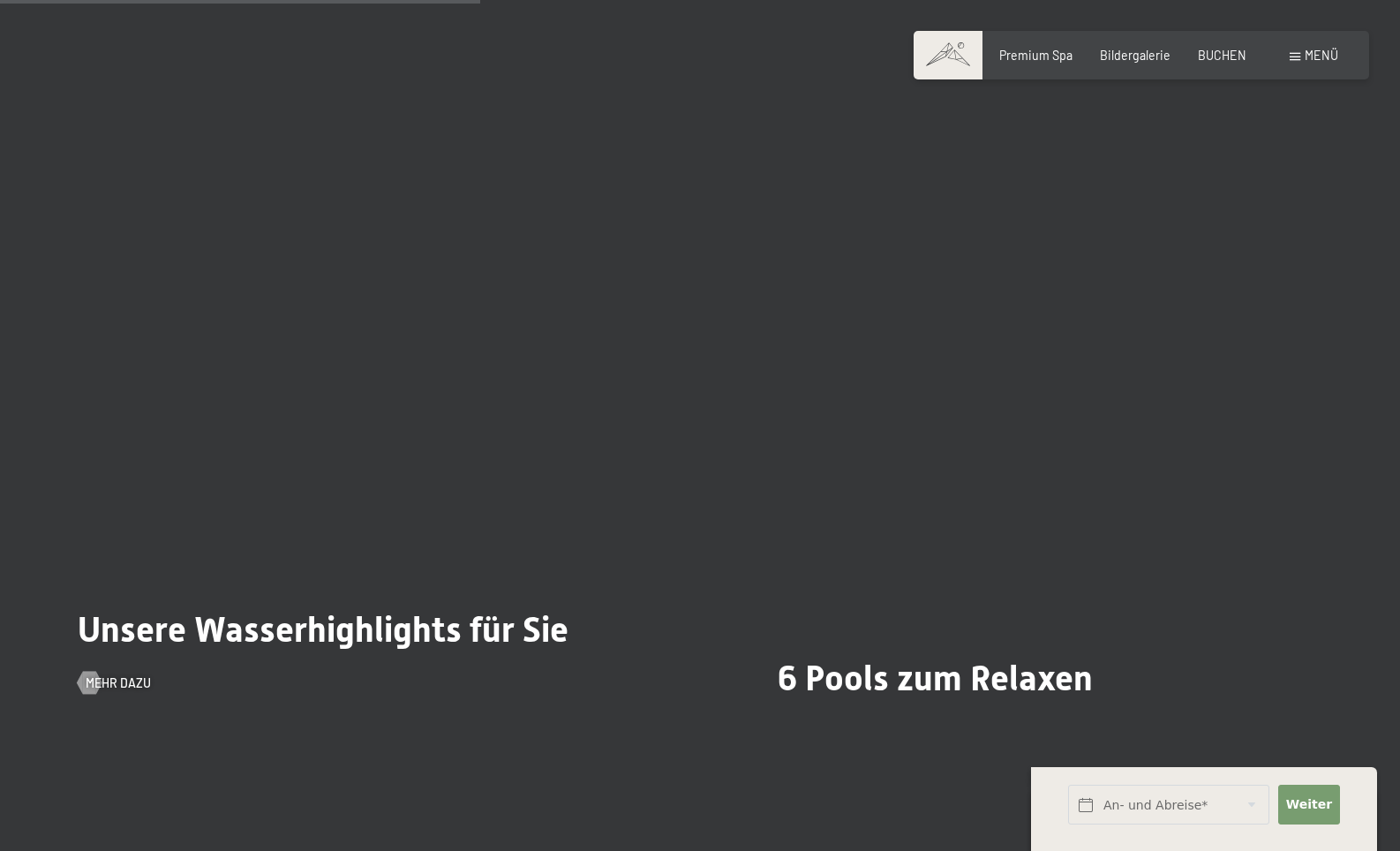
scroll to position [4089, 0]
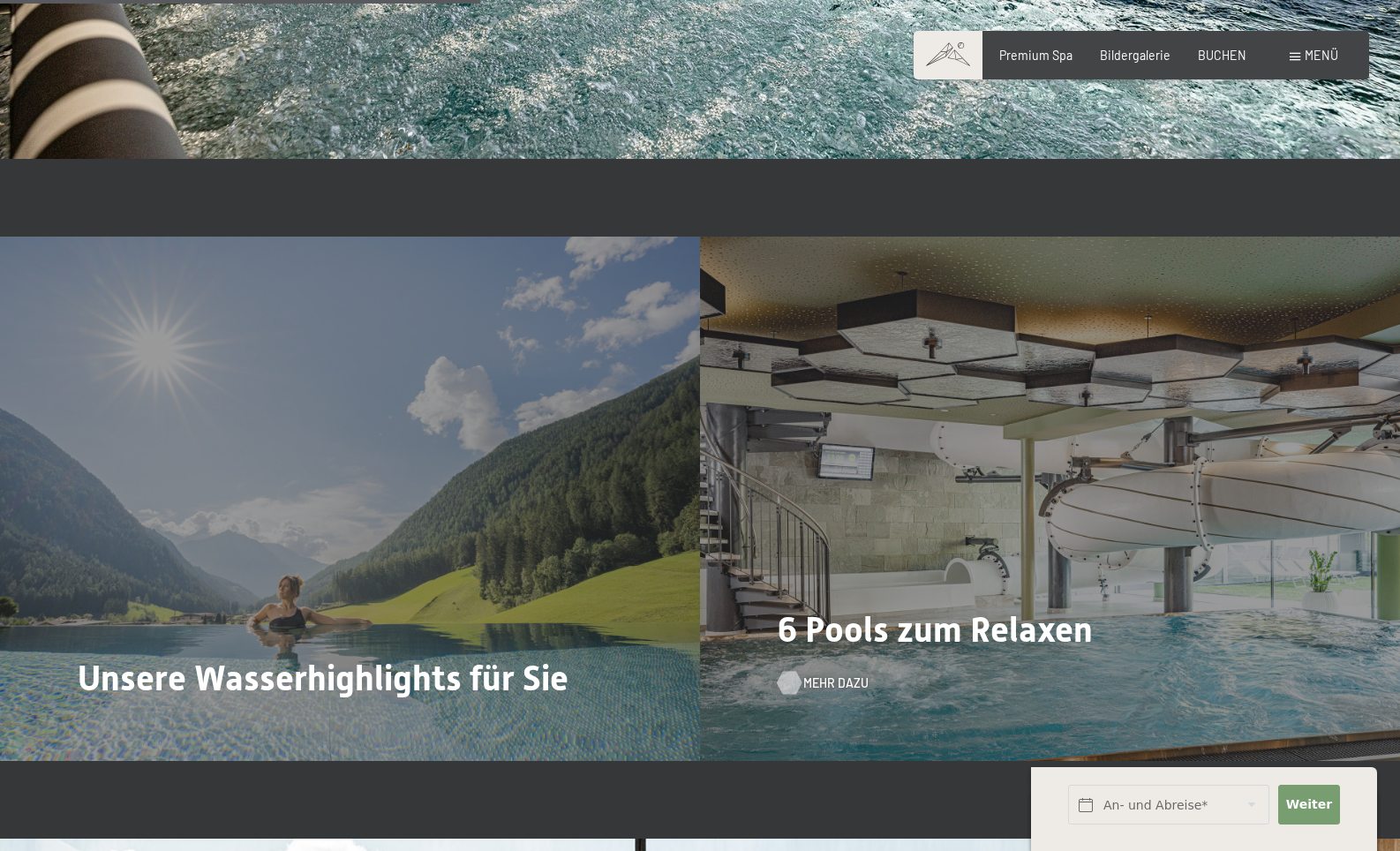
click at [813, 675] on span "Mehr dazu" at bounding box center [835, 684] width 66 height 18
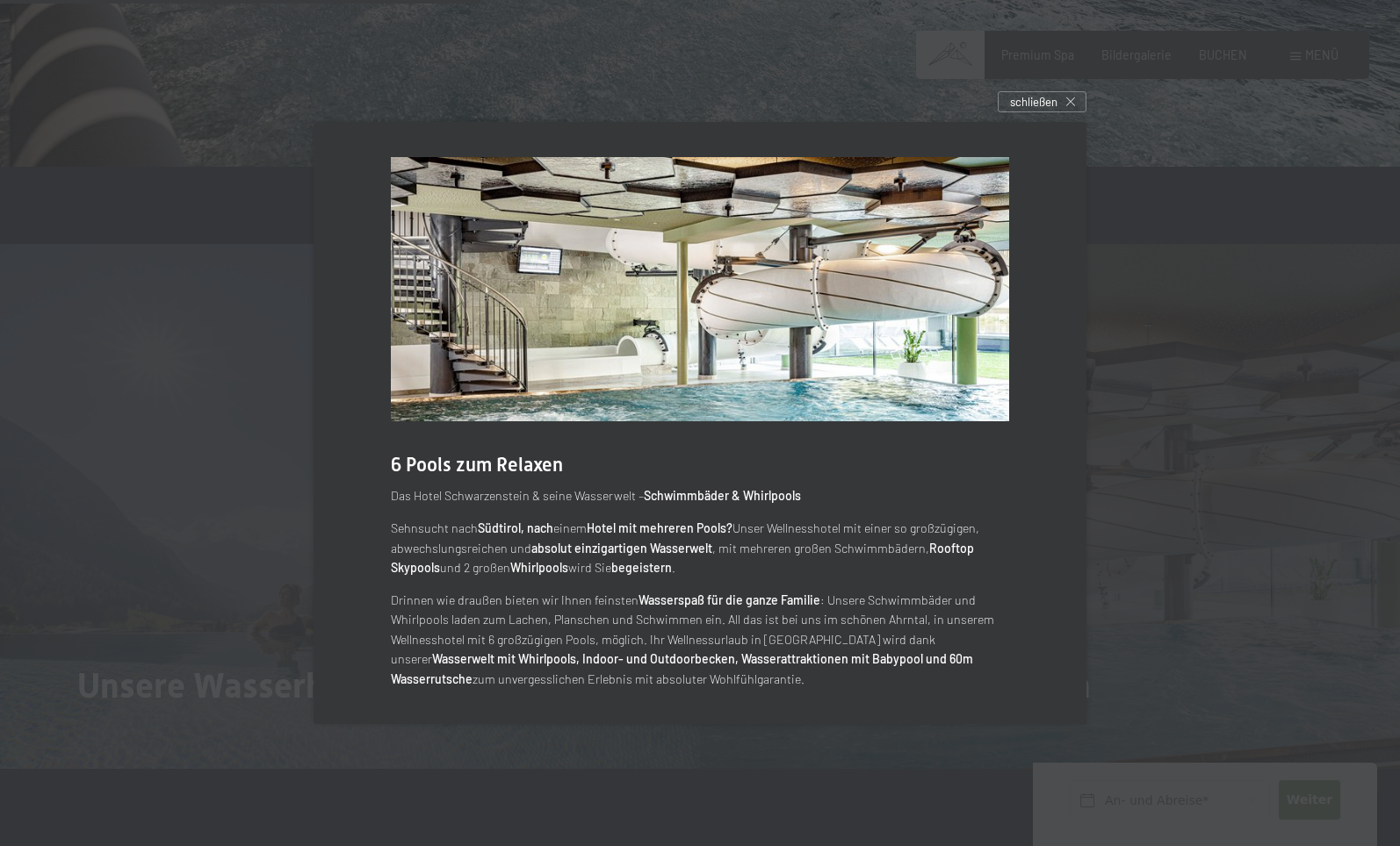
click at [985, 274] on img at bounding box center [700, 290] width 618 height 264
click at [1036, 107] on span "schließen" at bounding box center [1033, 102] width 48 height 16
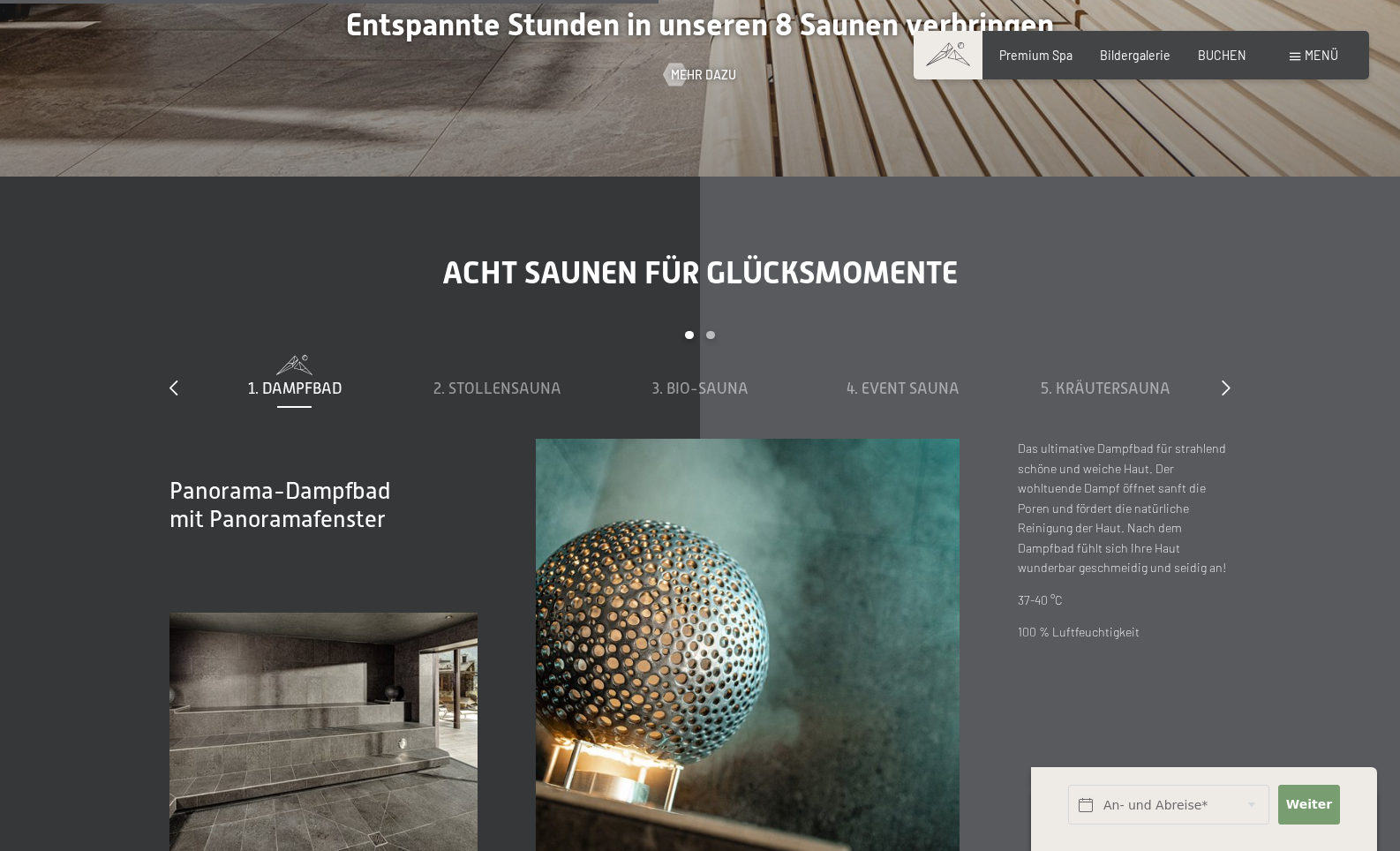
scroll to position [5609, 0]
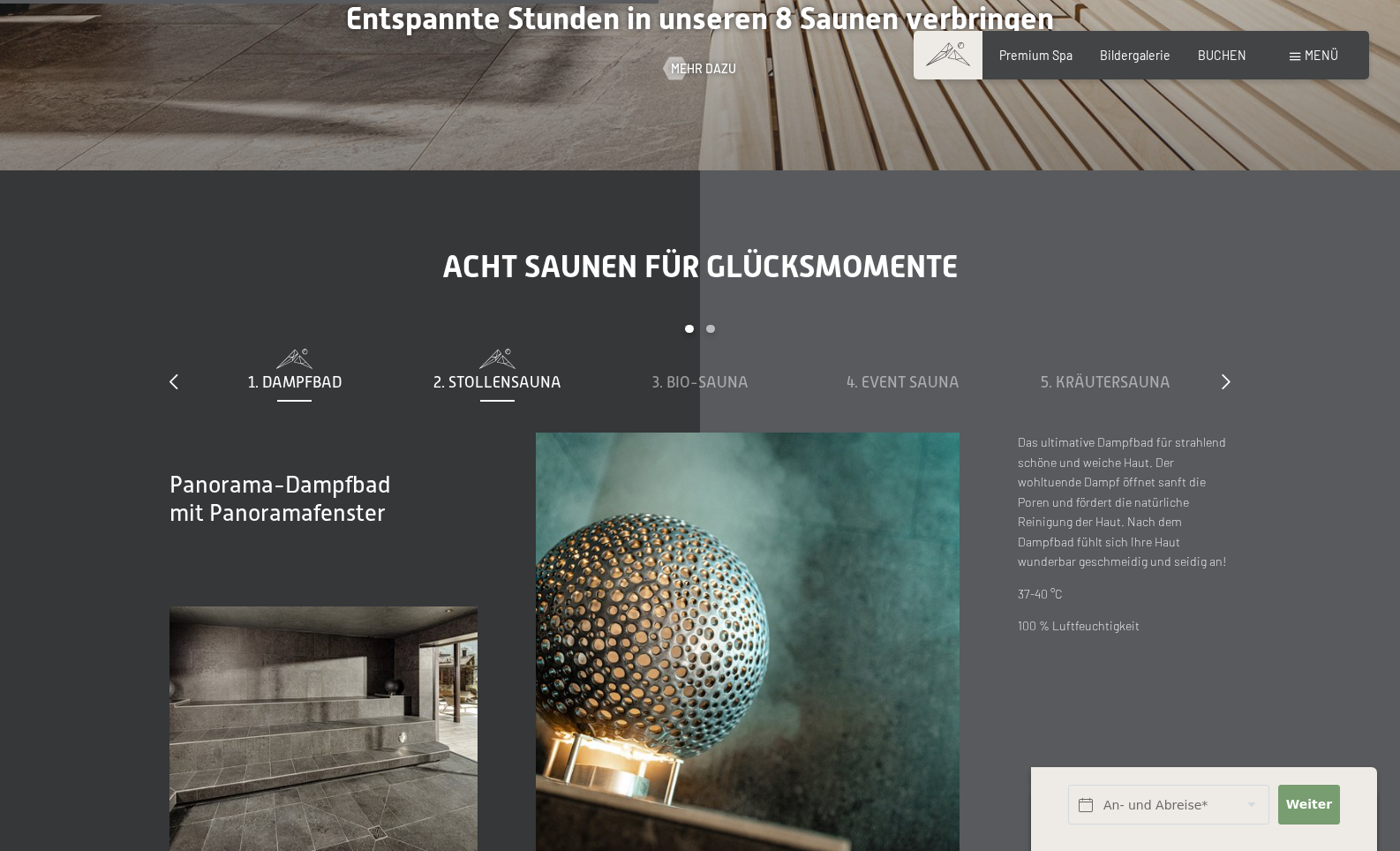
click at [458, 374] on span "2. Stollensauna" at bounding box center [497, 382] width 128 height 18
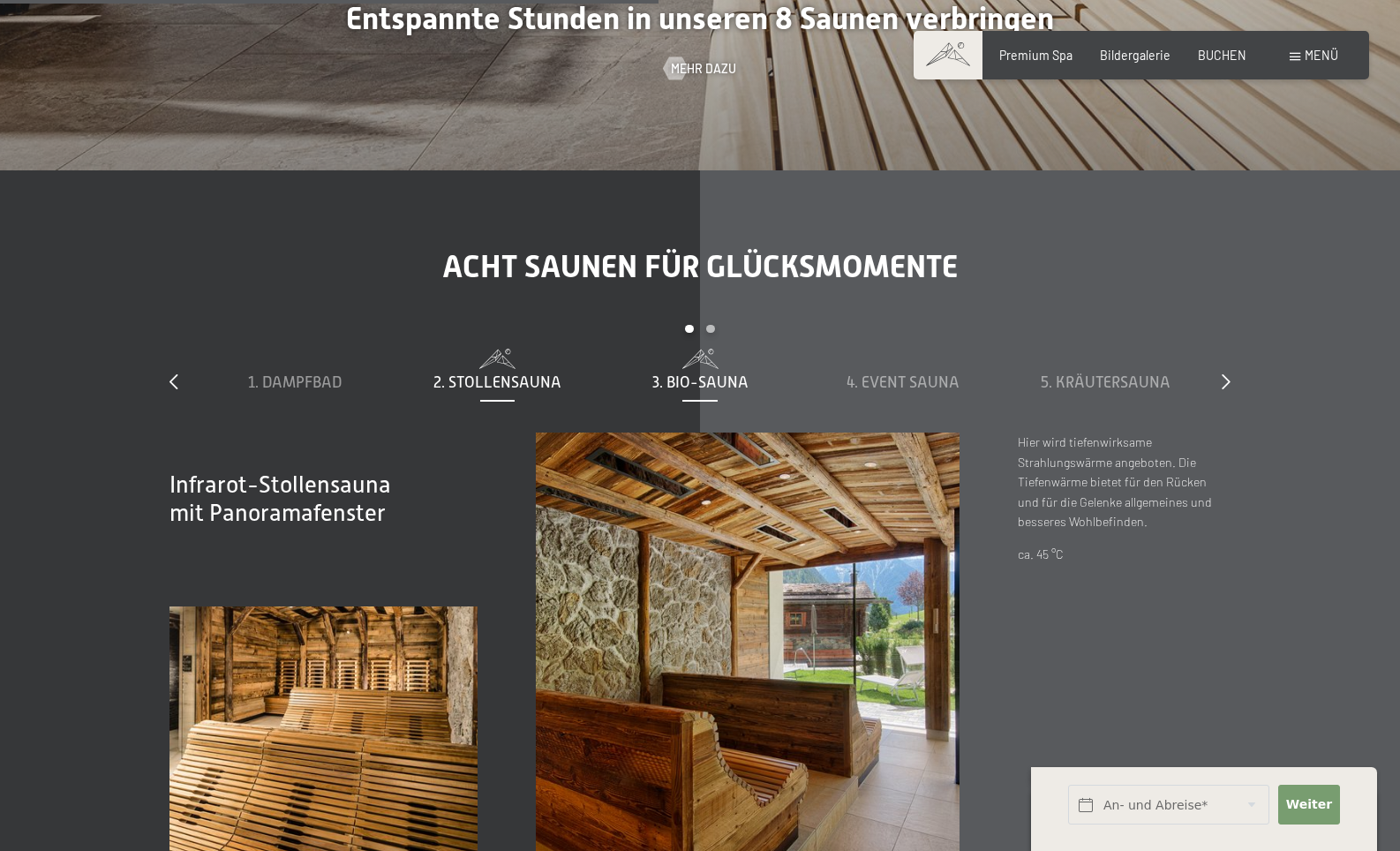
click at [702, 374] on span "3. Bio-Sauna" at bounding box center [700, 382] width 96 height 18
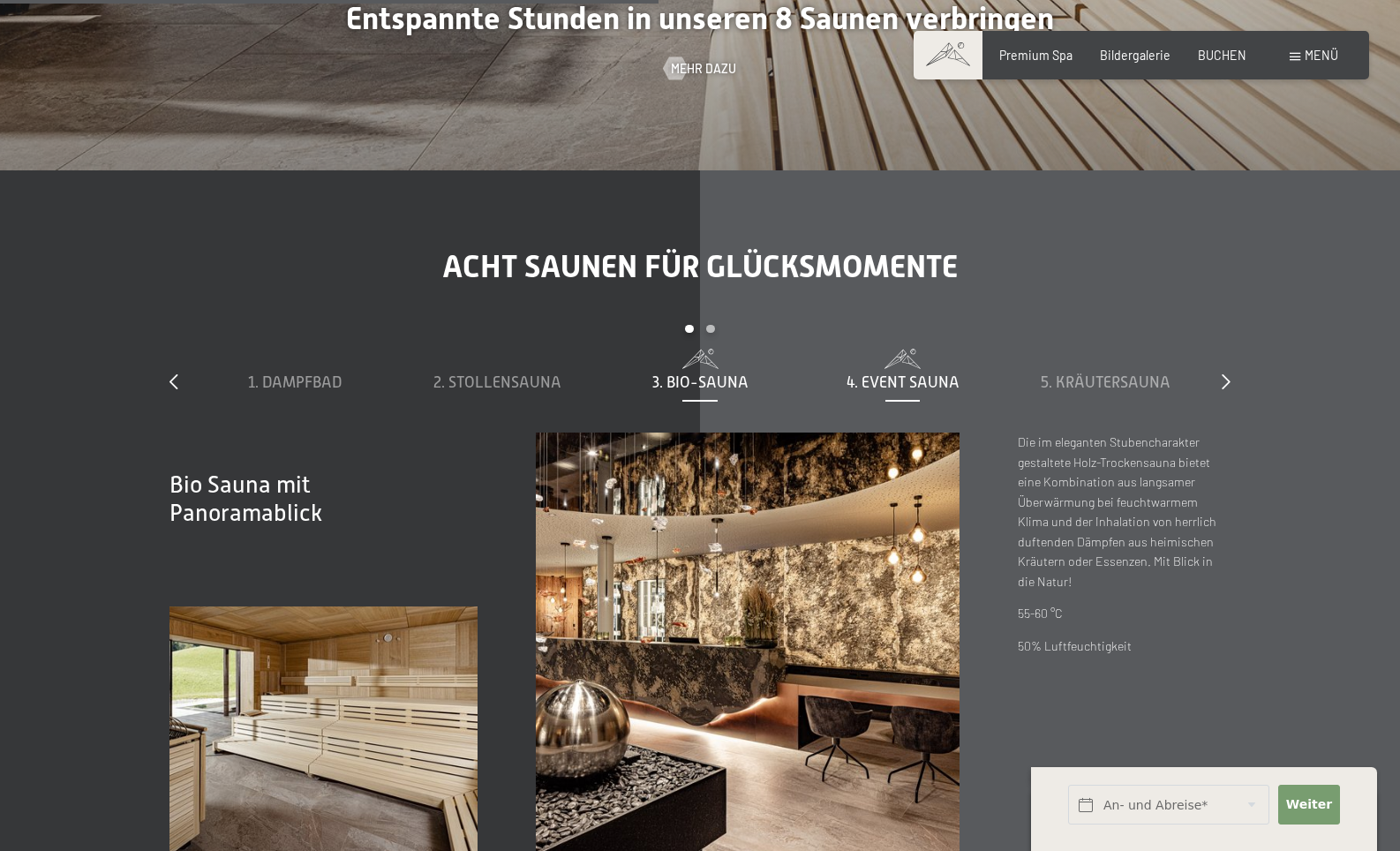
click at [890, 374] on span "4. Event Sauna" at bounding box center [903, 382] width 113 height 18
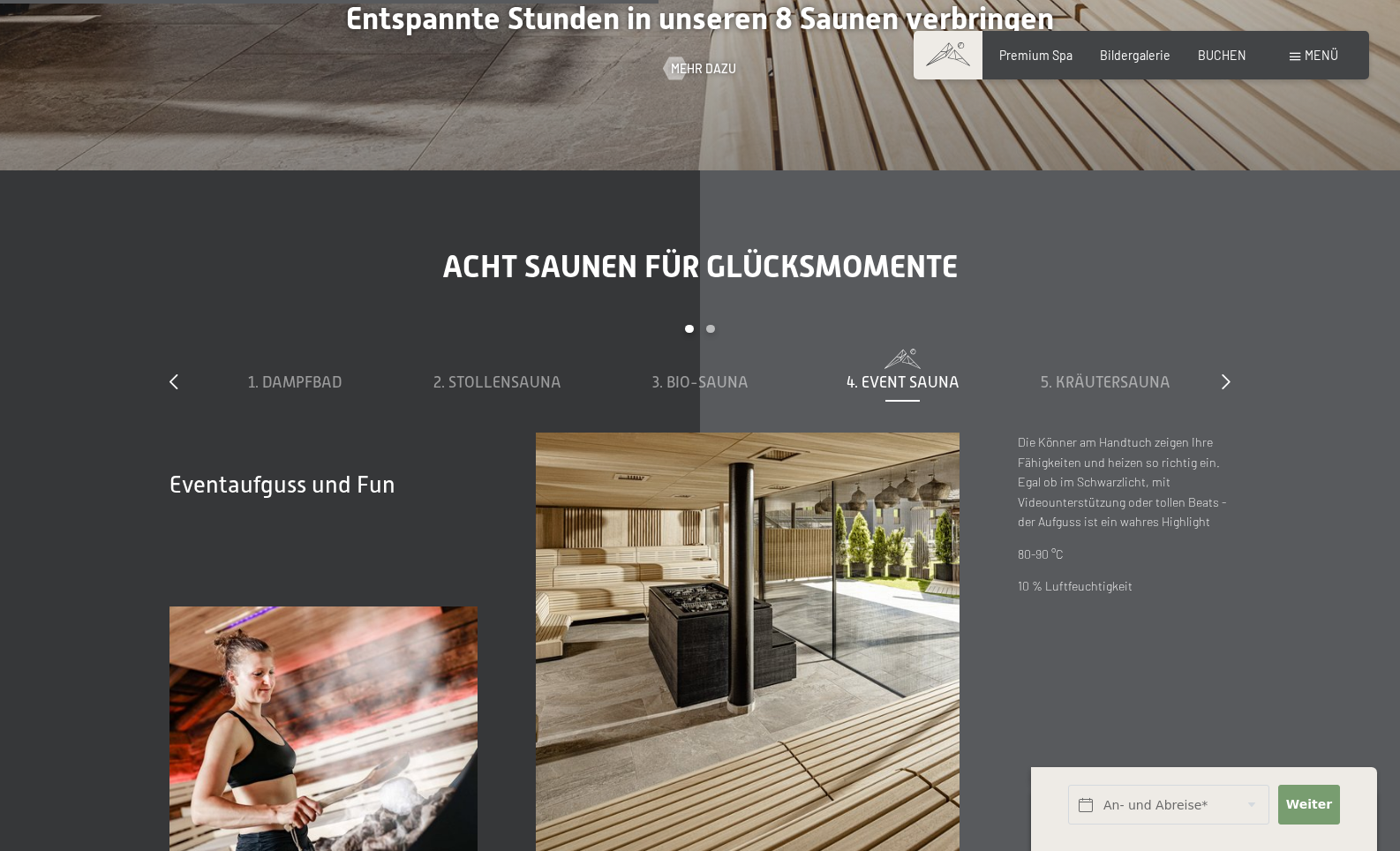
scroll to position [5612, 0]
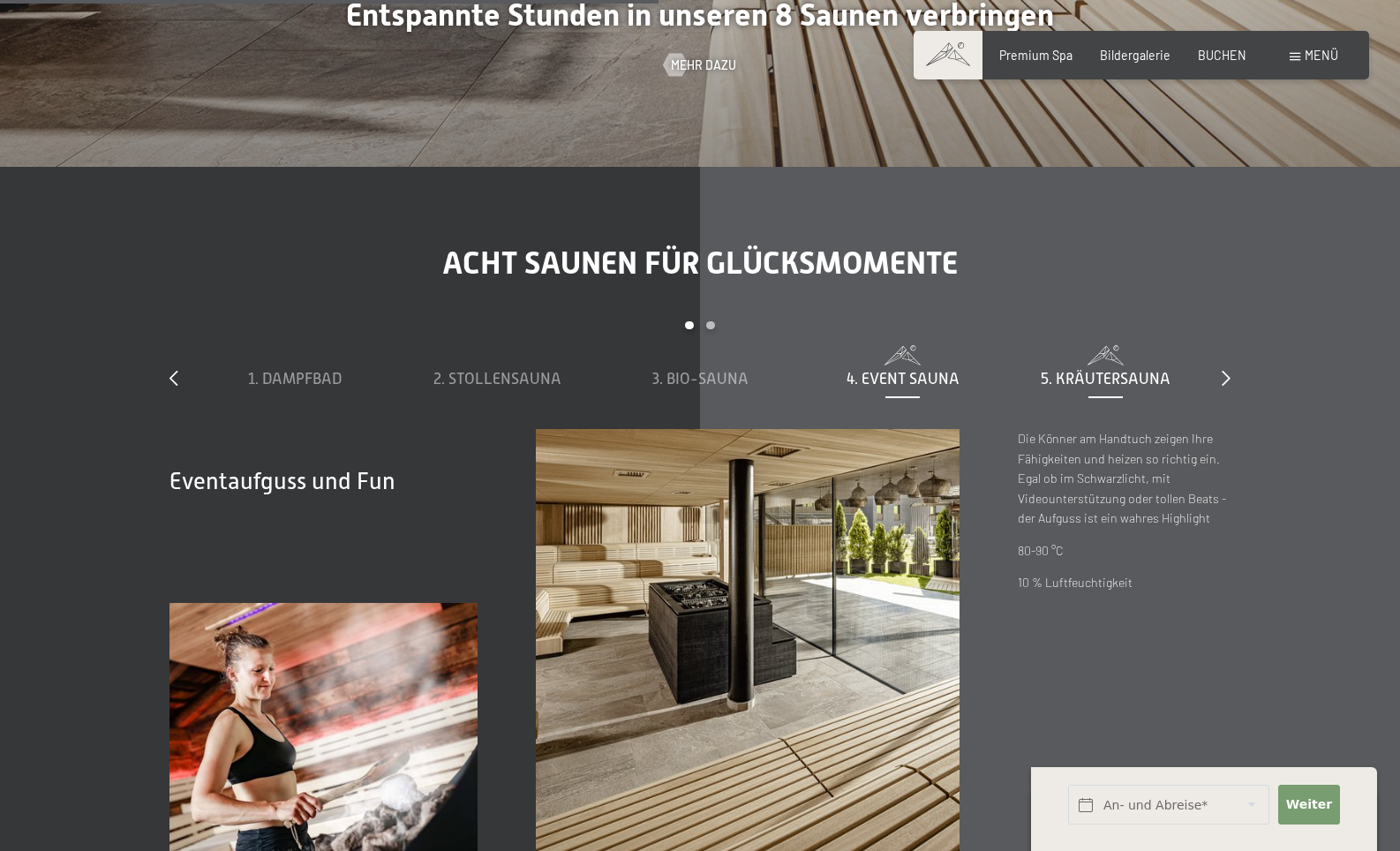
click at [1065, 370] on span "5. Kräutersauna" at bounding box center [1105, 379] width 130 height 18
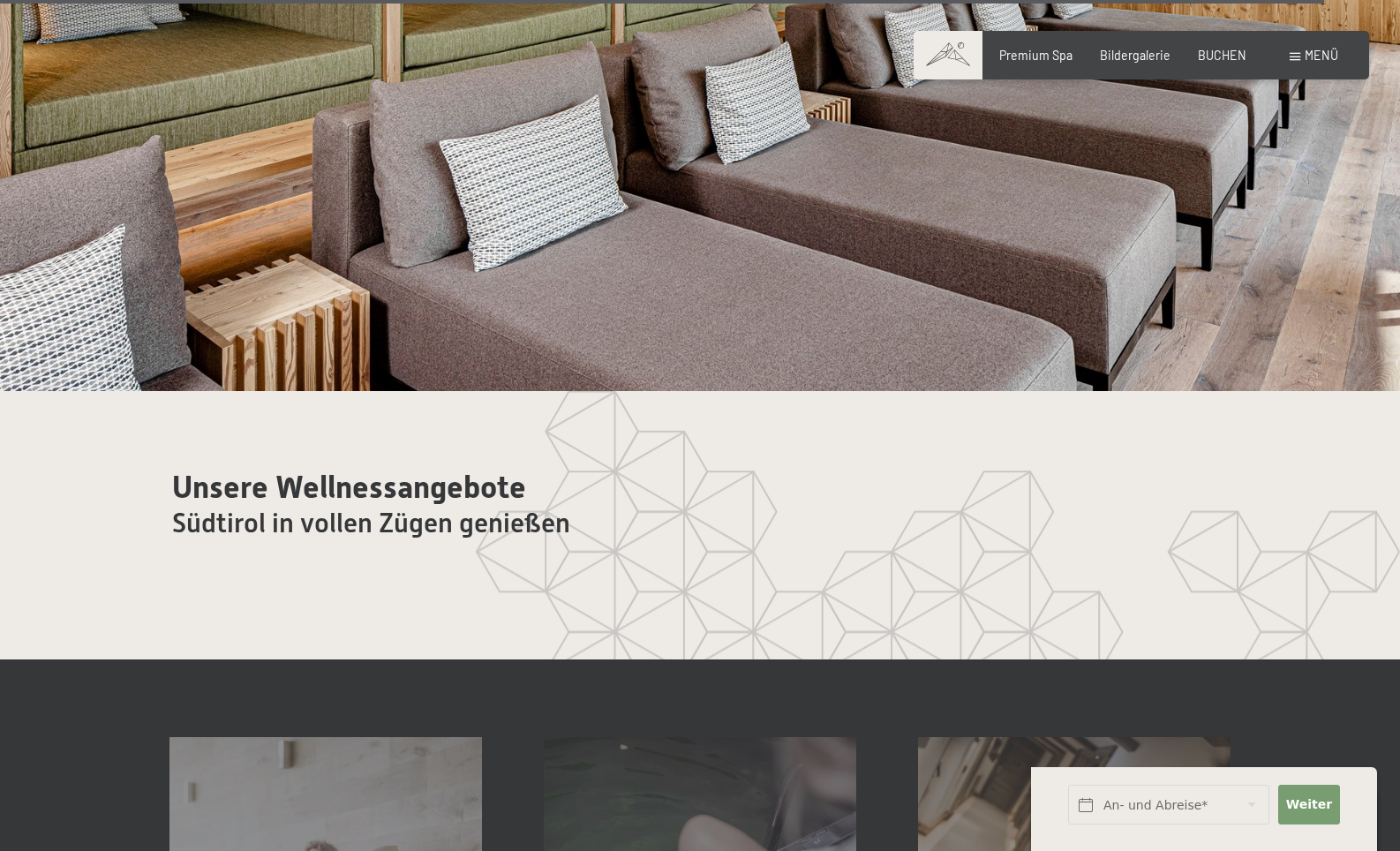
scroll to position [9876, 0]
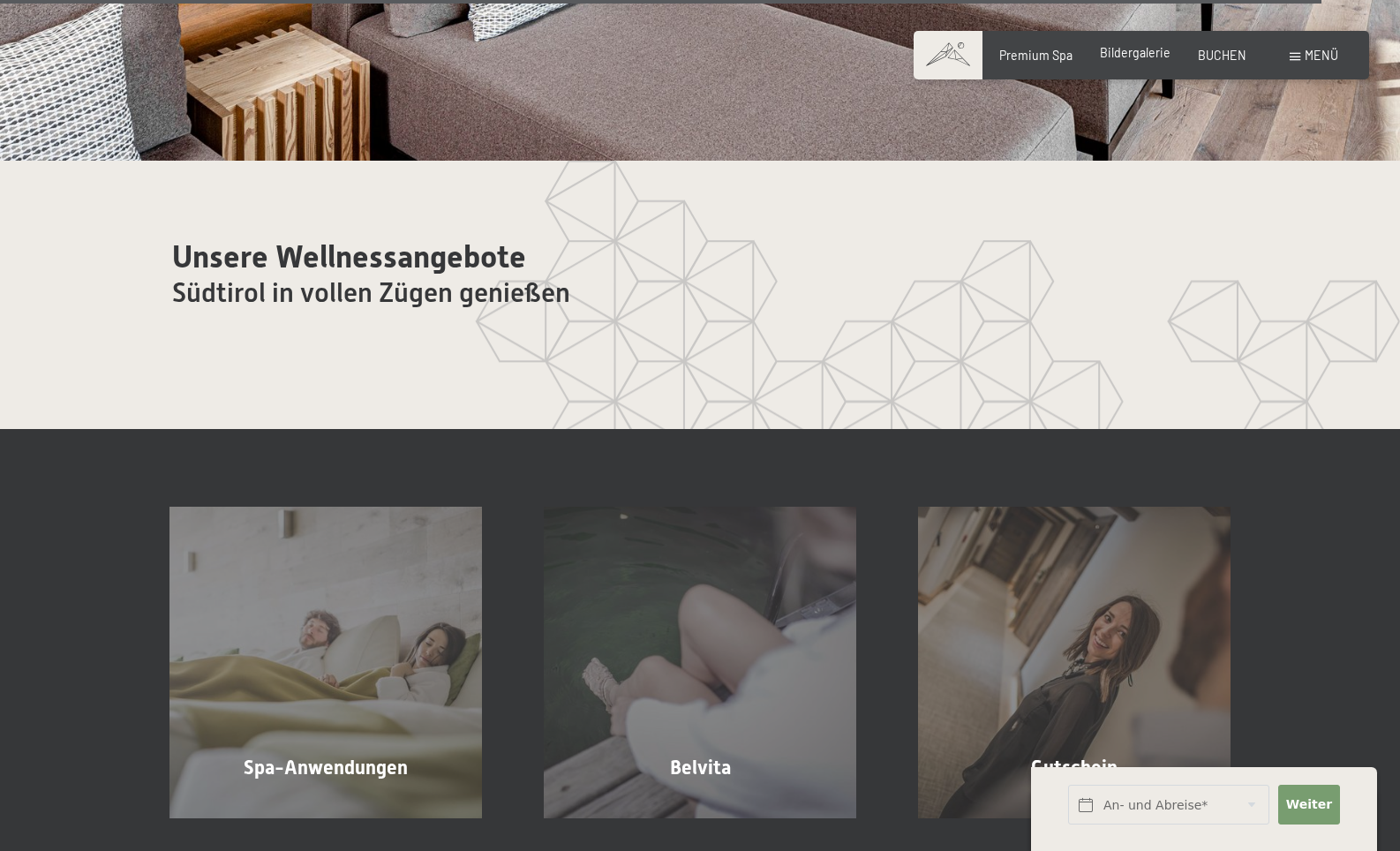
click at [1138, 59] on span "Bildergalerie" at bounding box center [1135, 52] width 70 height 15
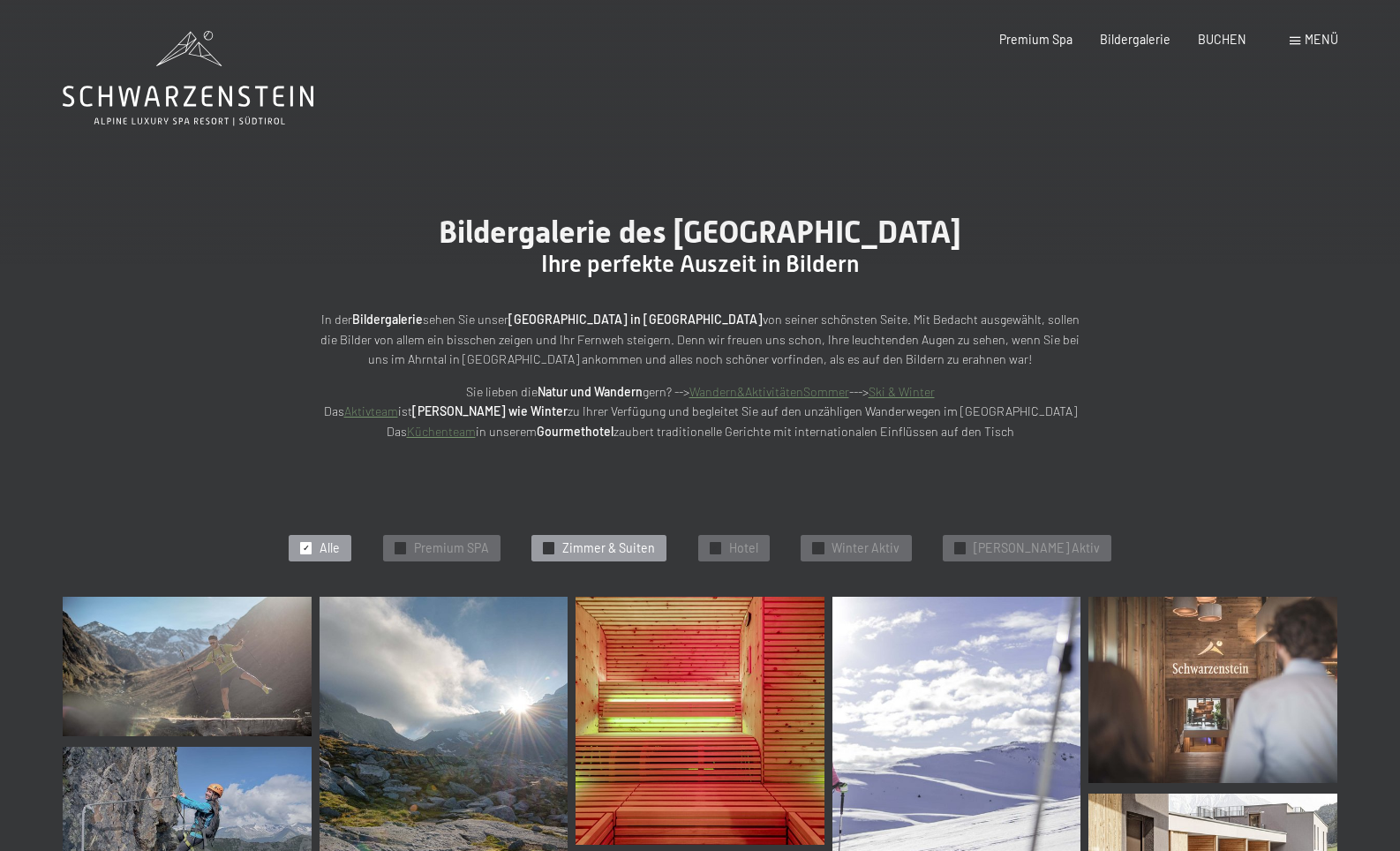
click at [615, 540] on span "Zimmer & Suiten" at bounding box center [608, 549] width 93 height 18
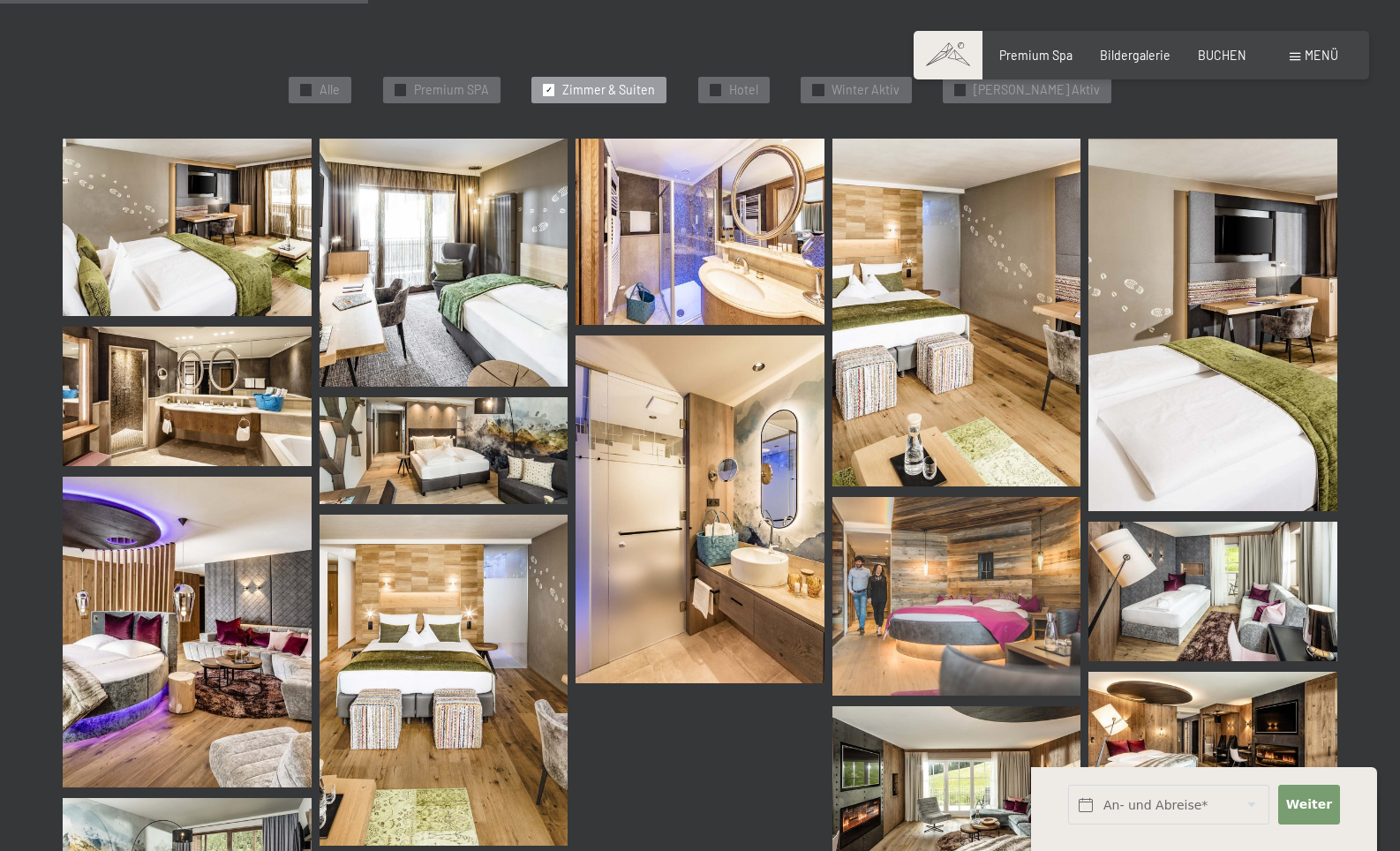
scroll to position [463, 0]
